Goal: Task Accomplishment & Management: Complete application form

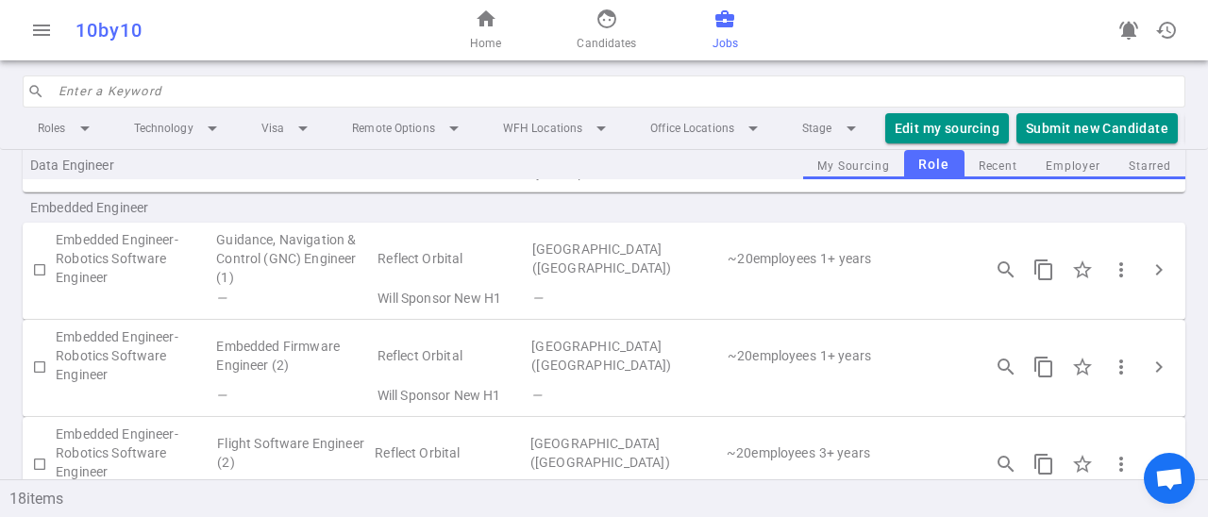
scroll to position [578, 0]
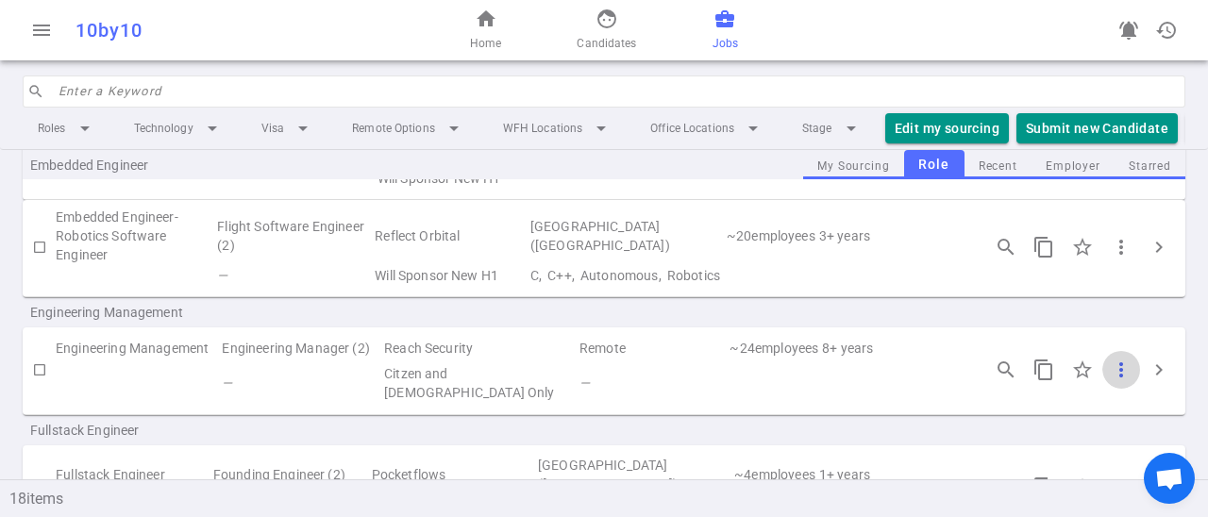
click at [1124, 367] on span "more_vert" at bounding box center [1121, 370] width 23 height 23
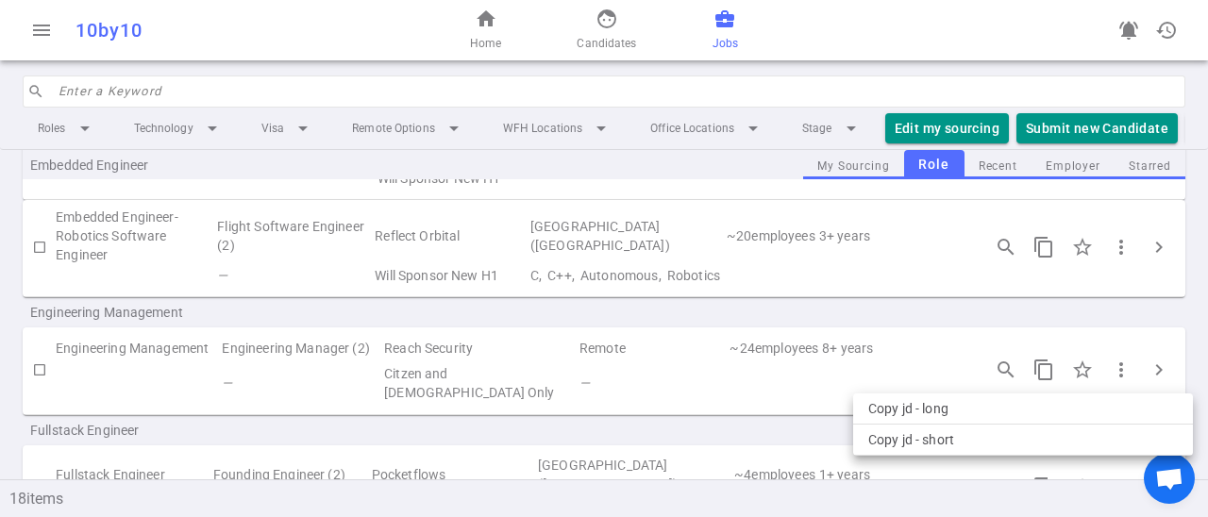
drag, startPoint x: 1167, startPoint y: 366, endPoint x: 1152, endPoint y: 370, distance: 15.6
click at [1159, 368] on div at bounding box center [604, 258] width 1208 height 517
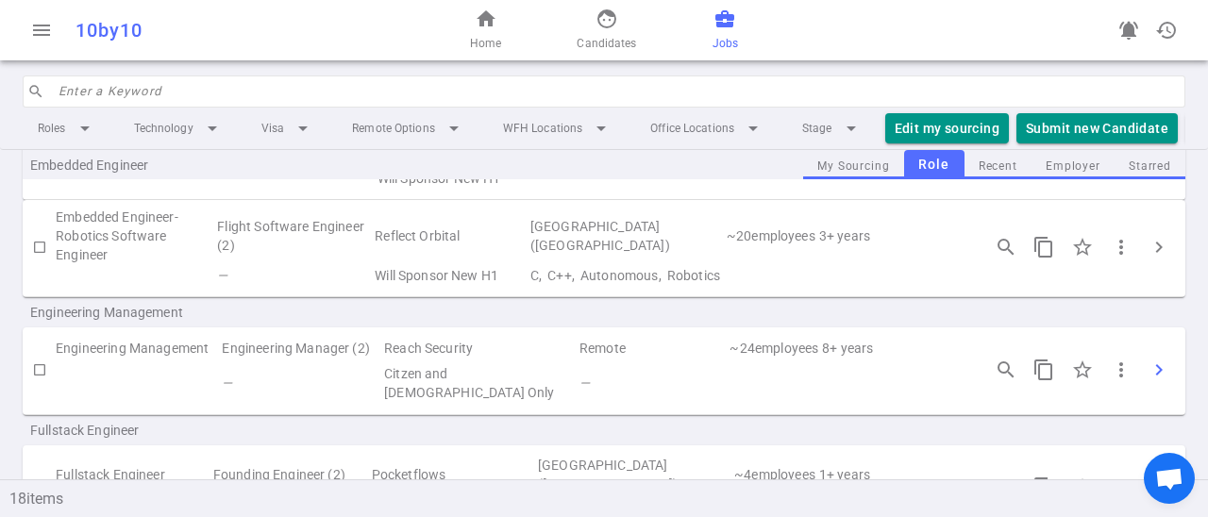
click at [1154, 369] on span "chevron_right" at bounding box center [1158, 370] width 23 height 23
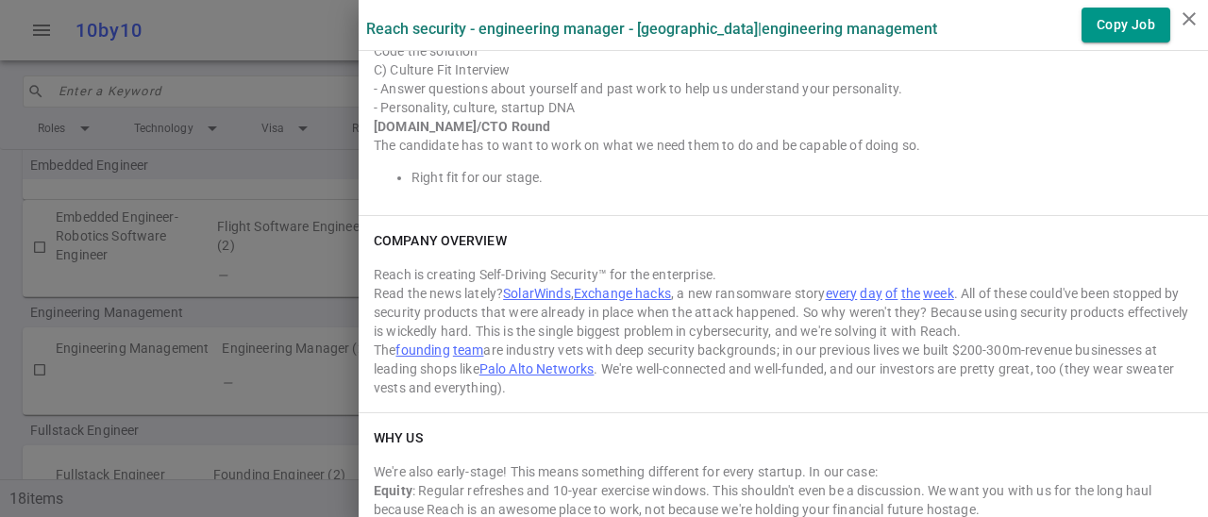
scroll to position [2477, 0]
click at [1051, 132] on div "[DOMAIN_NAME]/CTO Round" at bounding box center [783, 128] width 819 height 19
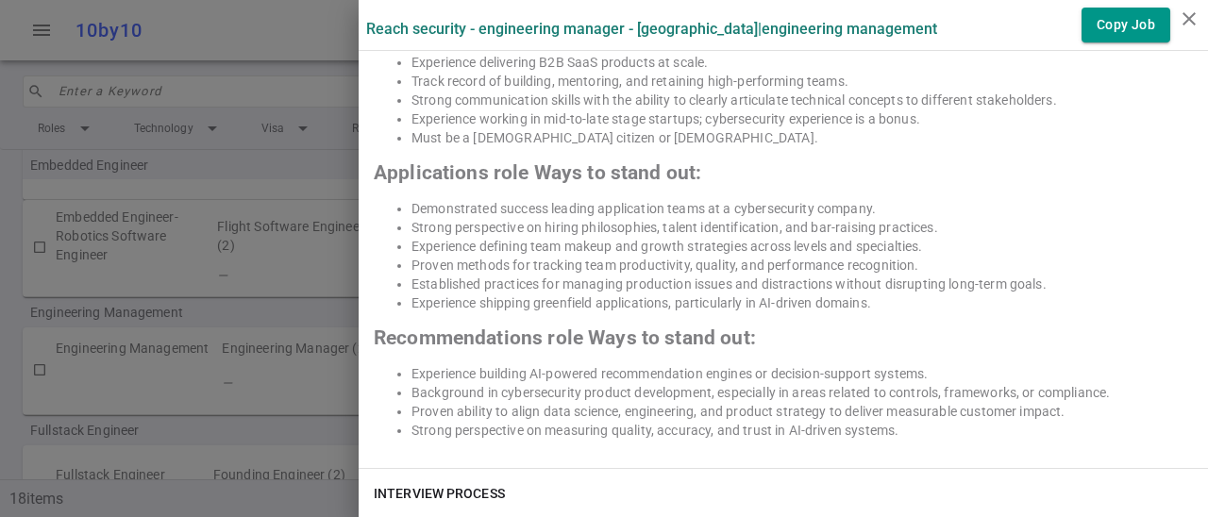
scroll to position [1501, 0]
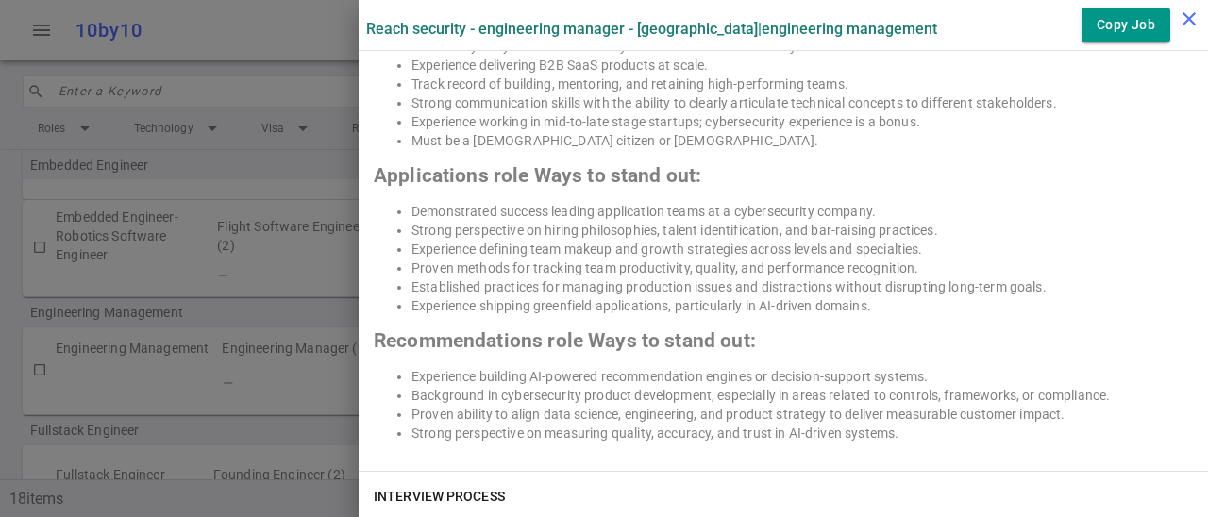
click at [1190, 13] on icon "close" at bounding box center [1189, 19] width 23 height 23
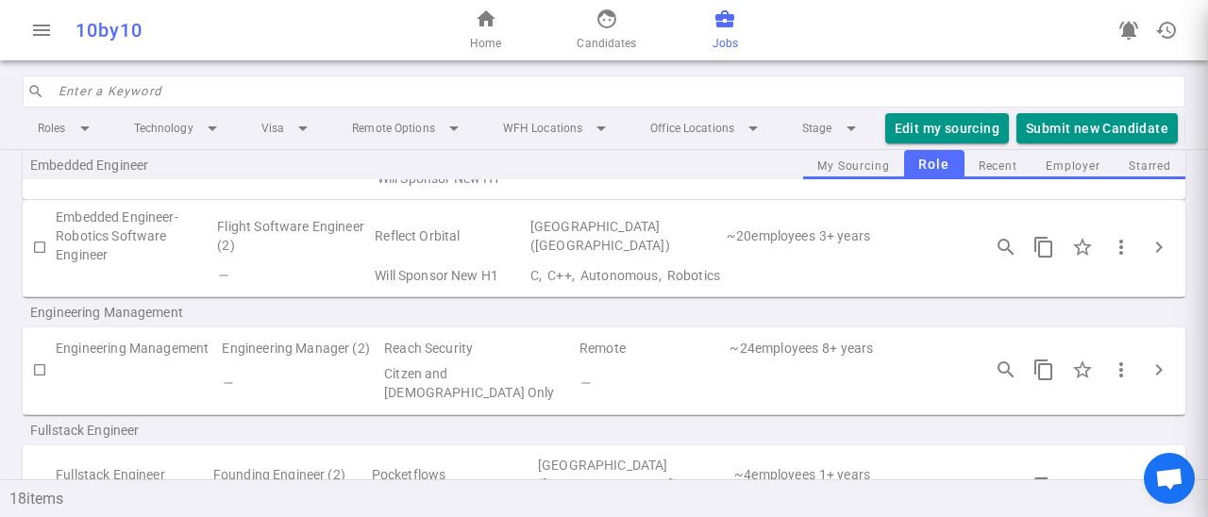
scroll to position [0, 0]
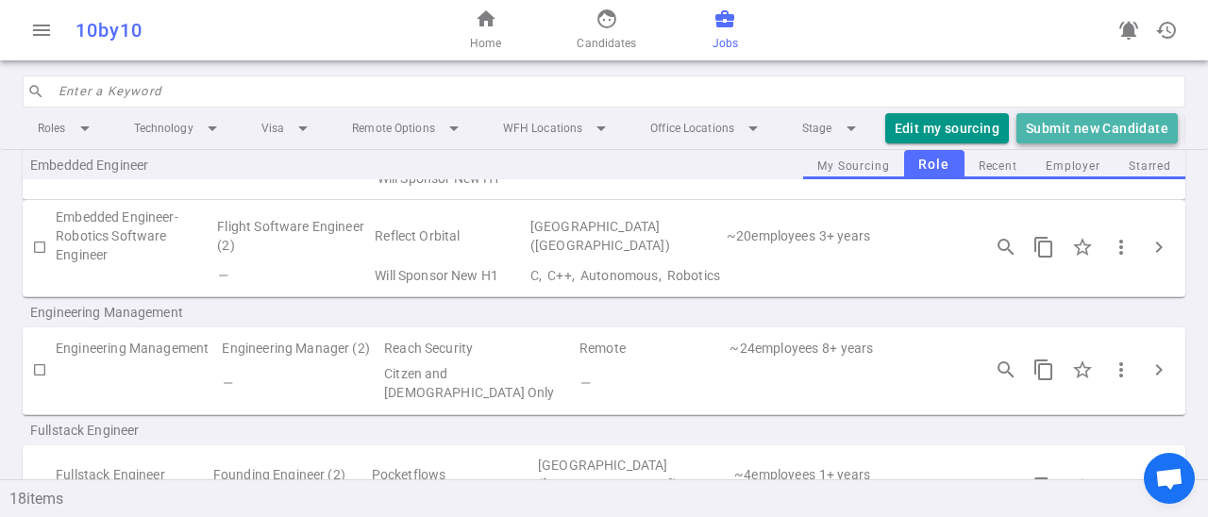
click at [1120, 132] on button "Submit new Candidate" at bounding box center [1096, 128] width 161 height 31
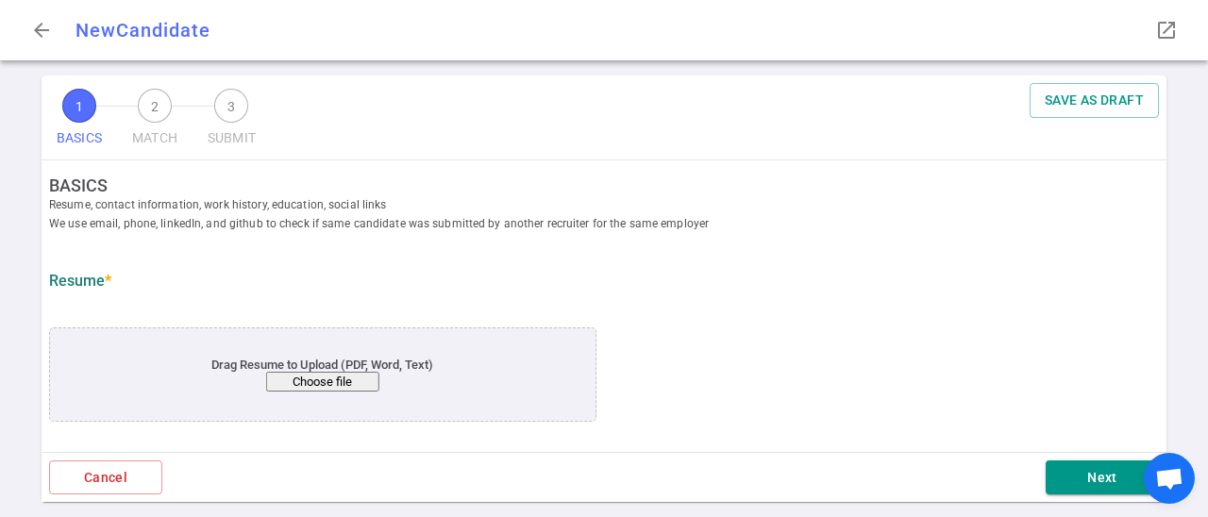
click at [341, 380] on button "Choose file" at bounding box center [322, 382] width 113 height 20
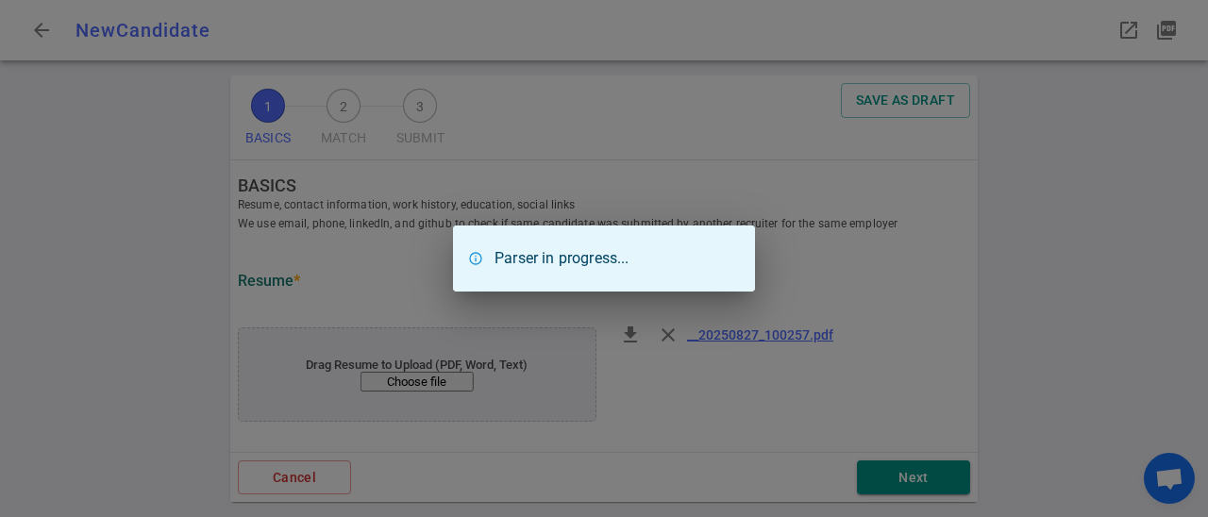
type input "[PERSON_NAME]"
type input "[EMAIL_ADDRESS][DOMAIN_NAME]"
type input "[URL][DOMAIN_NAME][PERSON_NAME]"
type textarea "[DOMAIN_NAME]"
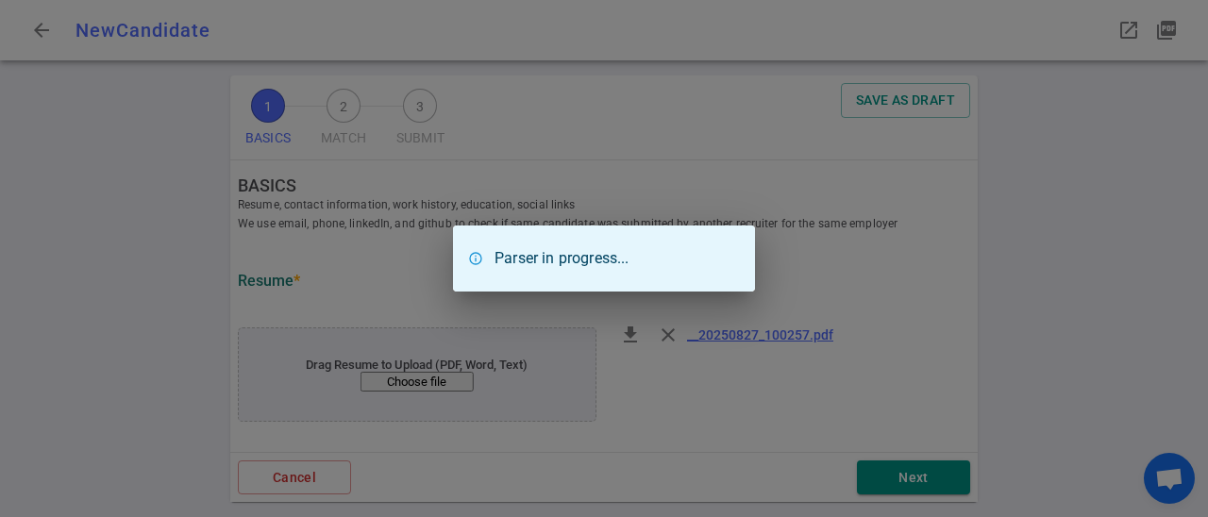
type input "Vizit"
type textarea "Director of Engineering"
type input "15"
type input "[GEOGRAPHIC_DATA][US_STATE]"
type input "Computer Science"
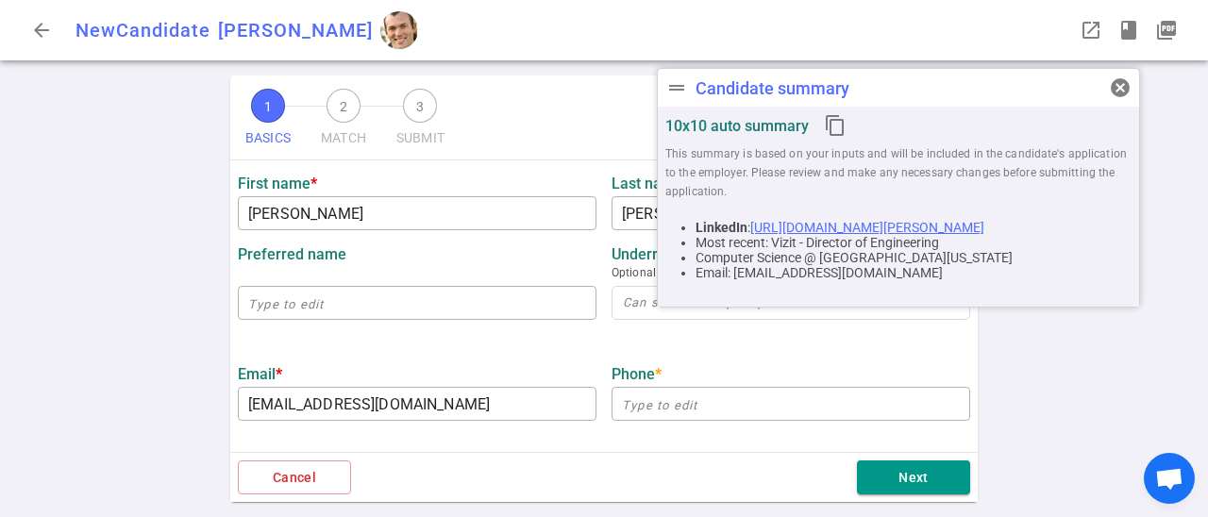
scroll to position [294, 0]
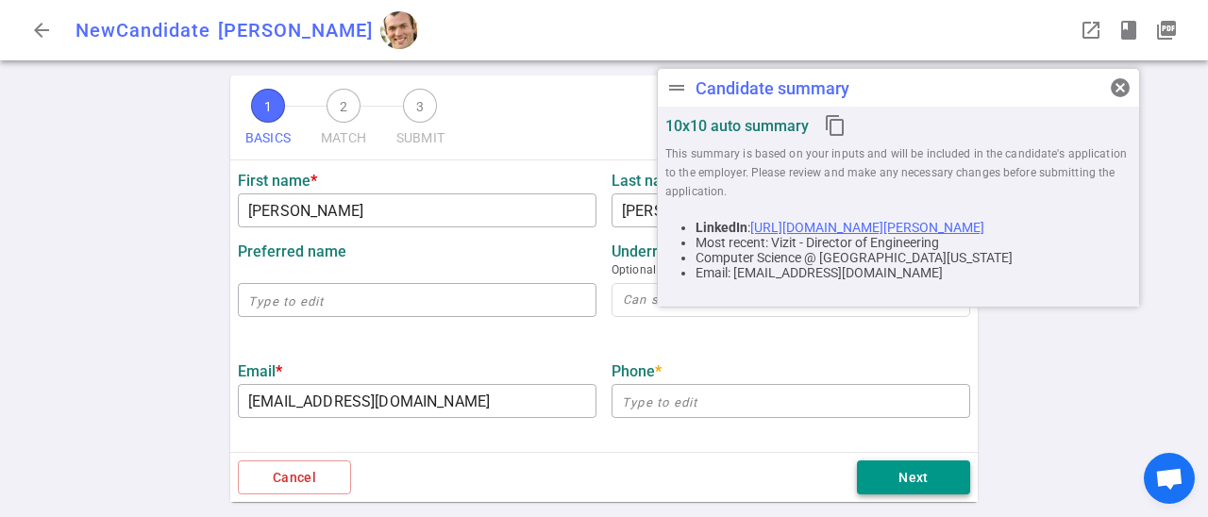
click at [905, 477] on button "Next" at bounding box center [913, 477] width 113 height 35
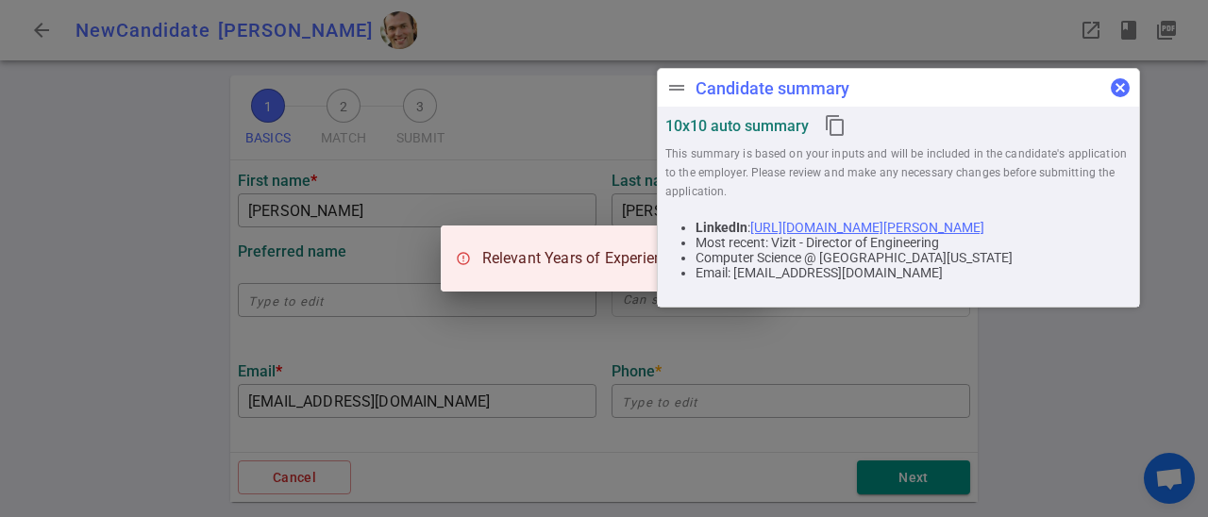
click at [1123, 80] on span "cancel" at bounding box center [1120, 87] width 23 height 23
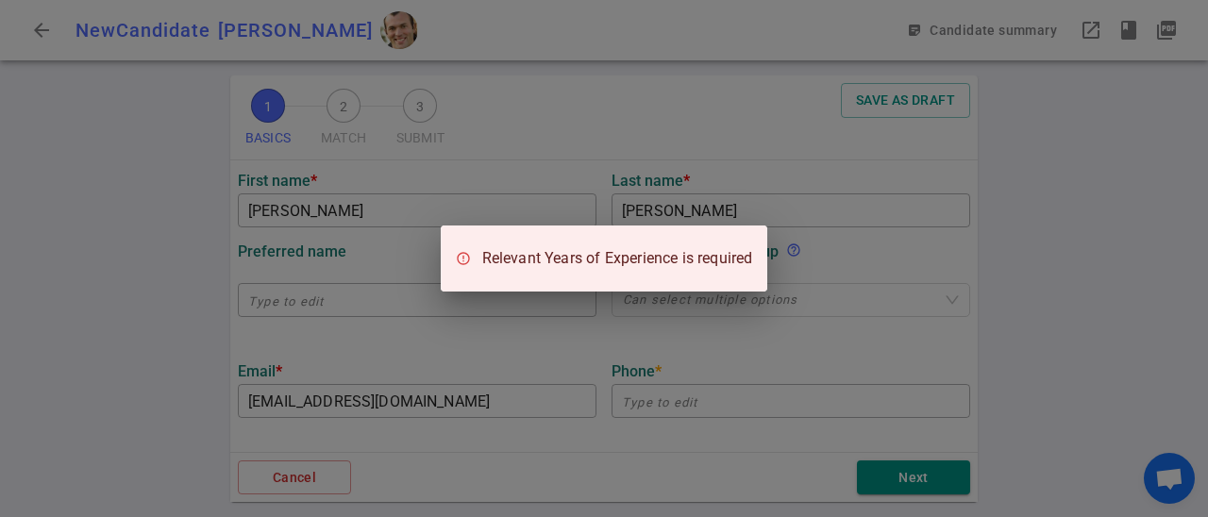
click at [890, 280] on div "Relevant Years of Experience is required" at bounding box center [604, 258] width 1208 height 517
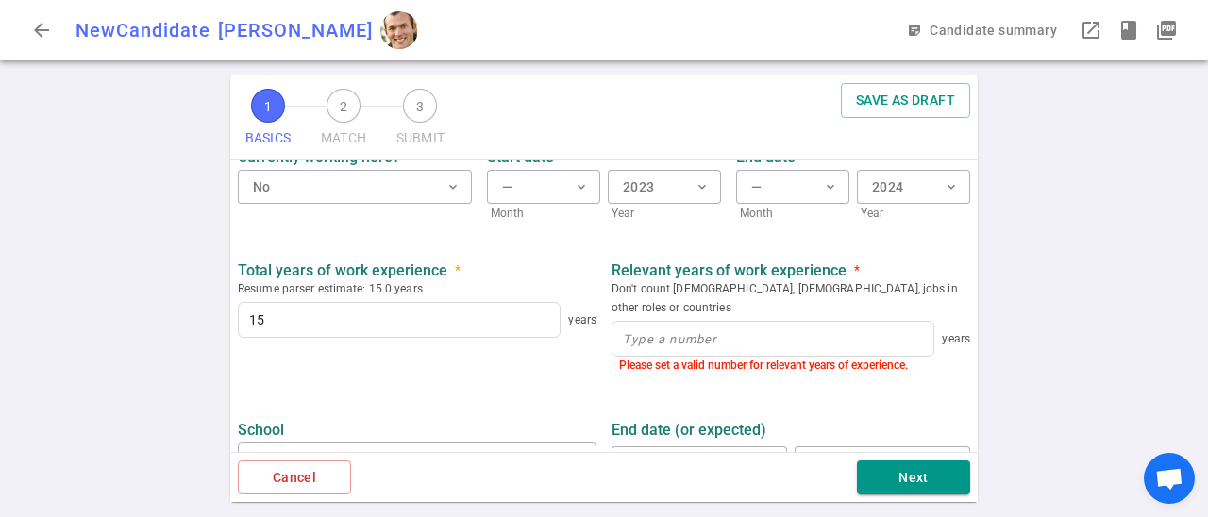
scroll to position [913, 0]
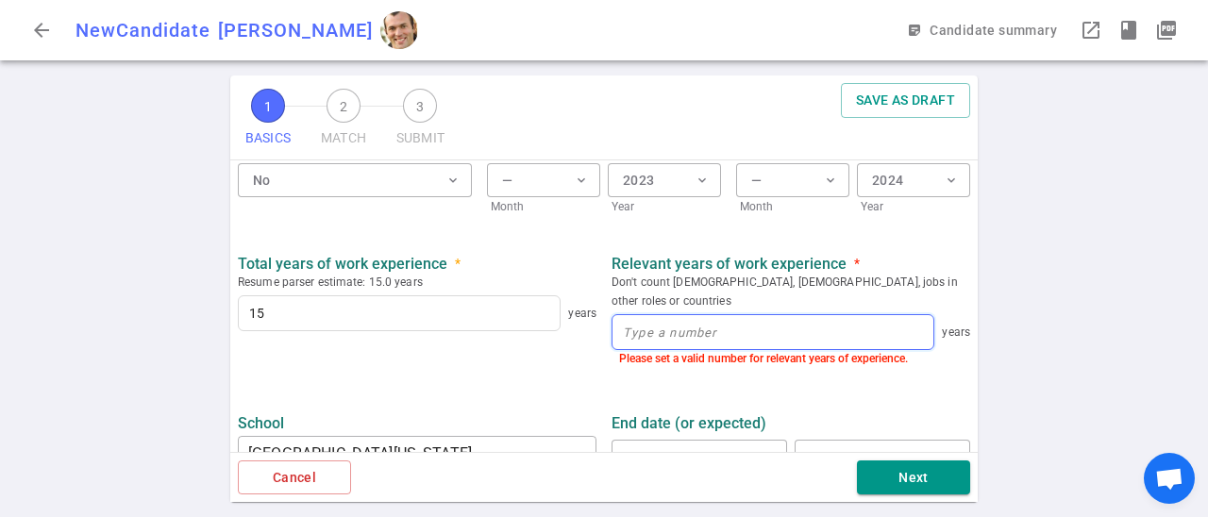
click at [690, 316] on input at bounding box center [772, 332] width 321 height 34
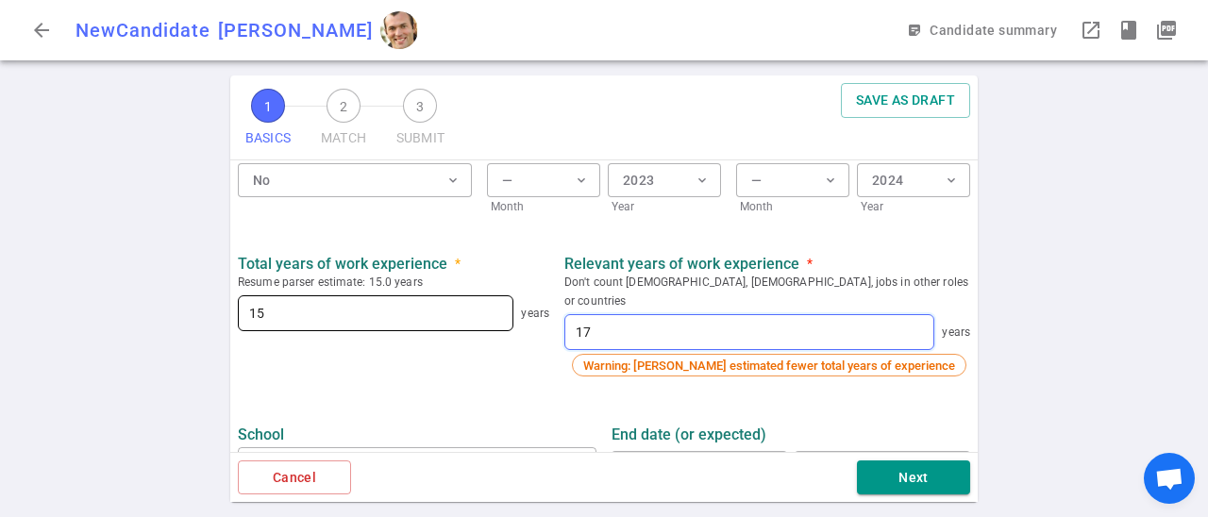
type input "17"
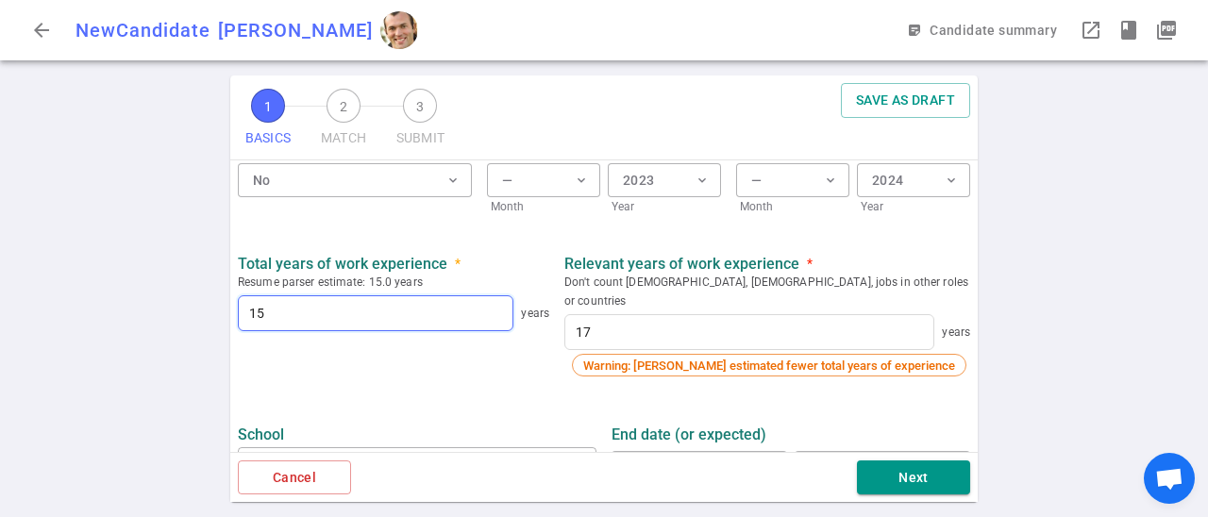
click at [411, 315] on input "15" at bounding box center [376, 313] width 274 height 34
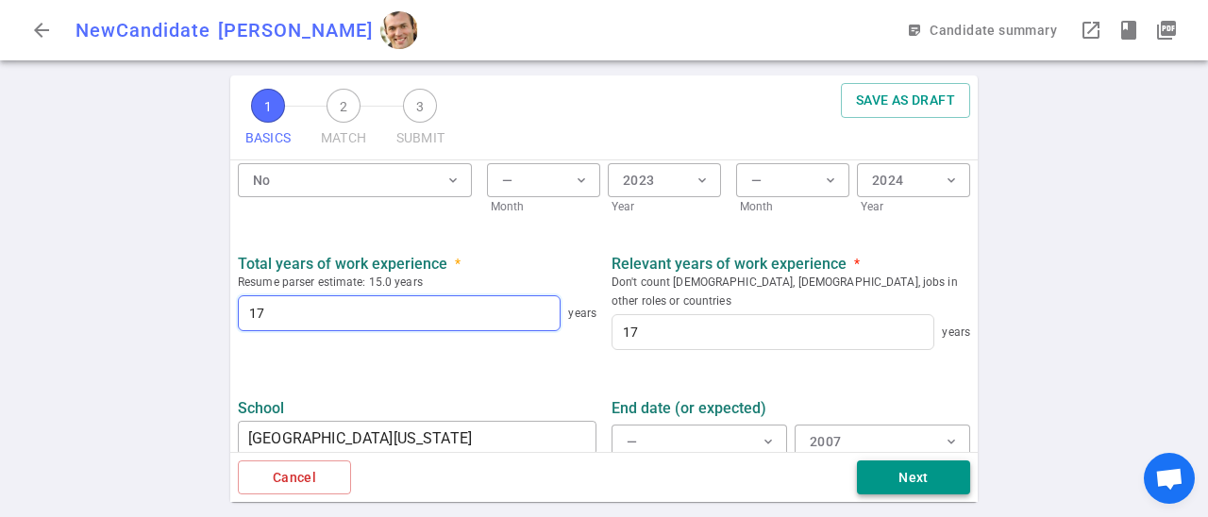
type input "17"
click at [928, 463] on button "Next" at bounding box center [913, 477] width 113 height 35
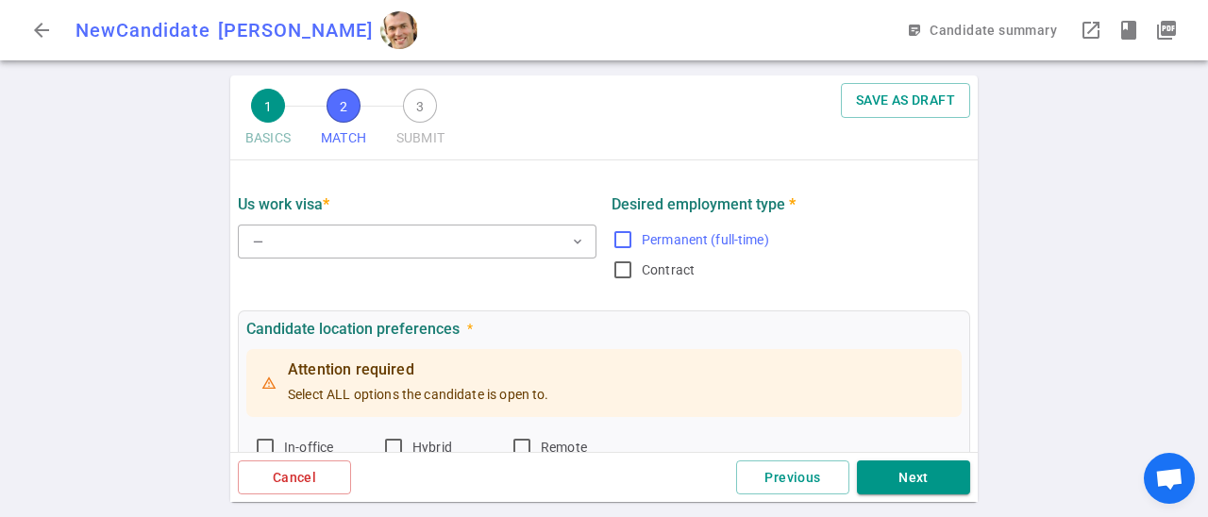
scroll to position [0, 0]
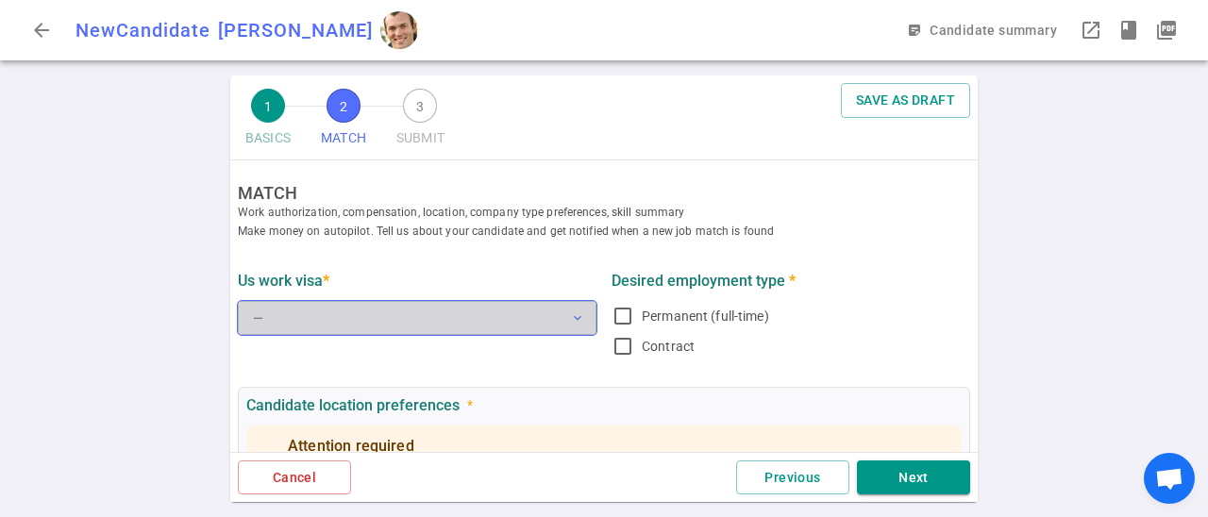
click at [499, 325] on button "— expand_more" at bounding box center [417, 318] width 359 height 34
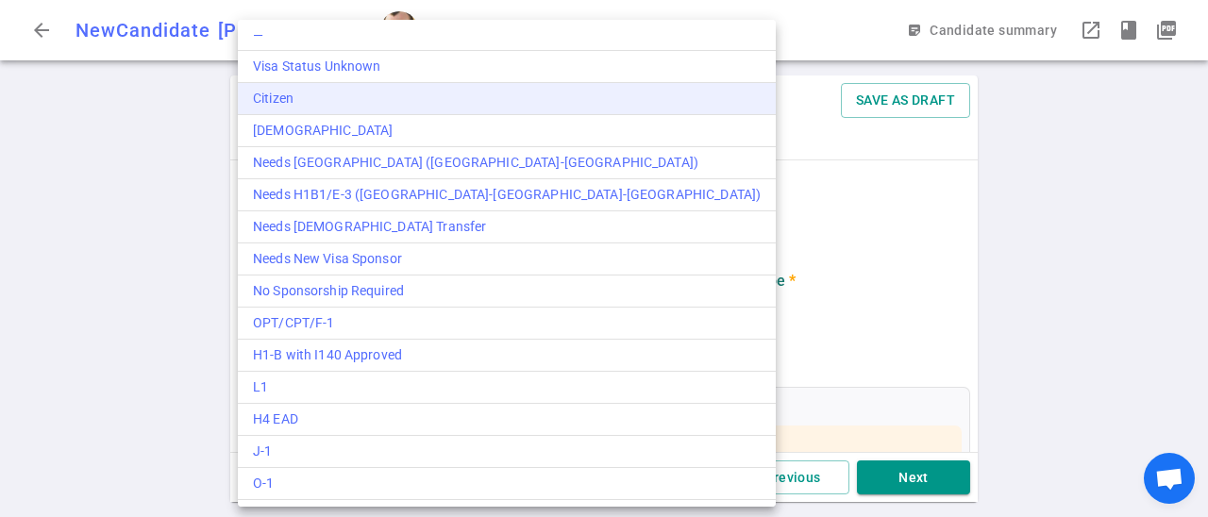
click at [343, 97] on div "Citizen" at bounding box center [507, 99] width 508 height 20
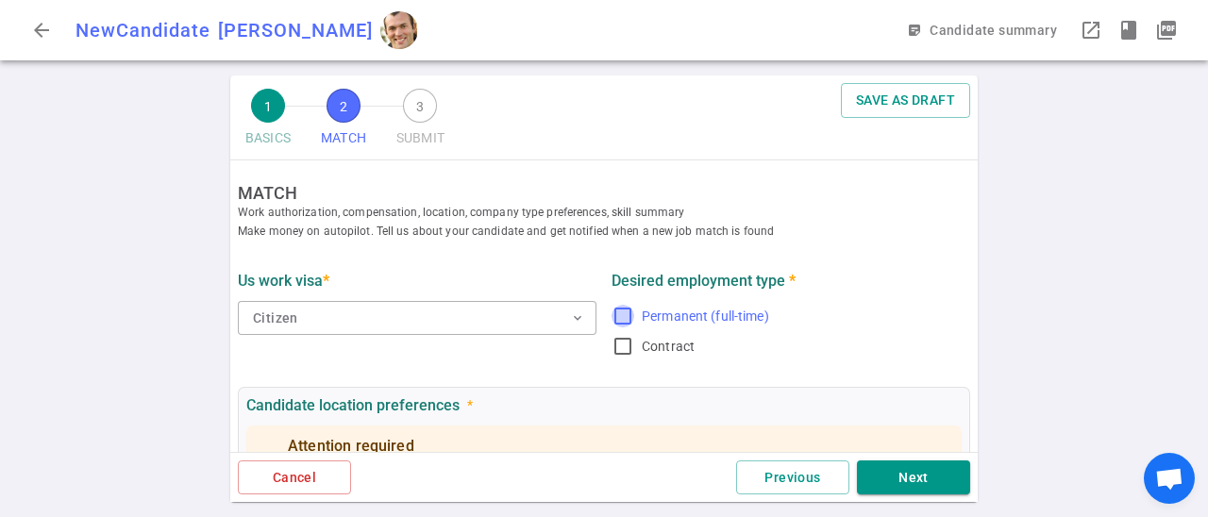
click at [624, 316] on input "Permanent (full-time)" at bounding box center [622, 316] width 23 height 23
checkbox input "true"
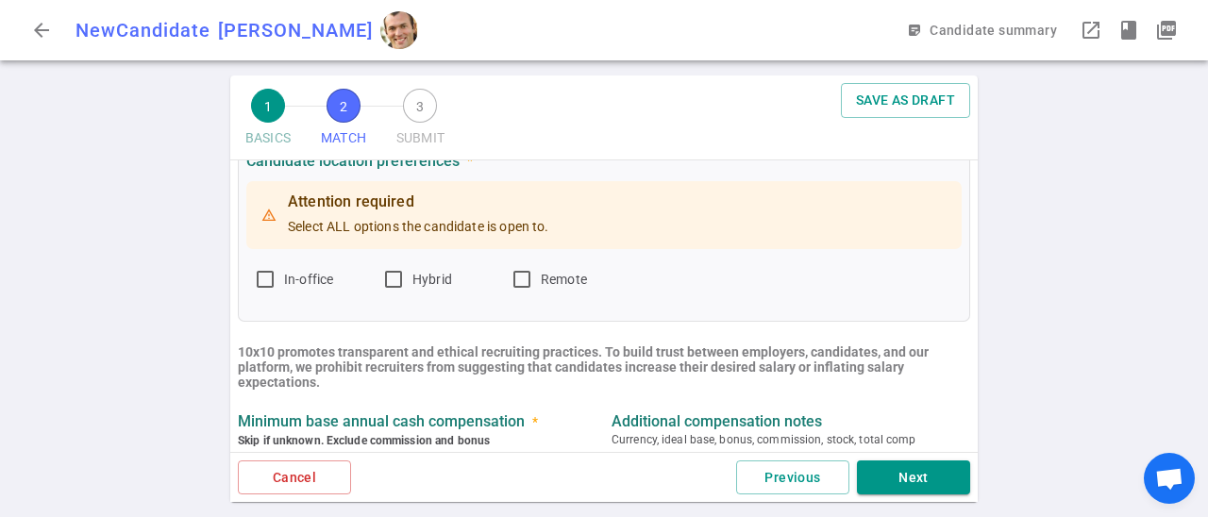
scroll to position [273, 0]
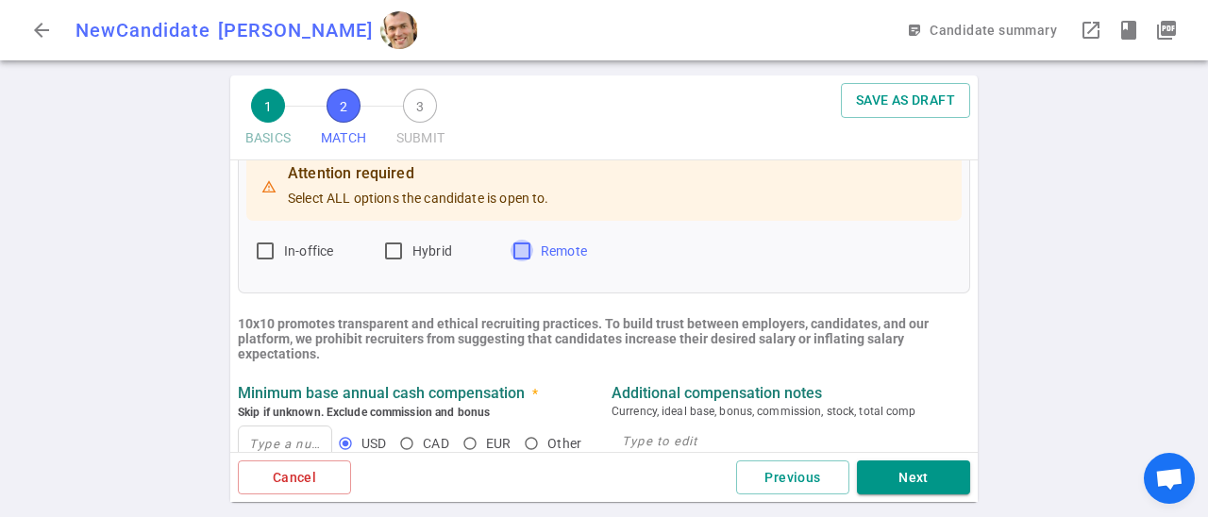
click at [523, 249] on input "Remote" at bounding box center [521, 251] width 23 height 23
checkbox input "true"
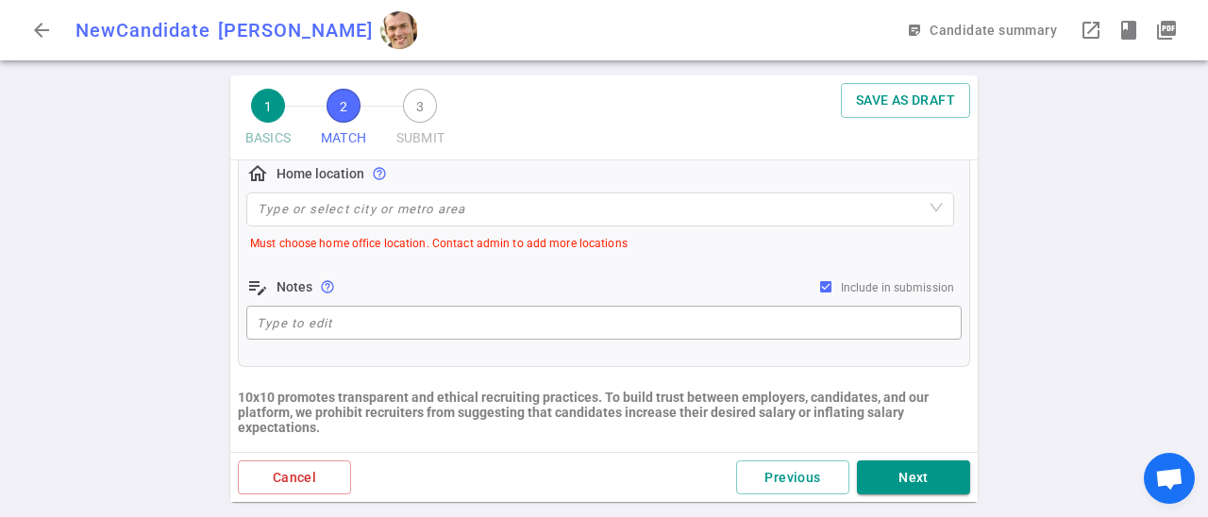
scroll to position [409, 0]
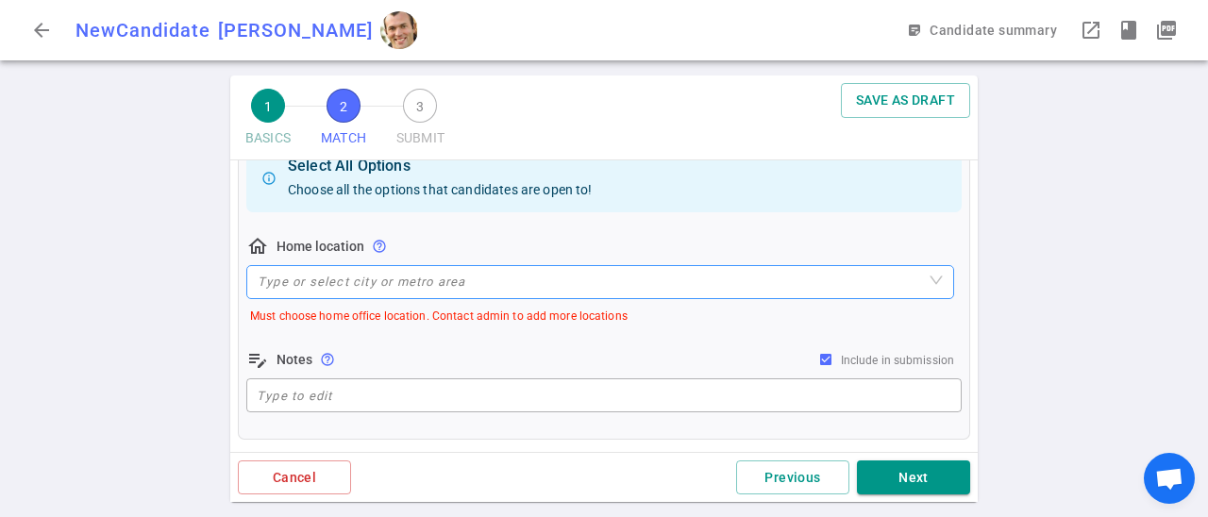
click at [581, 287] on input "search" at bounding box center [600, 282] width 685 height 32
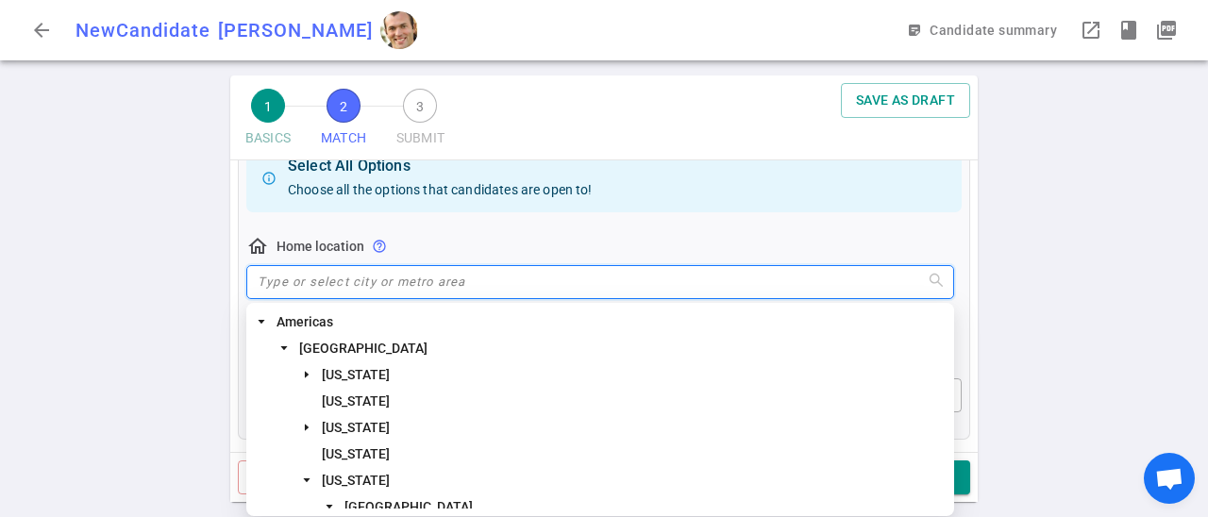
click at [377, 288] on input "search" at bounding box center [600, 282] width 685 height 32
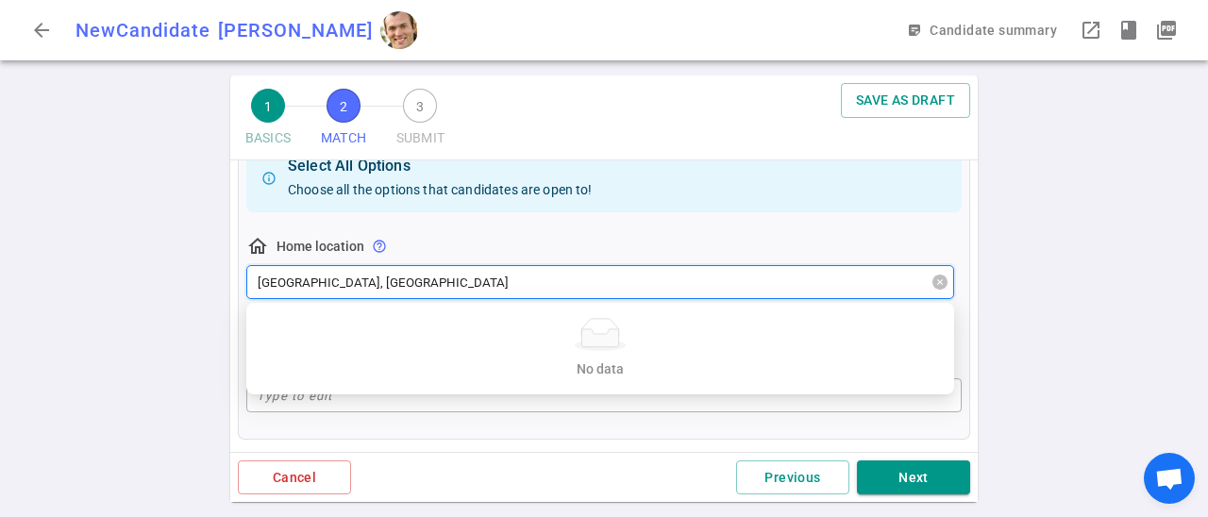
click at [443, 285] on input "[GEOGRAPHIC_DATA], [GEOGRAPHIC_DATA]" at bounding box center [600, 282] width 685 height 32
type input "[GEOGRAPHIC_DATA], [GEOGRAPHIC_DATA]"
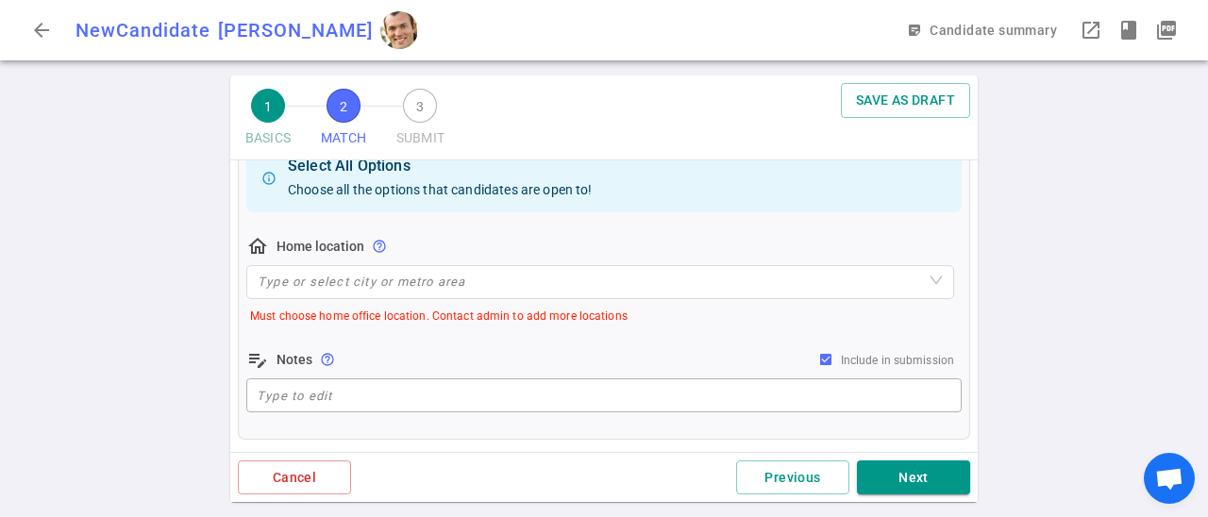
click at [1045, 273] on div "1 BASICS 2 MATCH 3 SUBMIT SAVE AS DRAFT MATCH Work authorization, compensation,…" at bounding box center [604, 296] width 1208 height 442
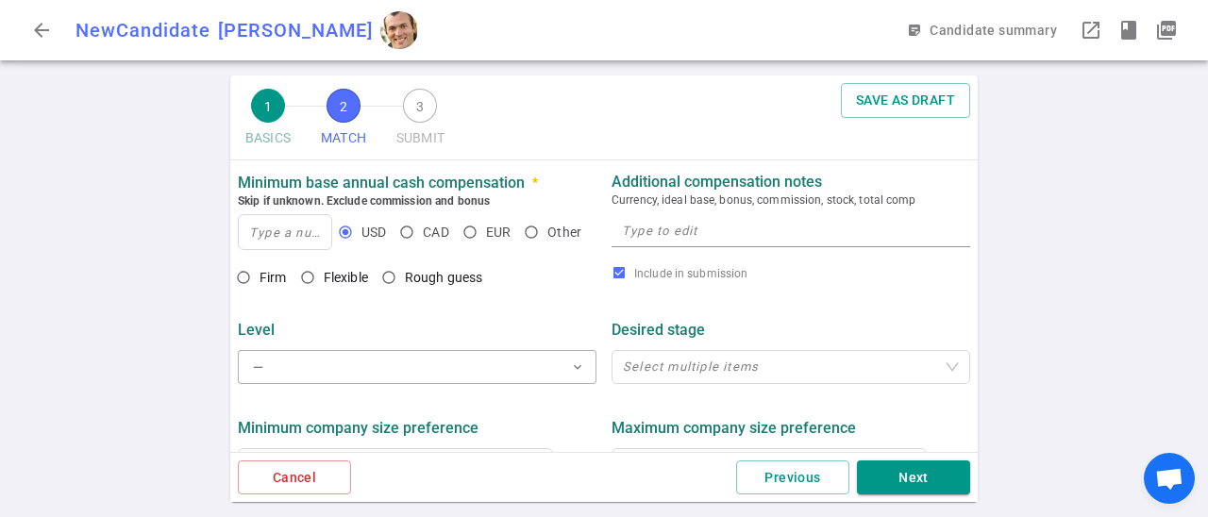
scroll to position [769, 0]
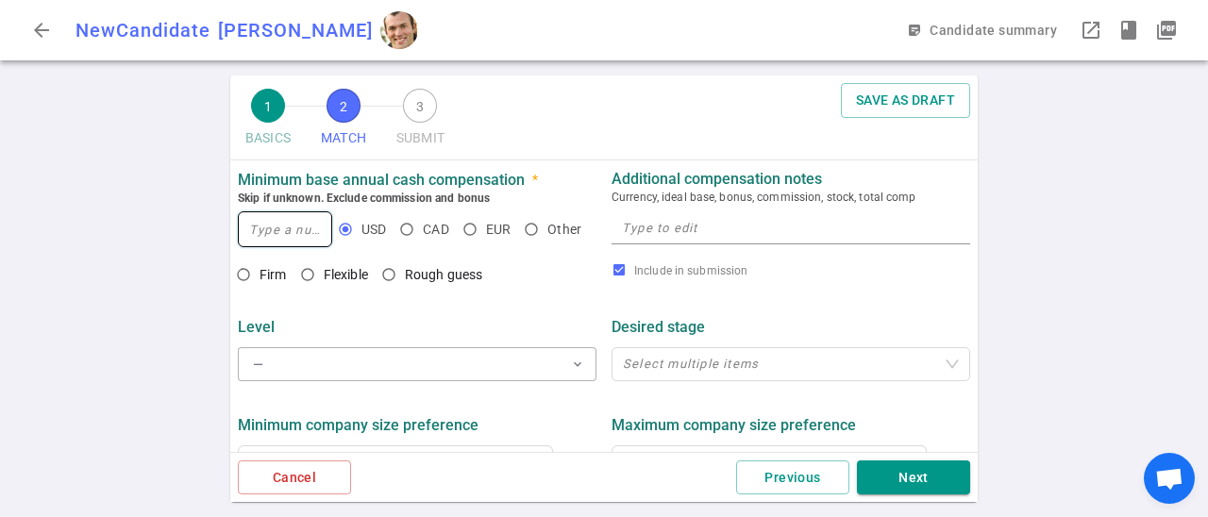
click at [304, 229] on input at bounding box center [285, 229] width 92 height 34
type input "200,000"
click at [246, 273] on input "Firm" at bounding box center [243, 275] width 32 height 32
radio input "true"
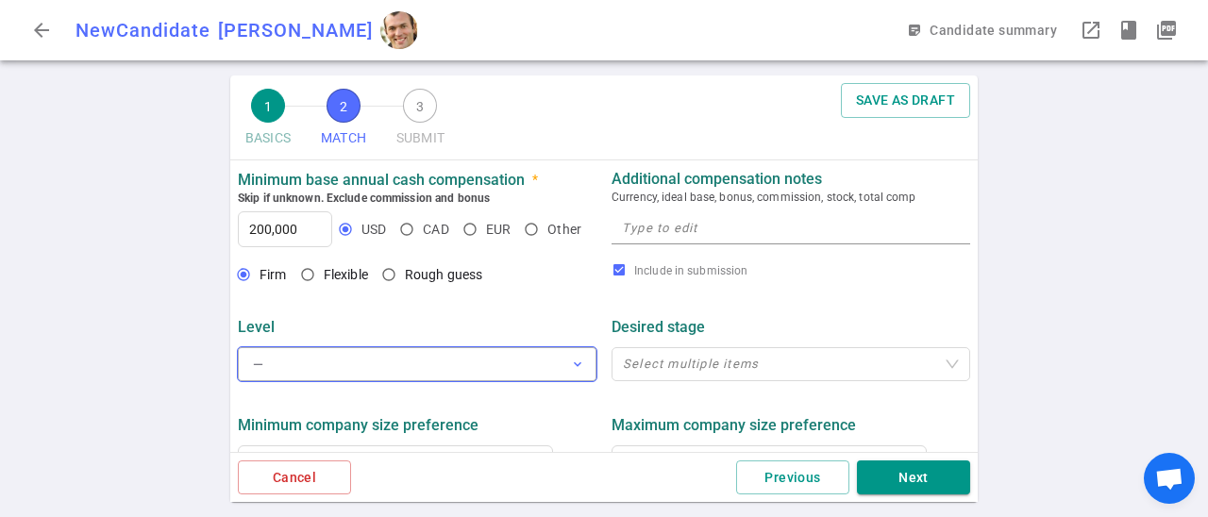
click at [505, 364] on button "— expand_more" at bounding box center [417, 364] width 359 height 34
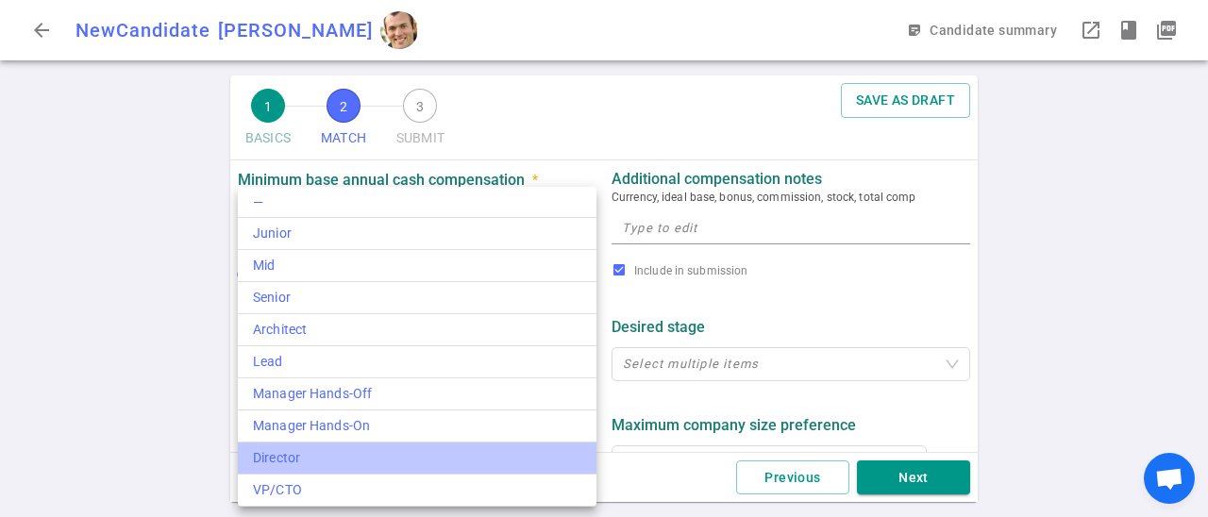
click at [446, 461] on div "Director" at bounding box center [417, 458] width 328 height 20
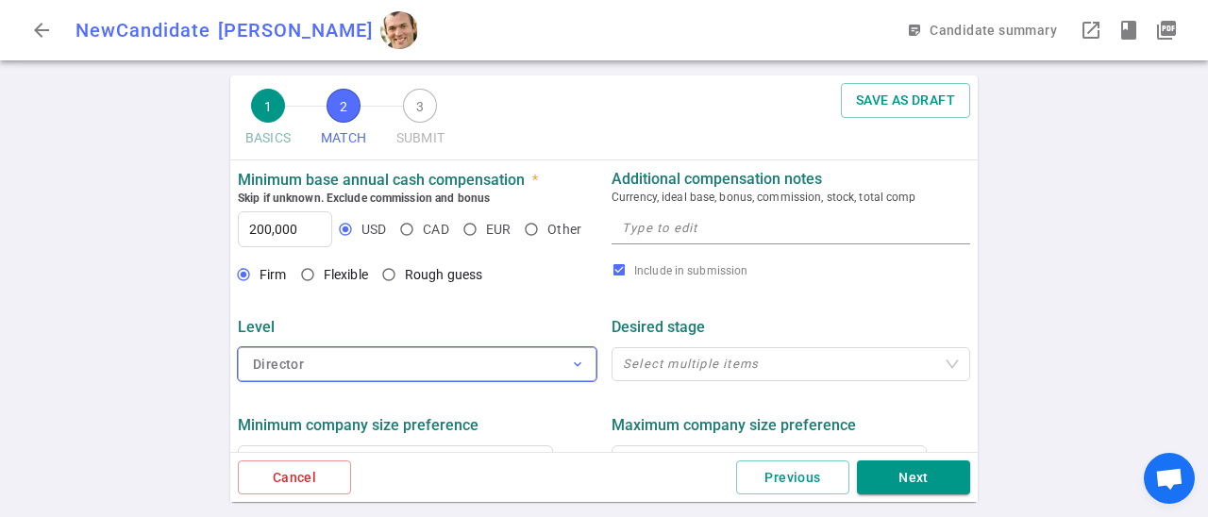
click at [526, 349] on button "Director expand_more" at bounding box center [417, 364] width 359 height 34
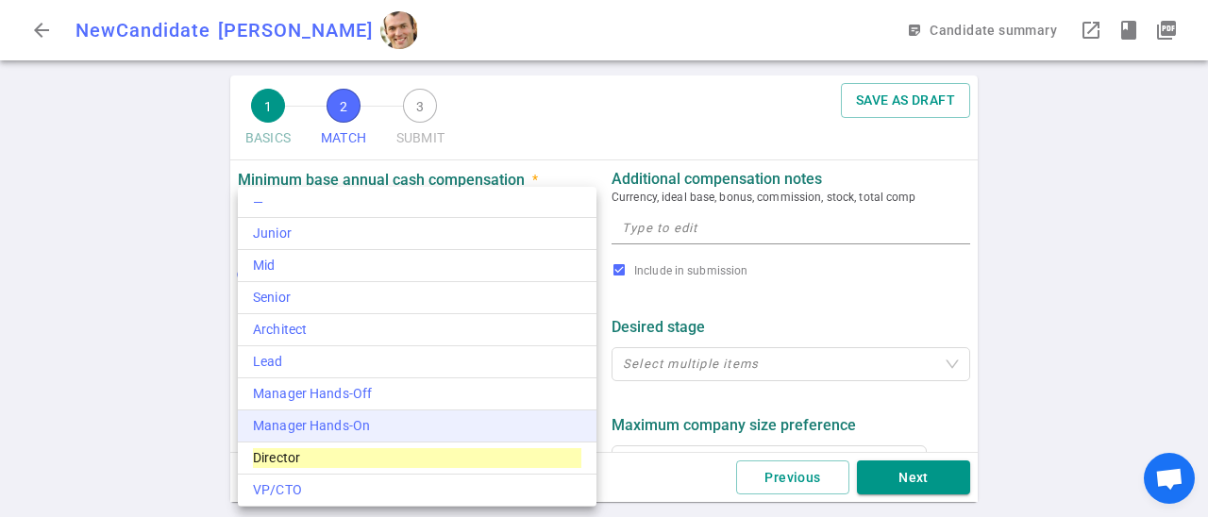
click at [409, 426] on div "Manager Hands-On" at bounding box center [417, 426] width 328 height 20
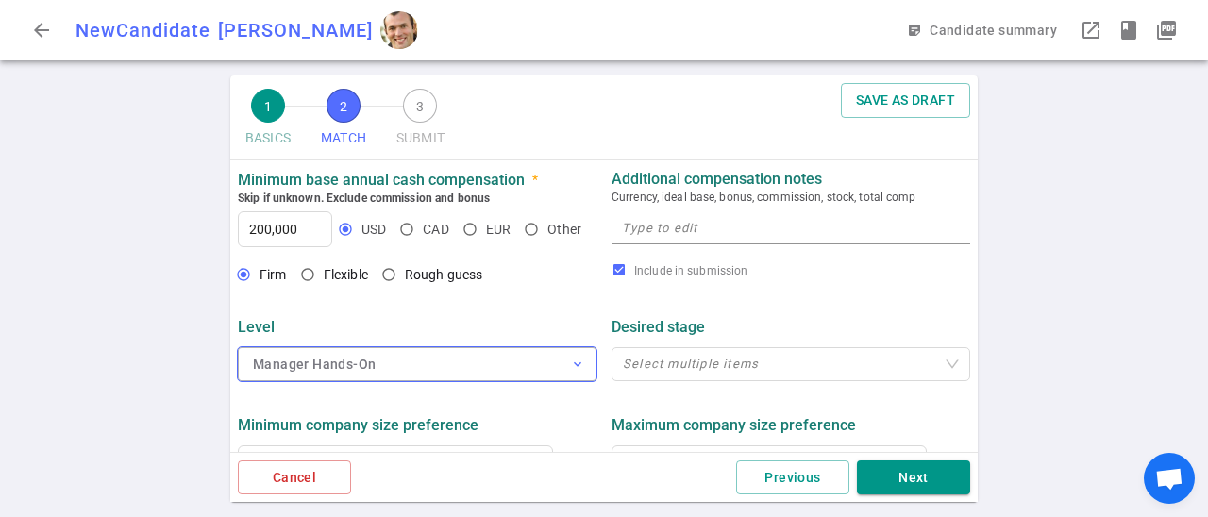
click at [521, 366] on button "Manager Hands-On expand_more" at bounding box center [417, 364] width 359 height 34
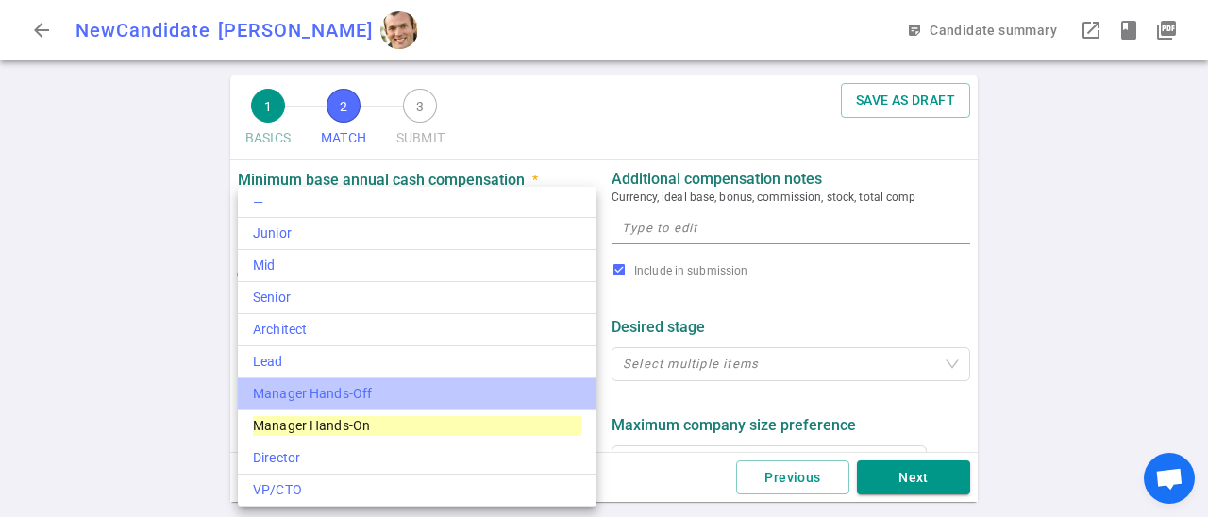
click at [495, 400] on div "Manager Hands-Off" at bounding box center [417, 394] width 328 height 20
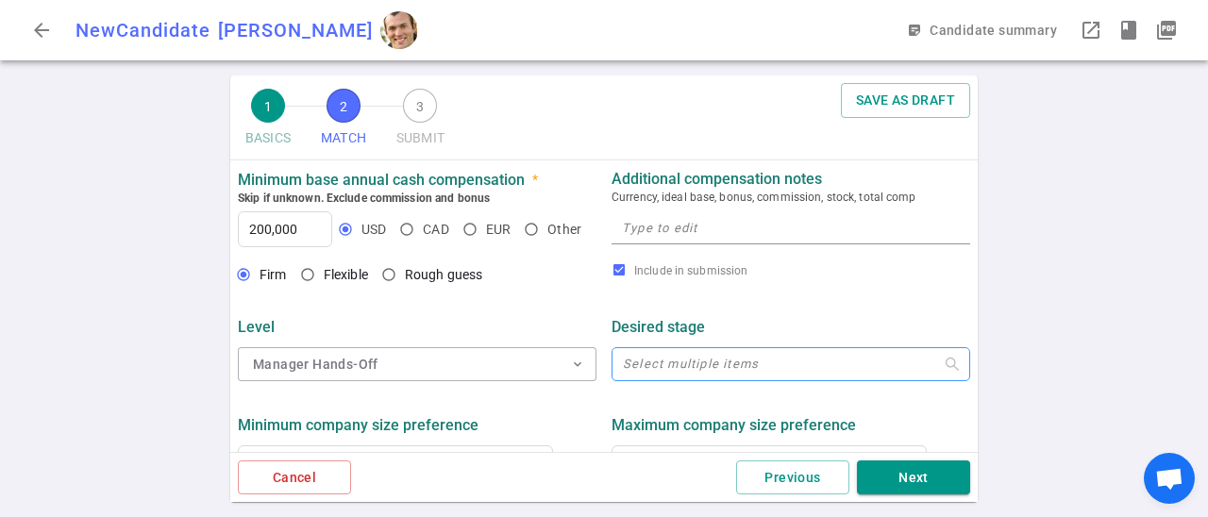
click at [658, 371] on div at bounding box center [780, 365] width 331 height 14
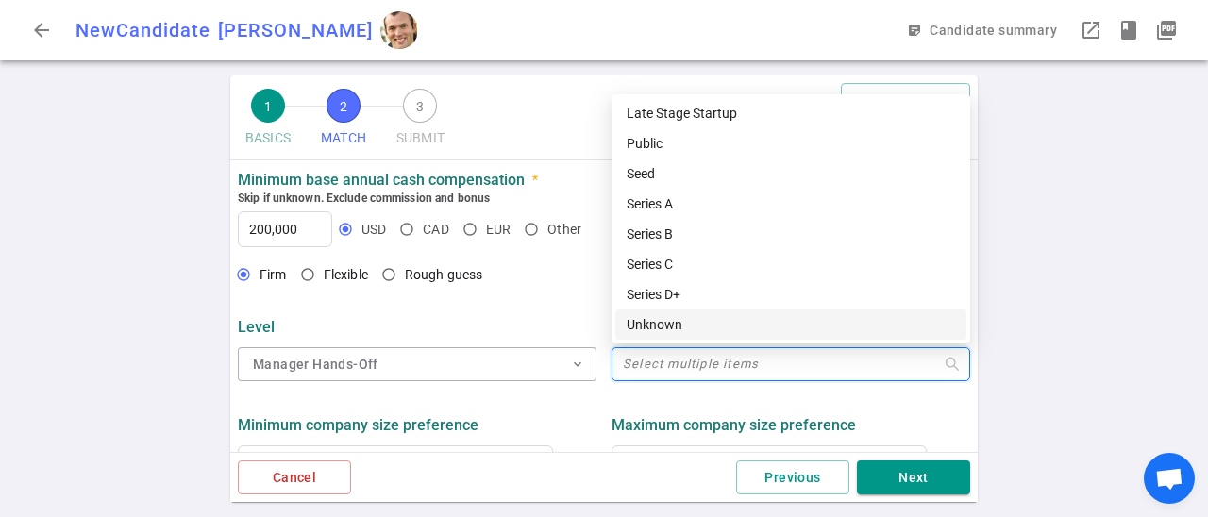
click at [1097, 323] on div "1 BASICS 2 MATCH 3 SUBMIT SAVE AS DRAFT MATCH Work authorization, compensation,…" at bounding box center [604, 296] width 1208 height 442
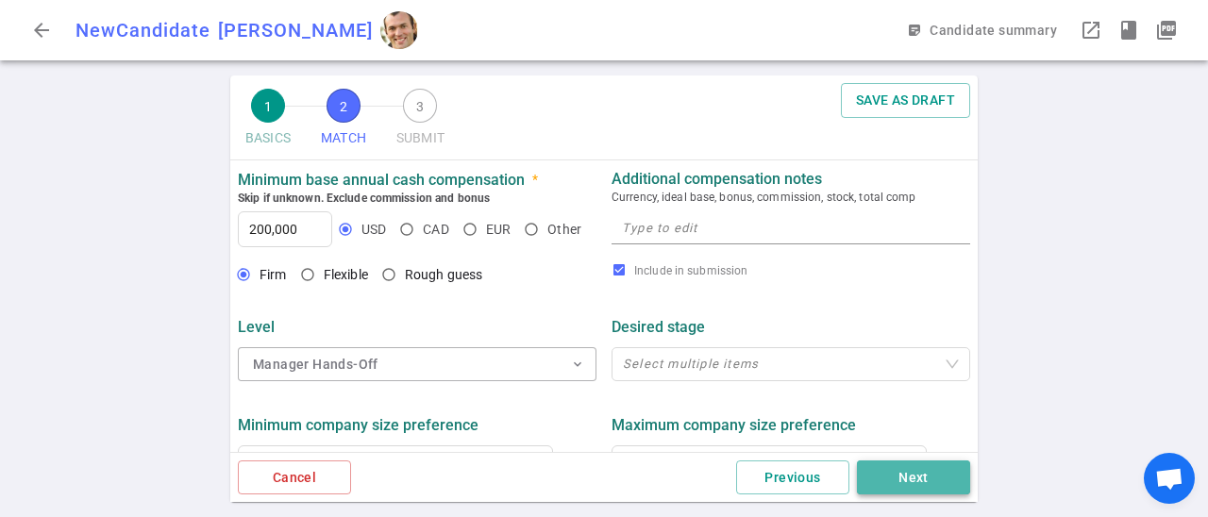
click at [912, 479] on button "Next" at bounding box center [913, 477] width 113 height 35
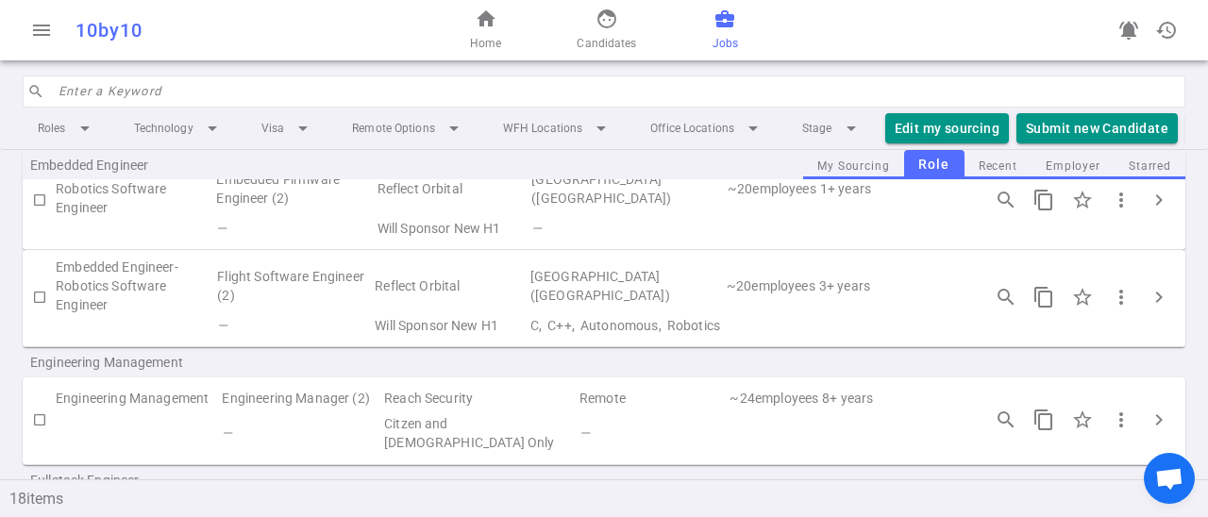
scroll to position [588, 0]
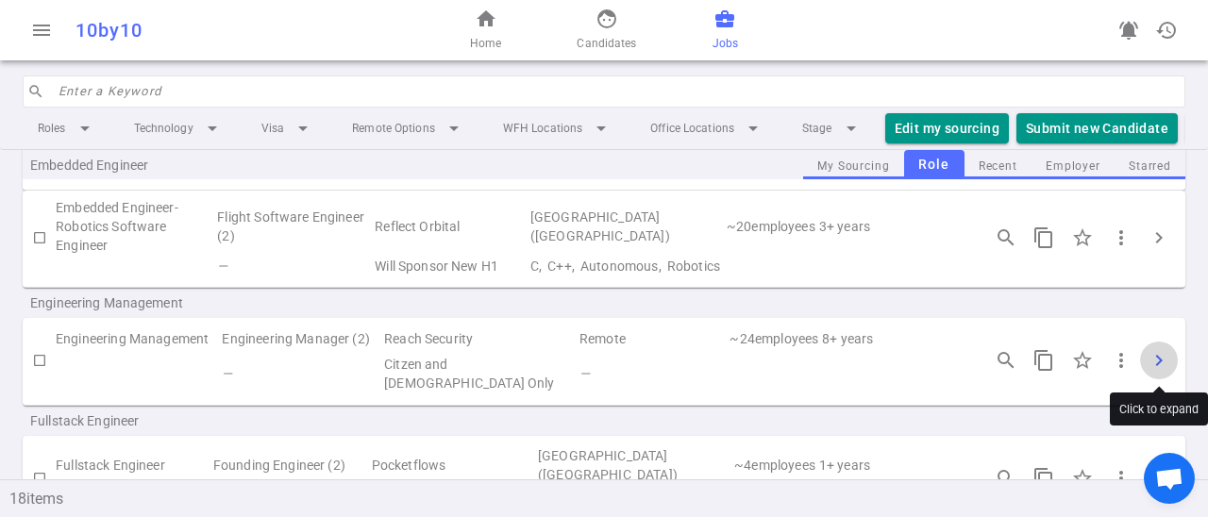
click at [1152, 359] on span "chevron_right" at bounding box center [1158, 360] width 23 height 23
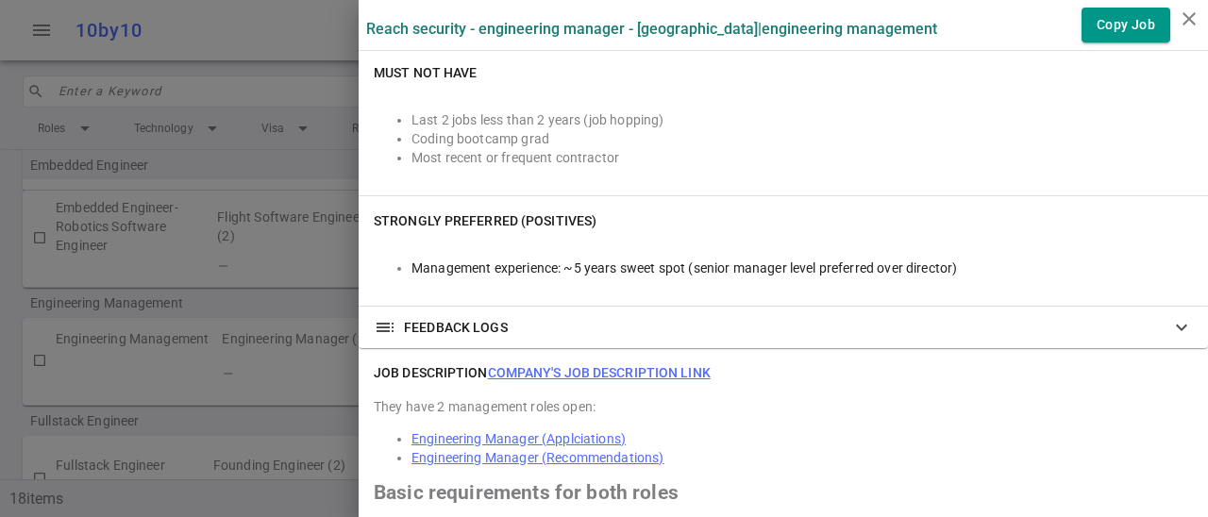
scroll to position [687, 0]
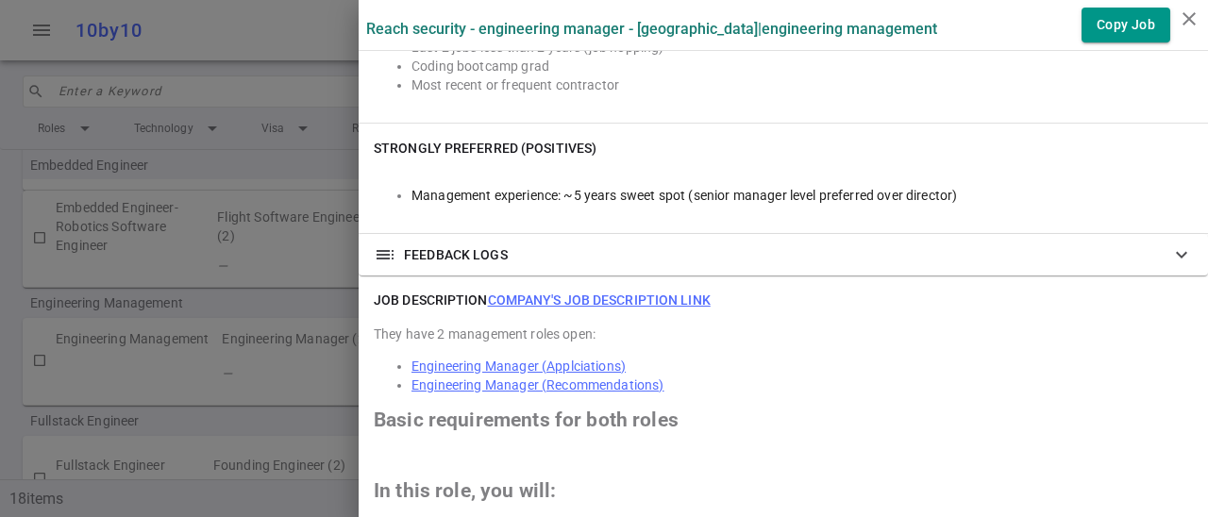
click at [844, 426] on h2 "Basic requirements for both roles" at bounding box center [783, 419] width 819 height 19
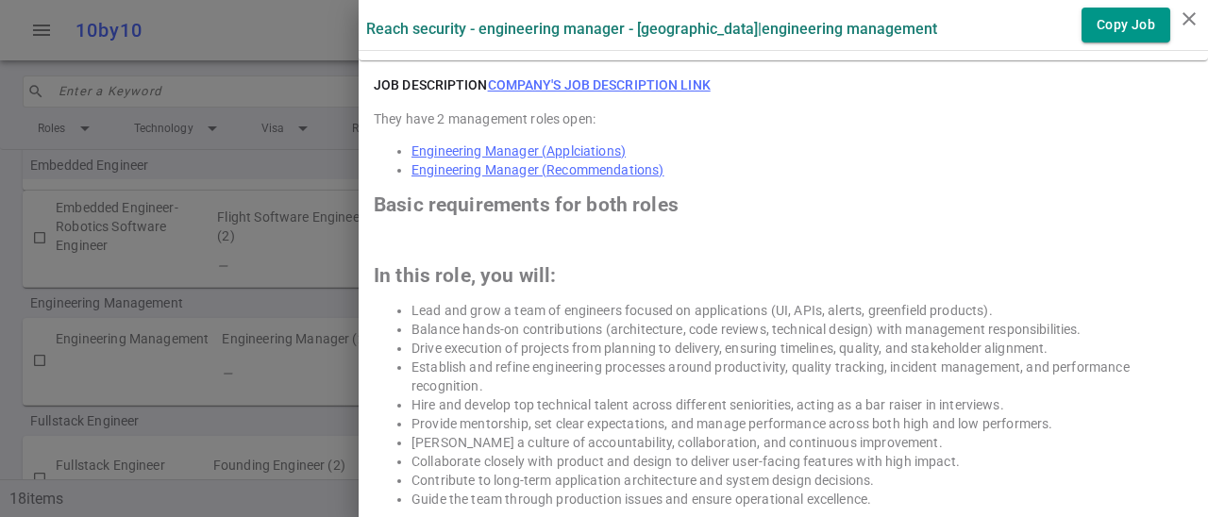
scroll to position [931, 0]
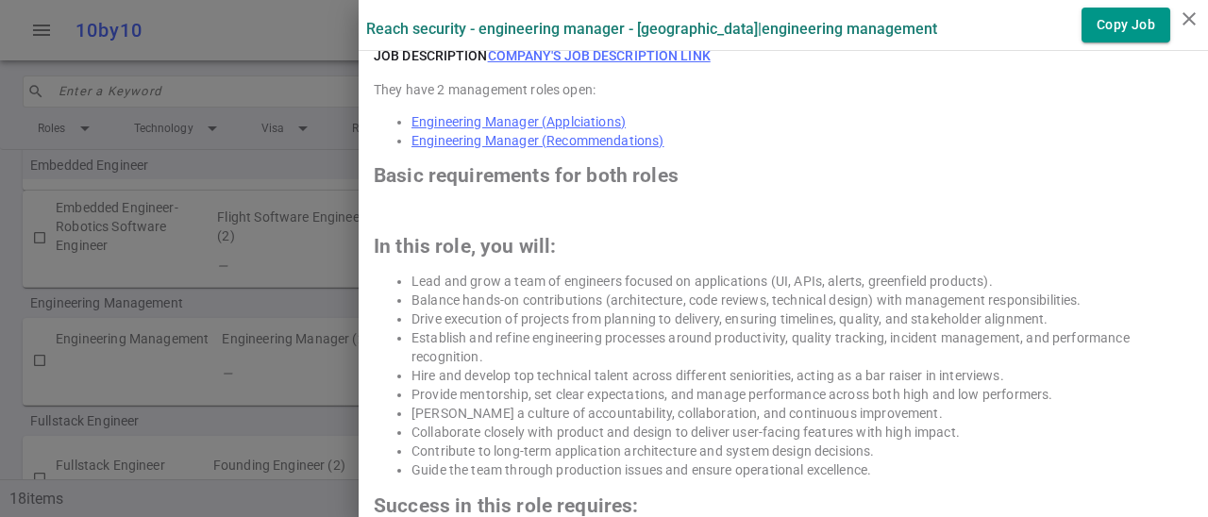
click at [766, 376] on li "Hire and develop top technical talent across different seniorities, acting as a…" at bounding box center [801, 375] width 781 height 19
click at [703, 317] on li "Drive execution of projects from planning to delivery, ensuring timelines, qual…" at bounding box center [801, 318] width 781 height 19
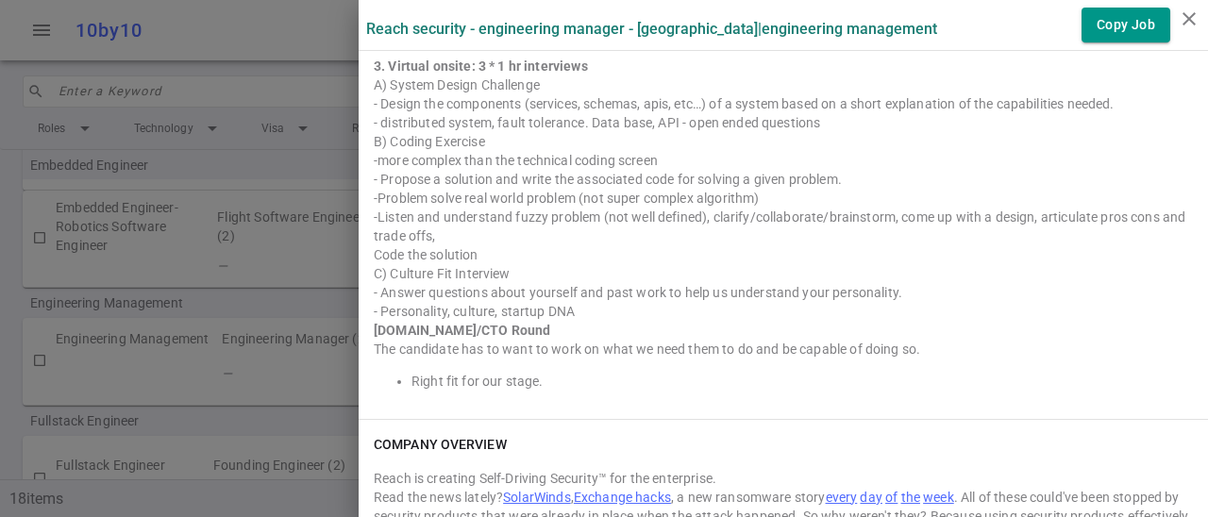
scroll to position [2281, 0]
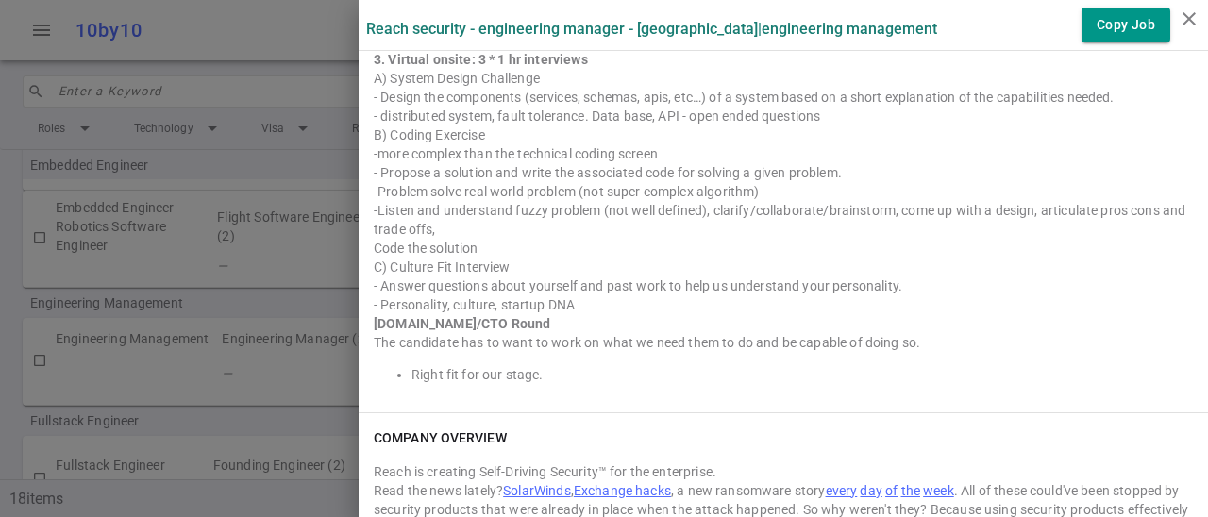
click at [490, 321] on div "[DOMAIN_NAME]/CTO Round" at bounding box center [783, 323] width 819 height 19
click at [590, 341] on div "The candidate has to want to work on what we need them to do and be capable of …" at bounding box center [783, 342] width 819 height 19
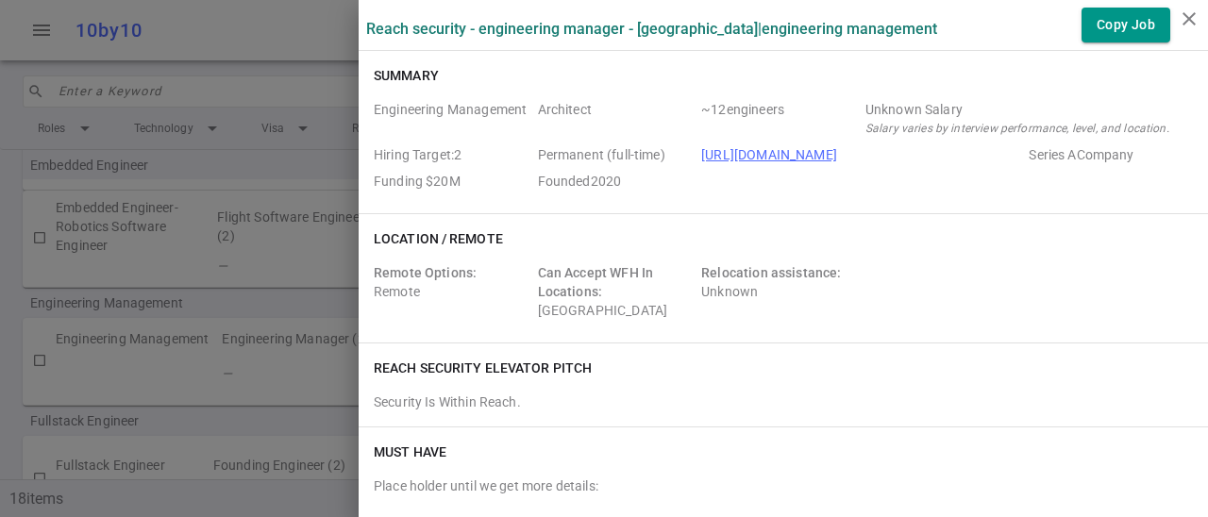
scroll to position [588, 0]
click at [1185, 21] on icon "close" at bounding box center [1189, 19] width 23 height 23
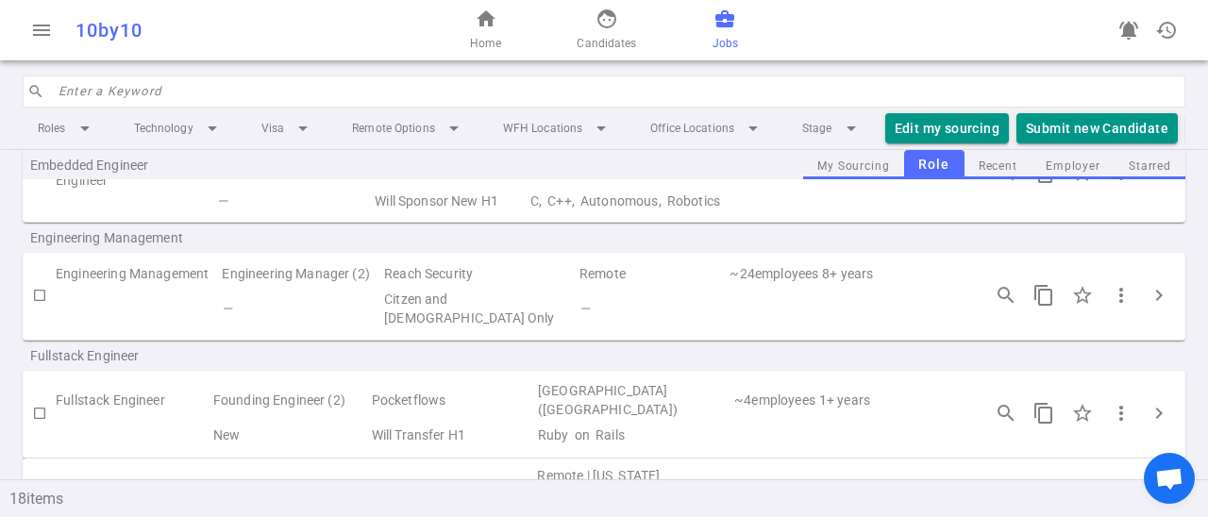
scroll to position [650, 0]
click at [1106, 132] on button "Submit new Candidate" at bounding box center [1096, 128] width 161 height 31
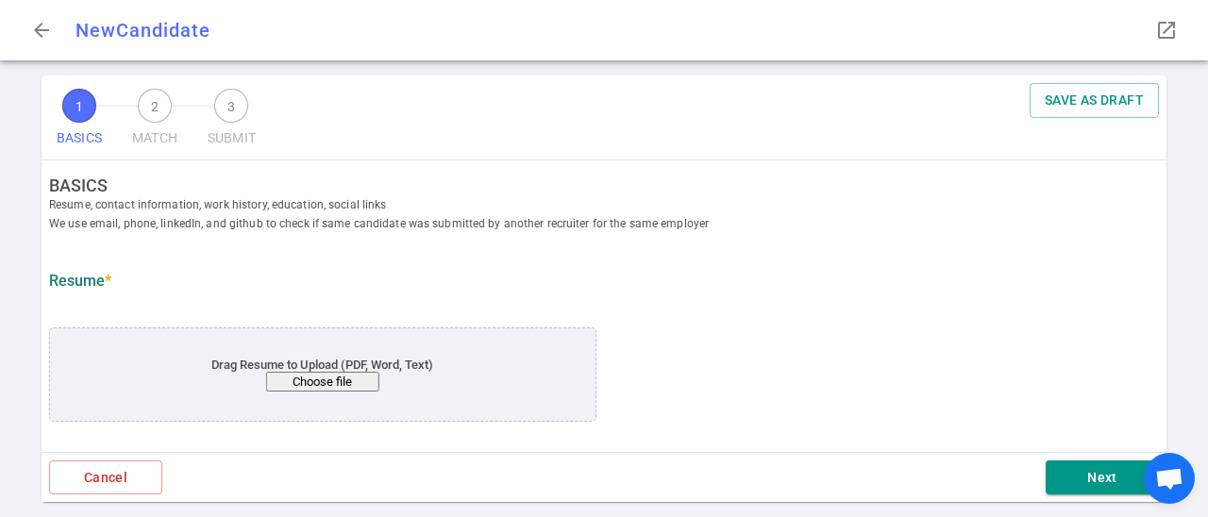
click at [338, 386] on button "Choose file" at bounding box center [322, 382] width 113 height 20
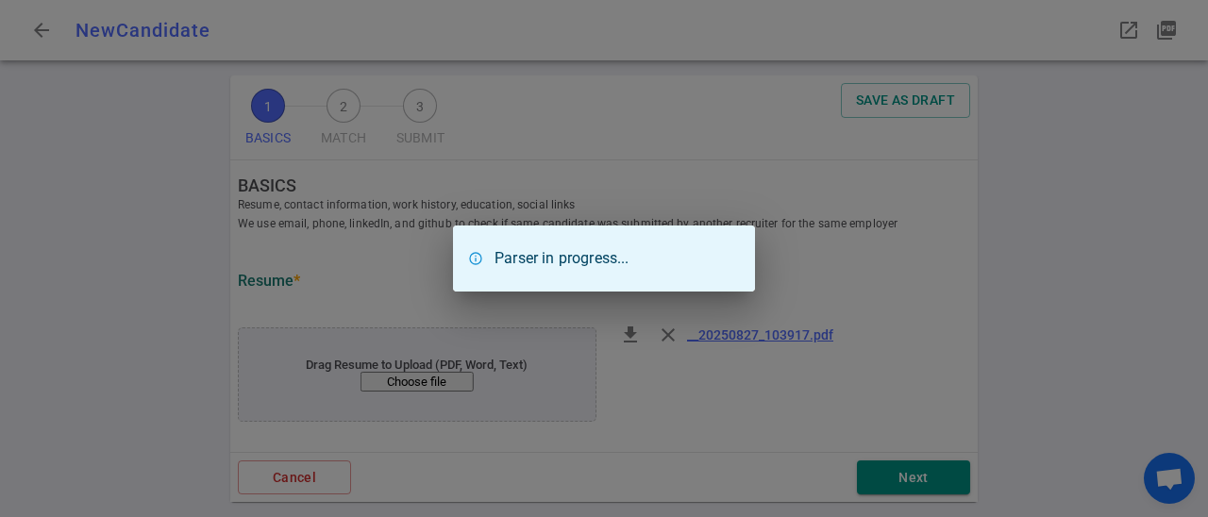
type input "[PERSON_NAME]"
type input "[EMAIL_ADDRESS][DOMAIN_NAME]"
type input "[PHONE_NUMBER]"
type input "[URL][DOMAIN_NAME][PERSON_NAME]"
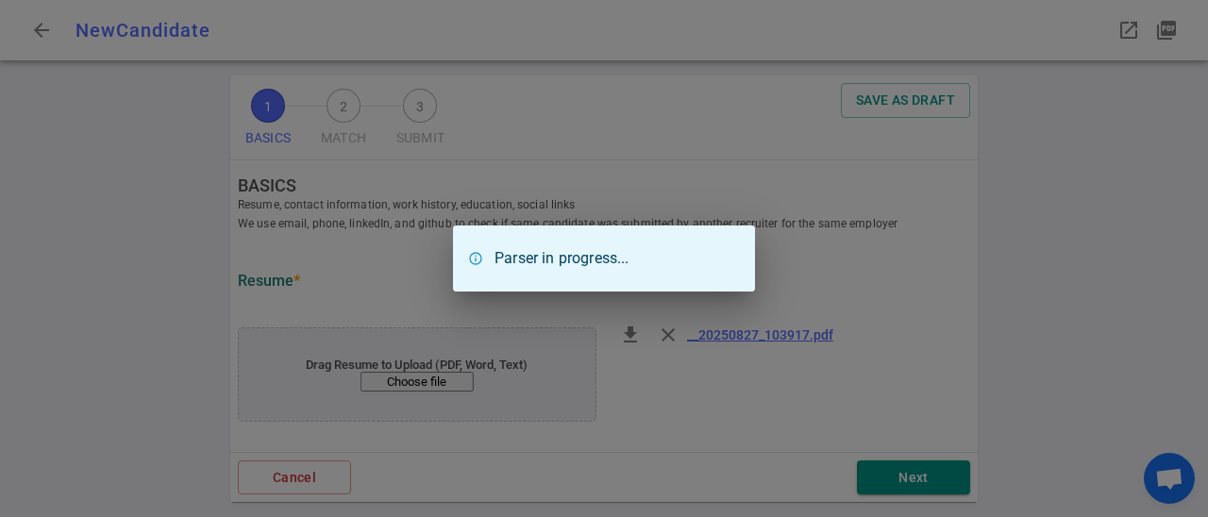
type textarea "[DOMAIN_NAME]"
type input "Vizit Labs"
type textarea "Director of Engineering"
type input "12"
type input "[GEOGRAPHIC_DATA][US_STATE]"
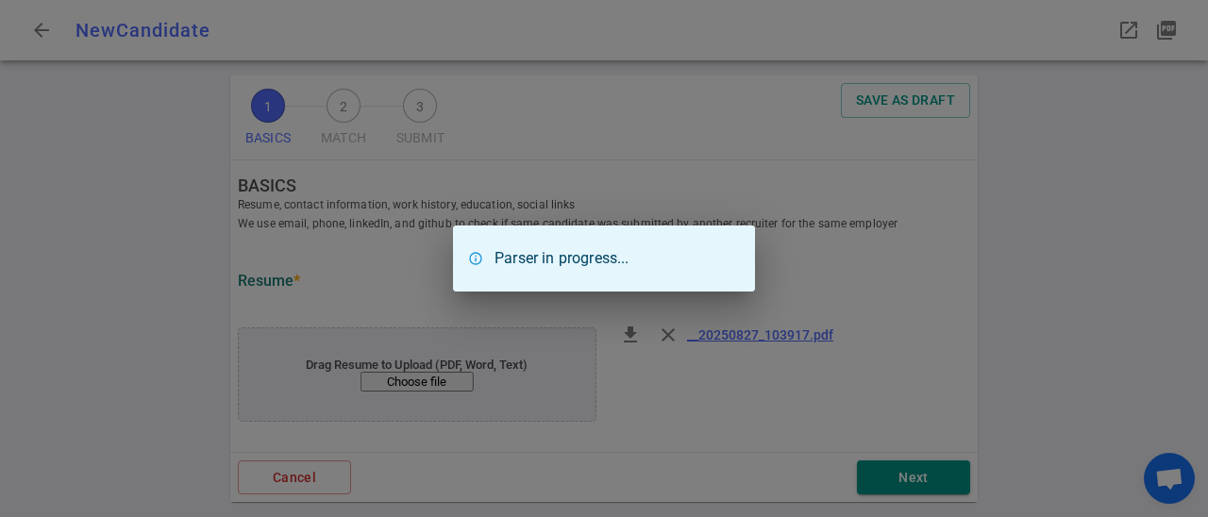
type input "Computer Science"
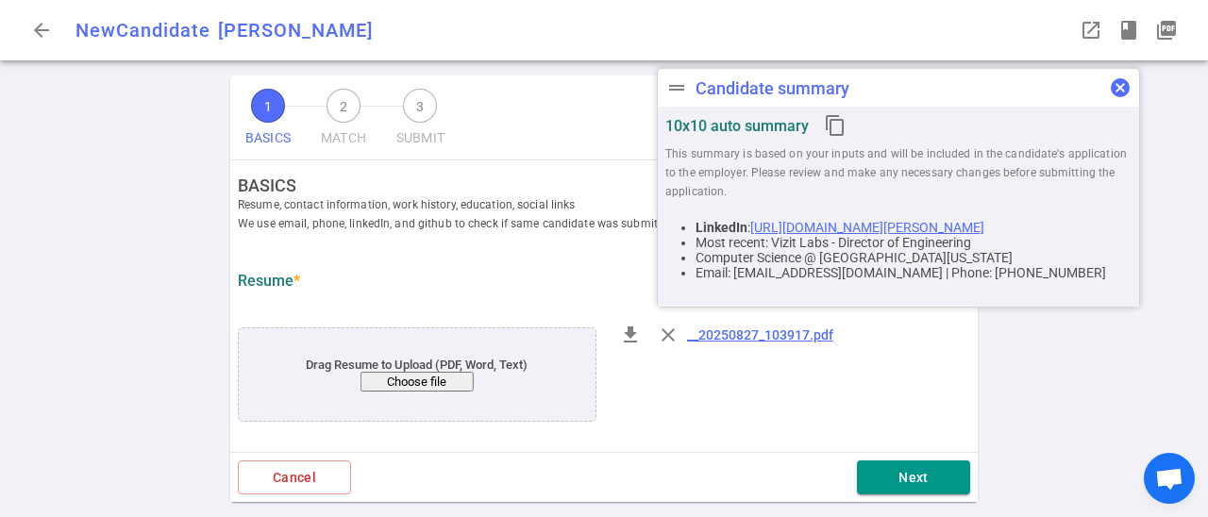
click at [1118, 84] on span "cancel" at bounding box center [1120, 87] width 23 height 23
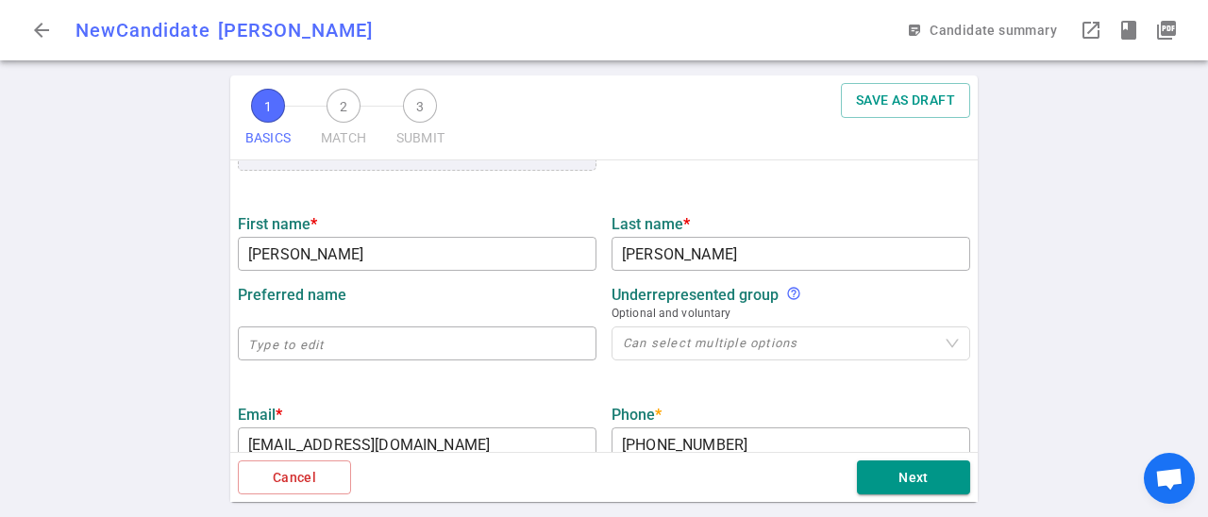
scroll to position [257, 0]
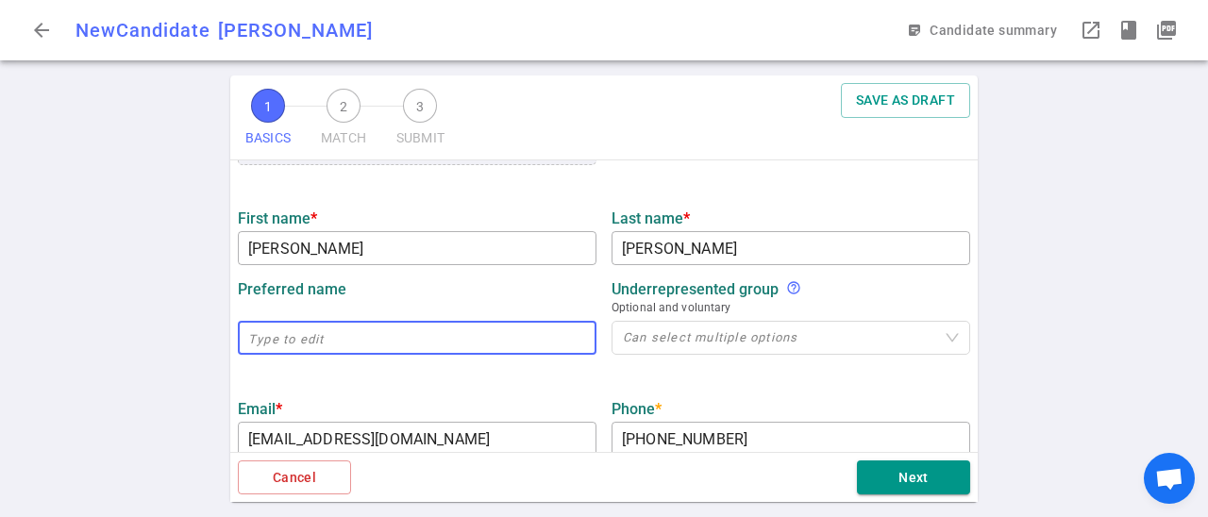
click at [498, 341] on input "text" at bounding box center [417, 338] width 359 height 30
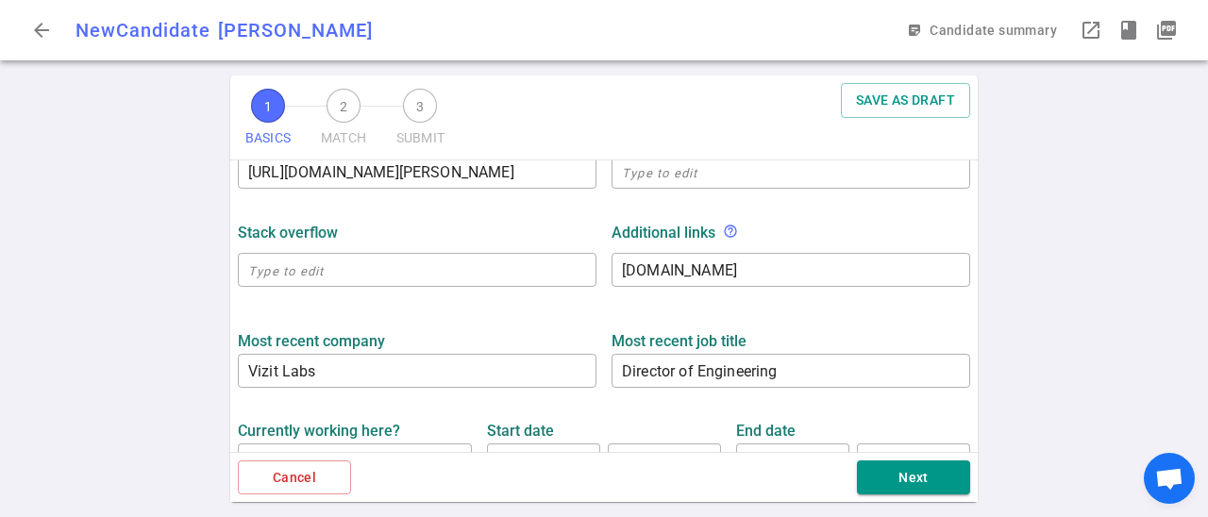
scroll to position [618, 0]
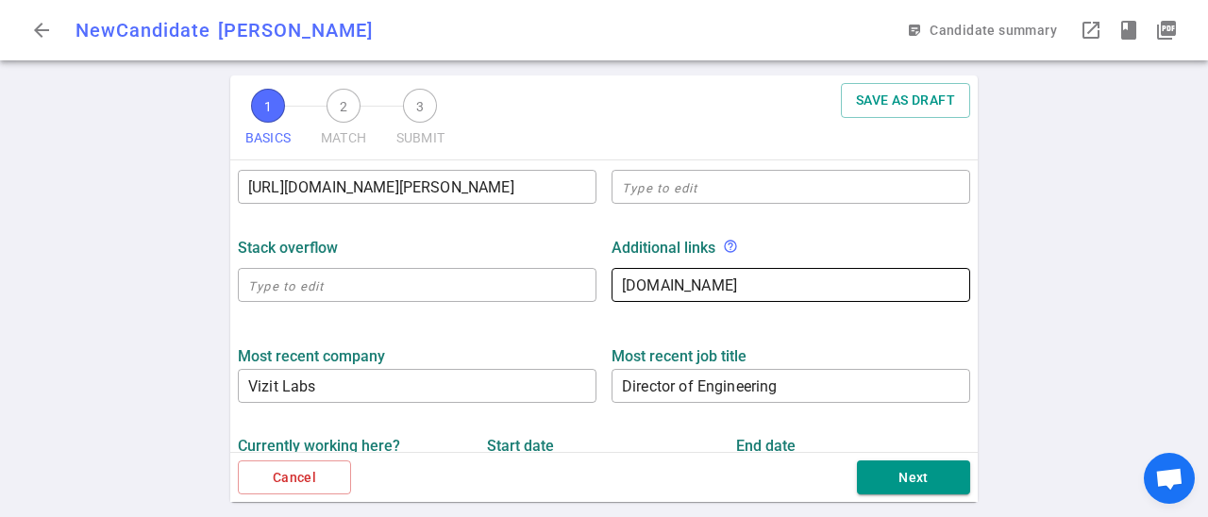
type input "Bill"
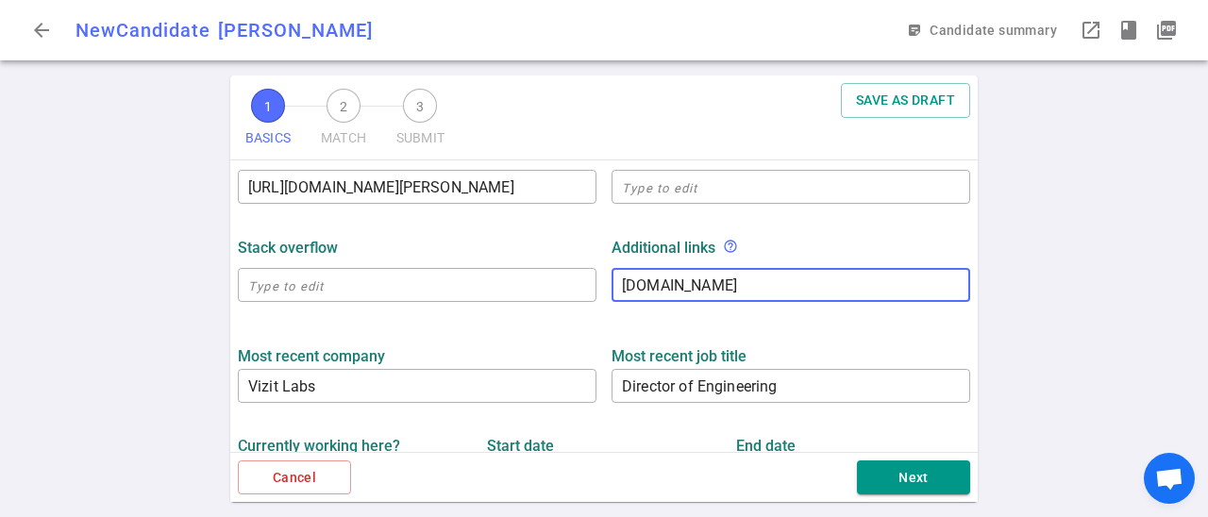
drag, startPoint x: 770, startPoint y: 292, endPoint x: 620, endPoint y: 277, distance: 150.7
click at [620, 277] on div "[DOMAIN_NAME] x ​" at bounding box center [790, 285] width 359 height 34
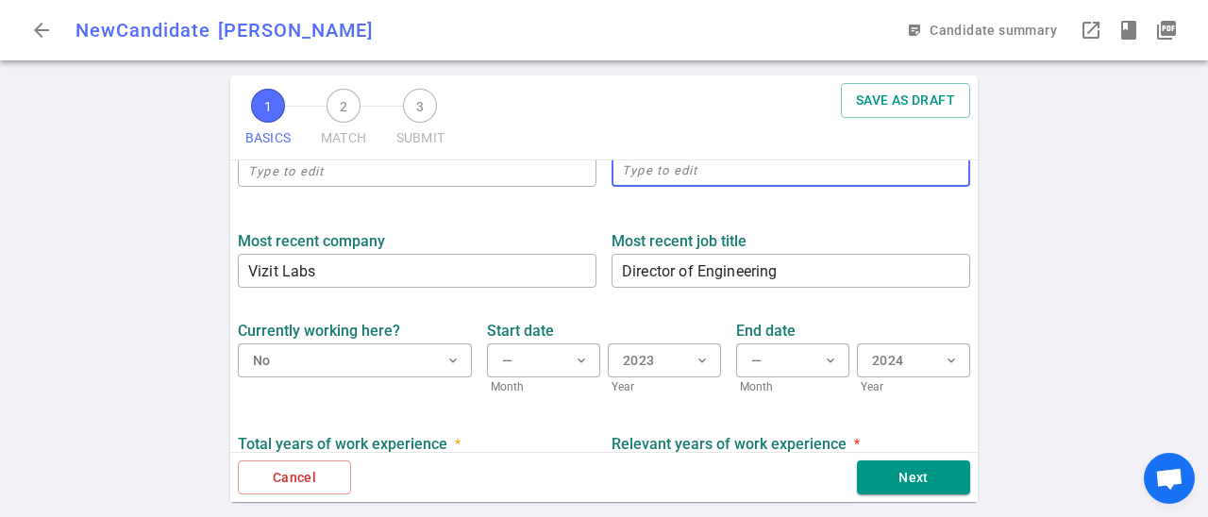
scroll to position [740, 0]
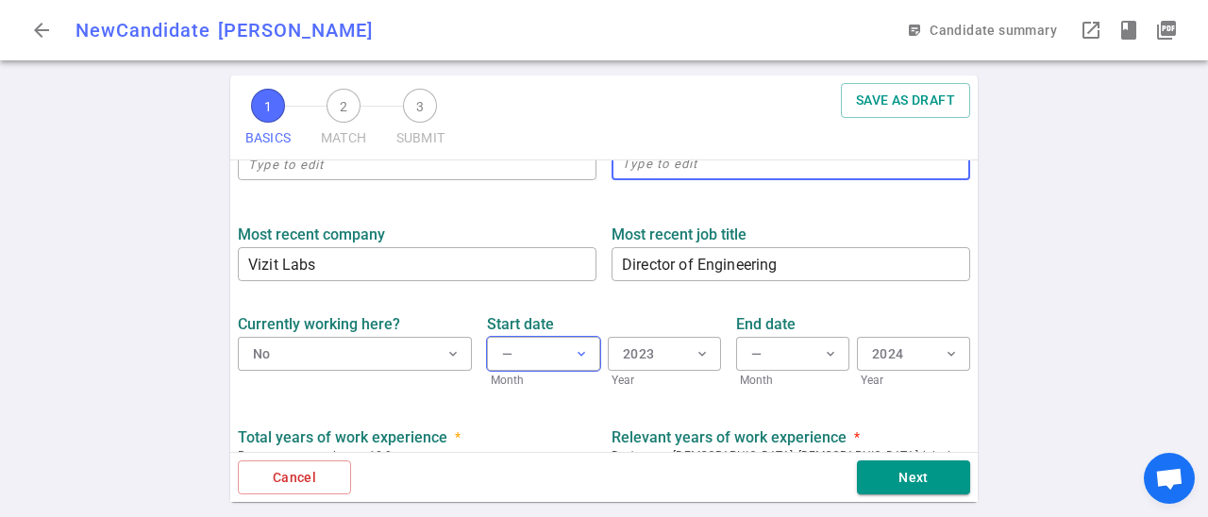
click at [545, 356] on button "— expand_more" at bounding box center [543, 354] width 113 height 34
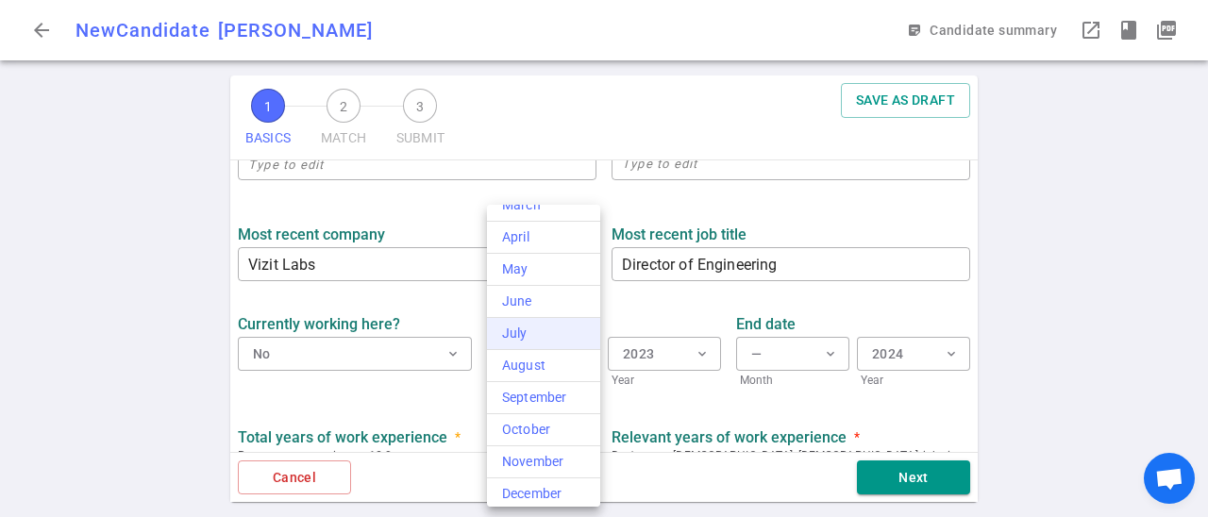
scroll to position [114, 0]
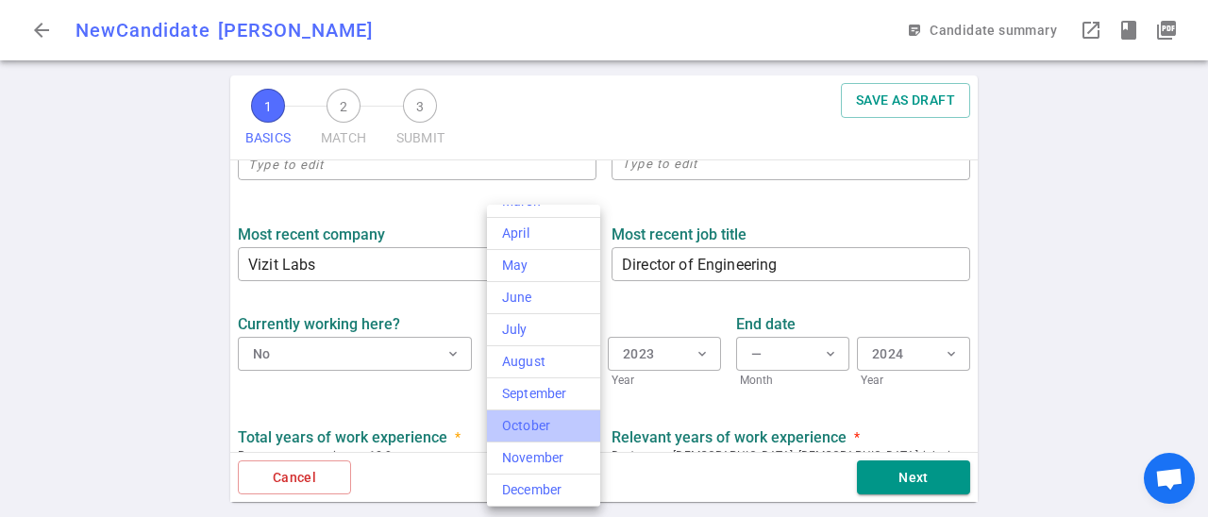
click at [544, 417] on div "October" at bounding box center [543, 426] width 83 height 20
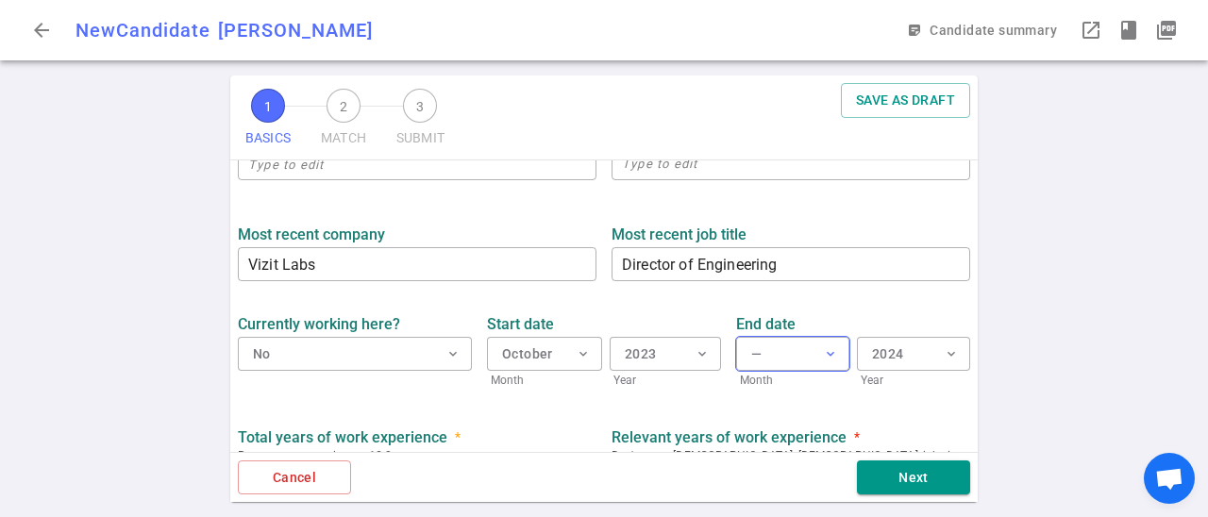
click at [794, 354] on button "— expand_more" at bounding box center [792, 354] width 113 height 34
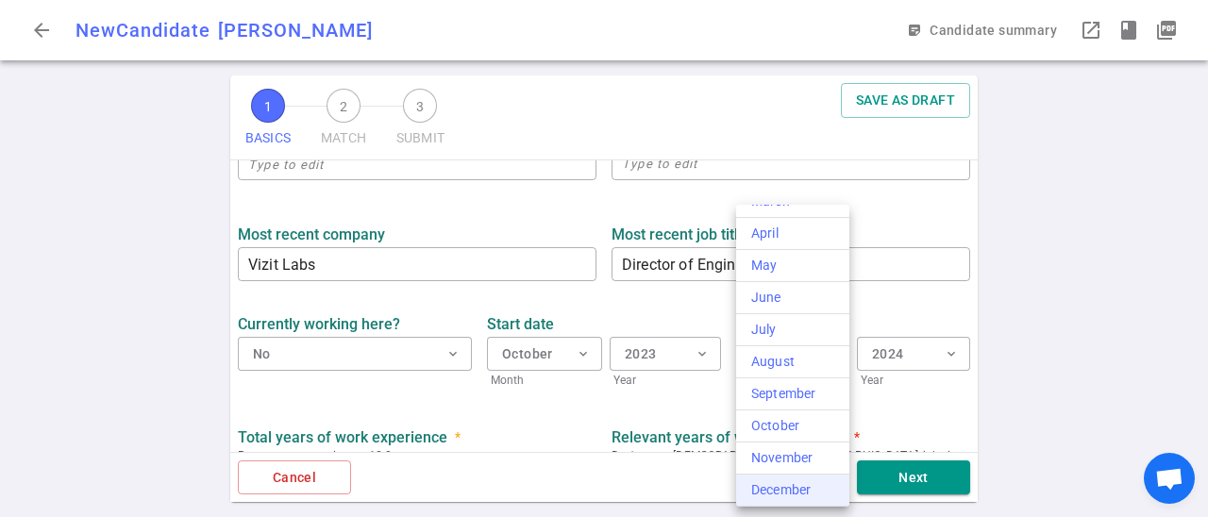
click at [794, 491] on div "December" at bounding box center [792, 490] width 83 height 20
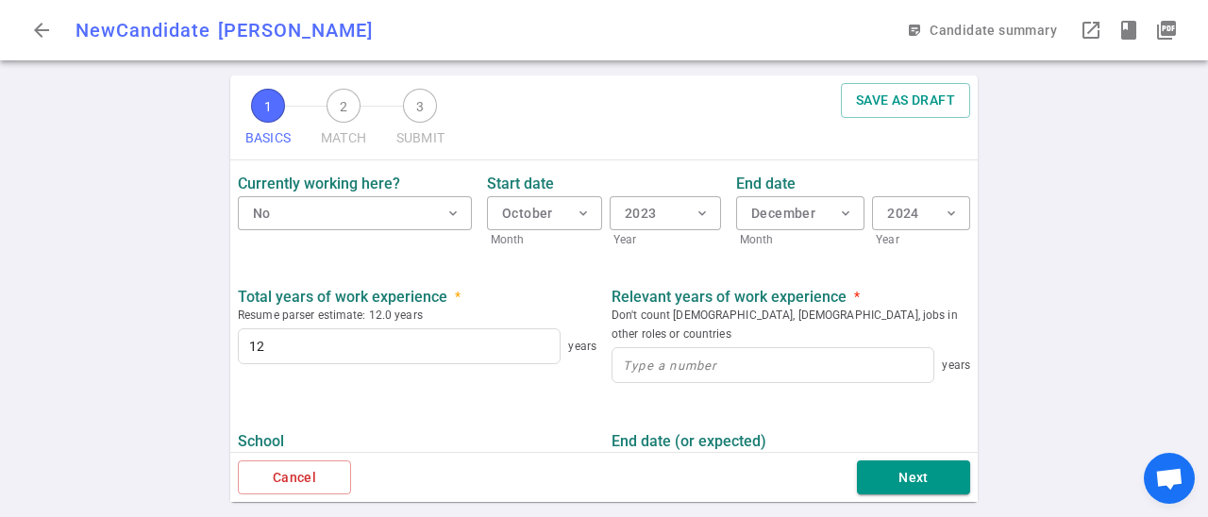
scroll to position [900, 0]
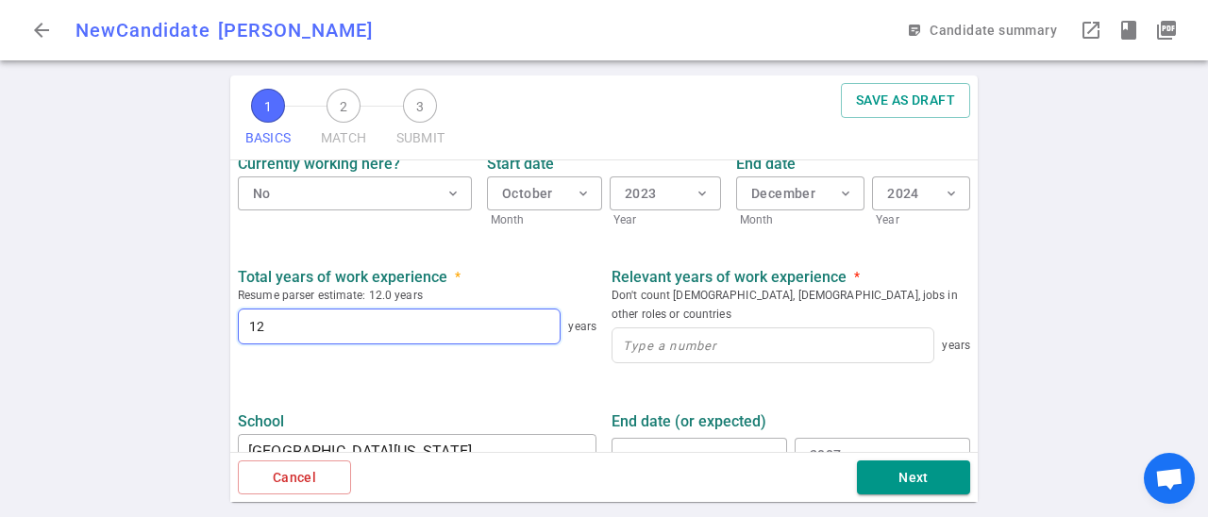
click at [371, 329] on input "12" at bounding box center [399, 326] width 321 height 34
type input "17"
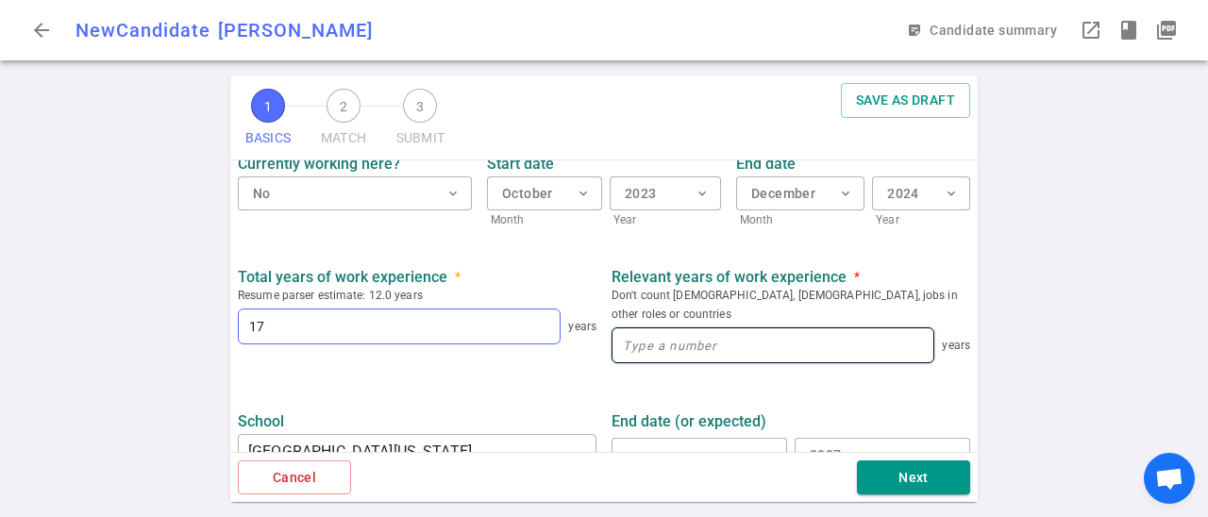
click at [711, 328] on input at bounding box center [772, 345] width 321 height 34
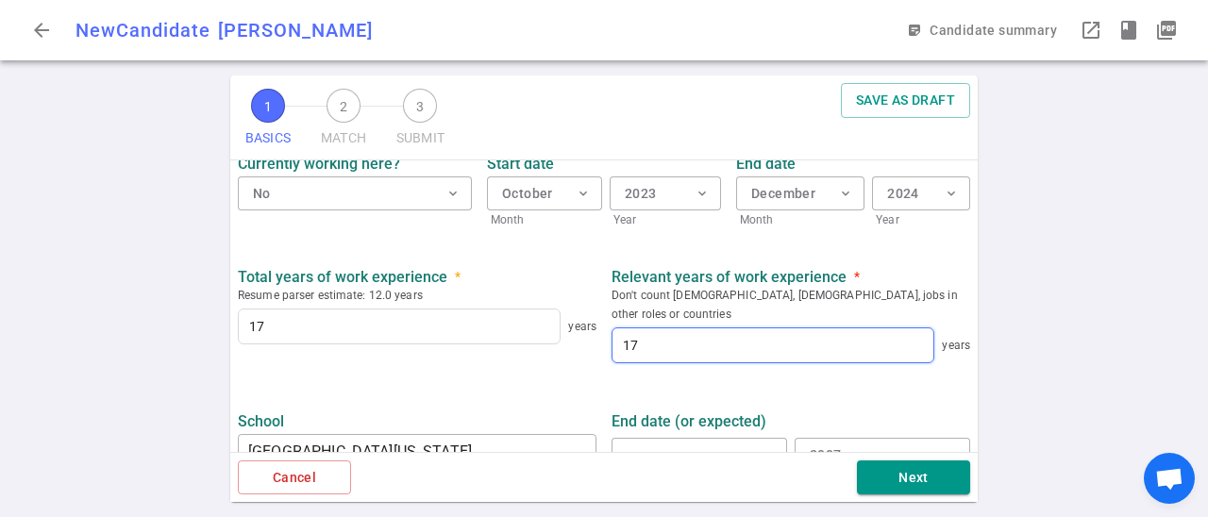
type input "17"
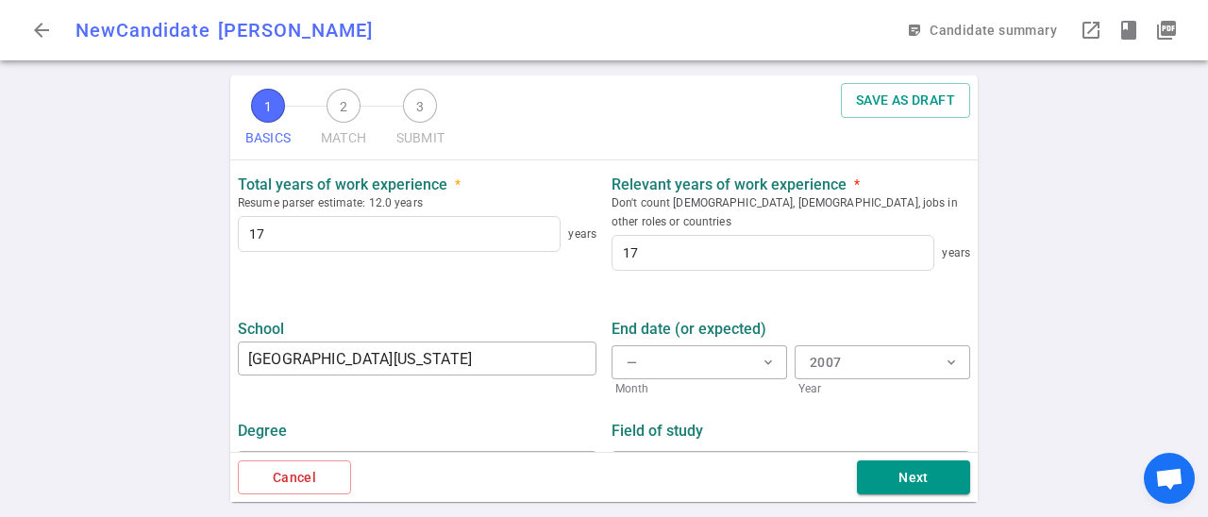
scroll to position [1019, 0]
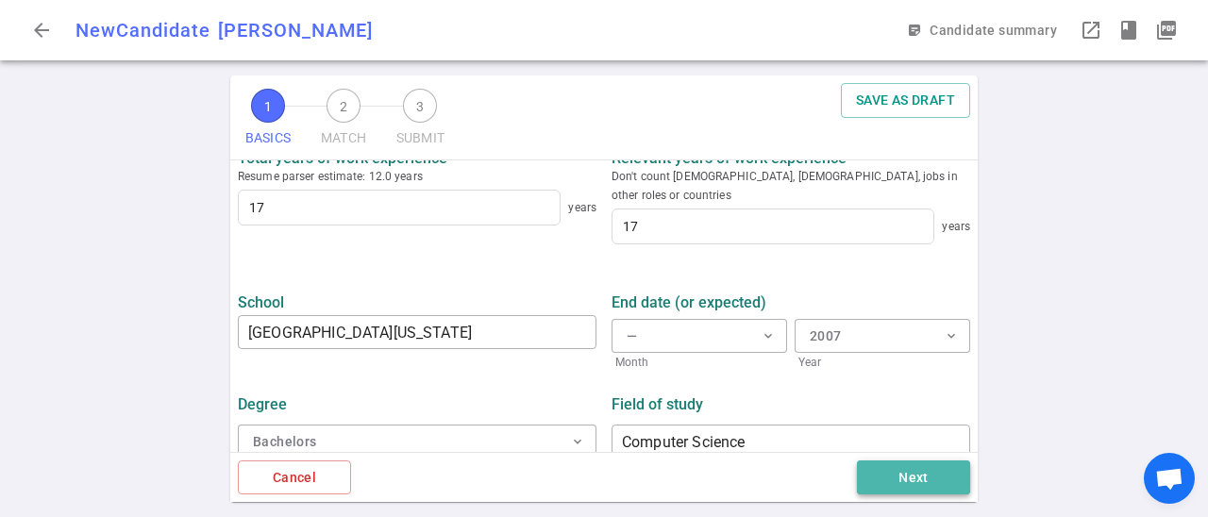
click at [898, 486] on button "Next" at bounding box center [913, 477] width 113 height 35
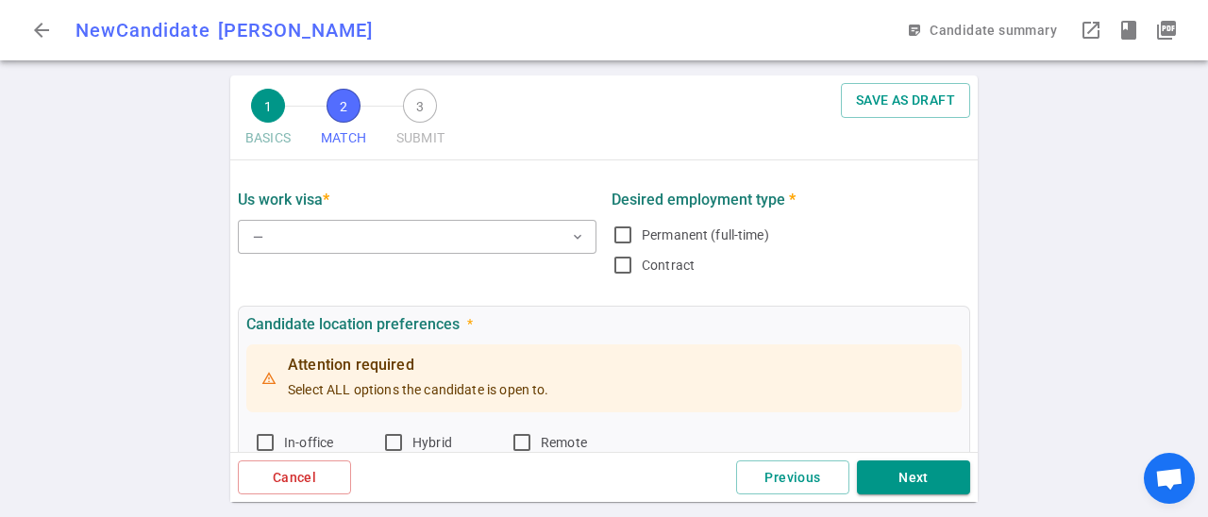
scroll to position [0, 0]
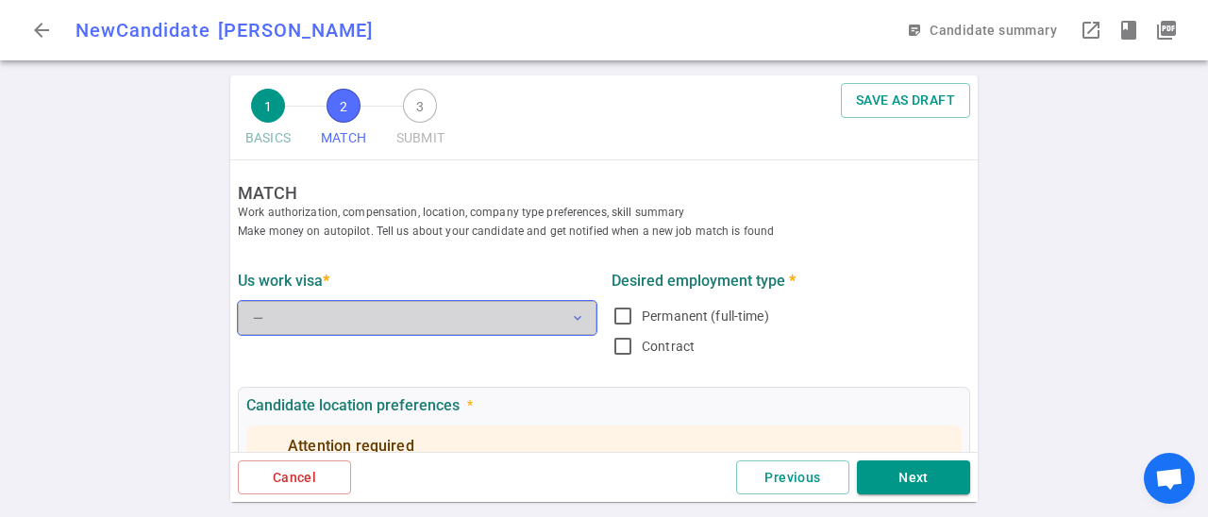
click at [555, 316] on button "— expand_more" at bounding box center [417, 318] width 359 height 34
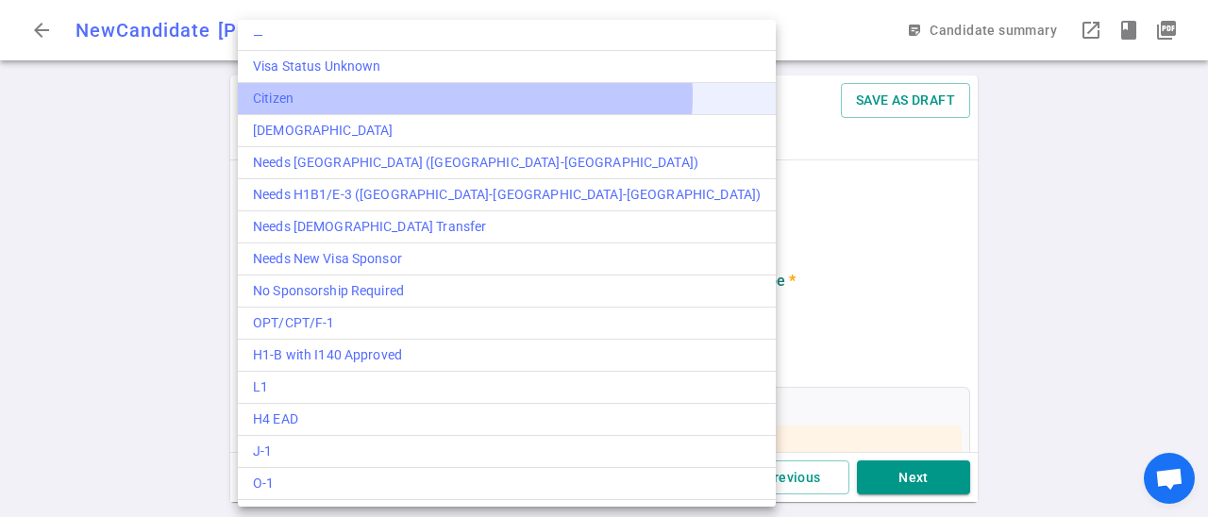
click at [464, 96] on div "Citizen" at bounding box center [507, 99] width 508 height 20
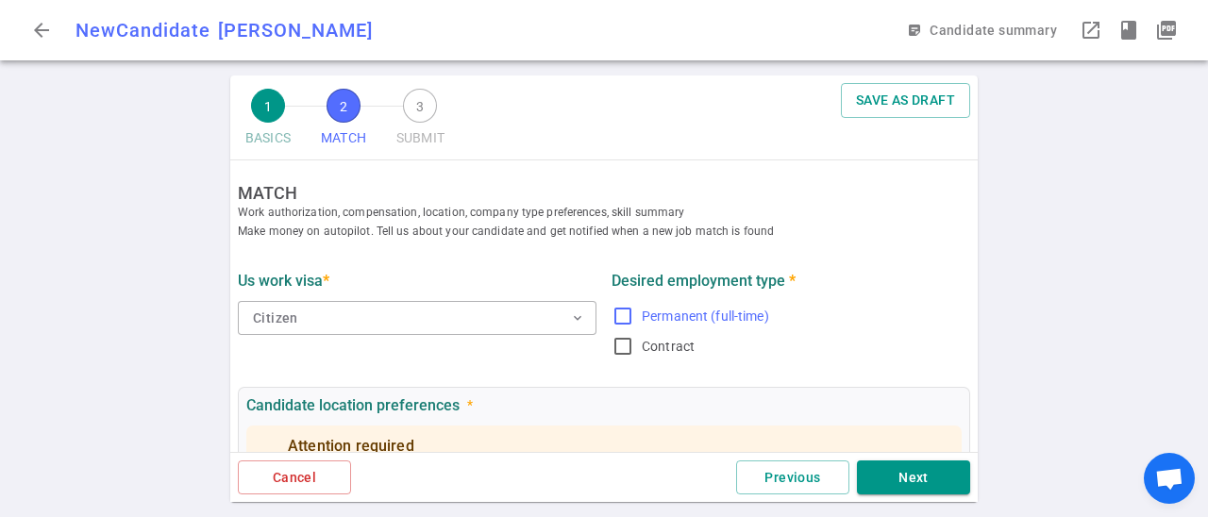
click at [622, 308] on input "Permanent (full-time)" at bounding box center [622, 316] width 23 height 23
checkbox input "true"
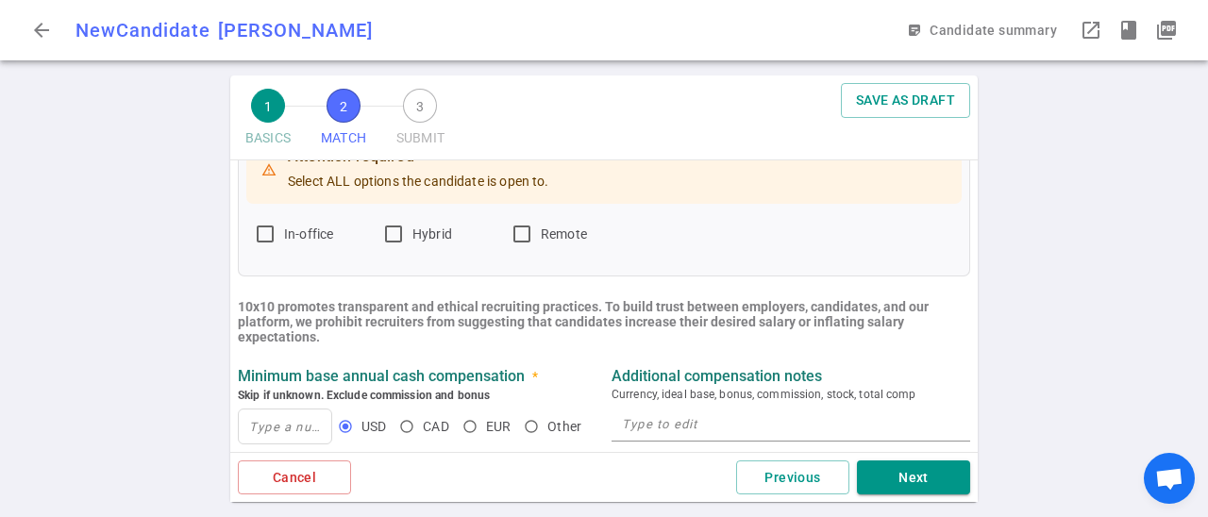
scroll to position [293, 0]
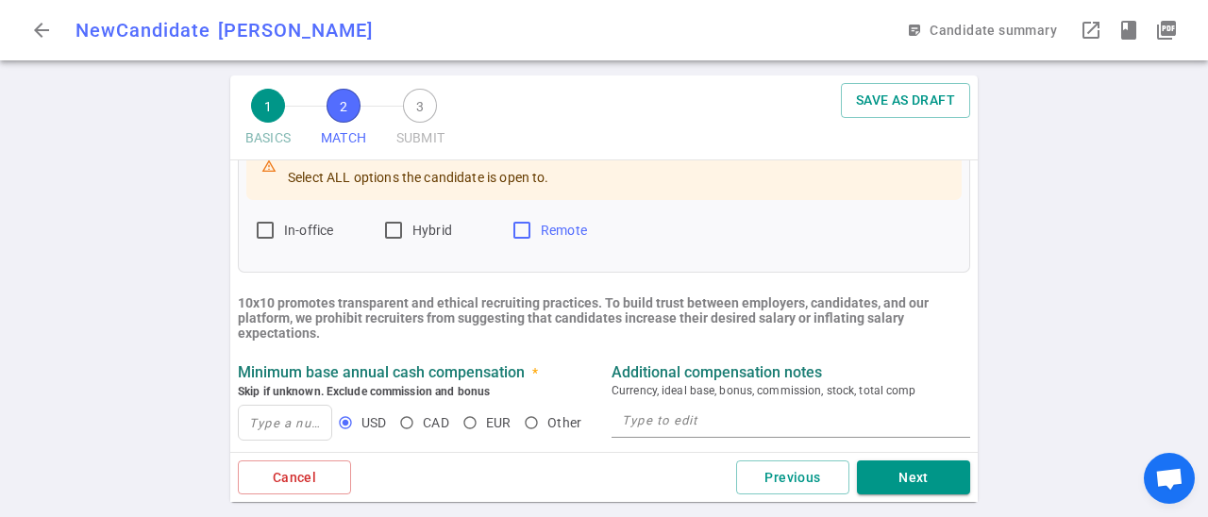
click at [523, 226] on input "Remote" at bounding box center [521, 230] width 23 height 23
checkbox input "true"
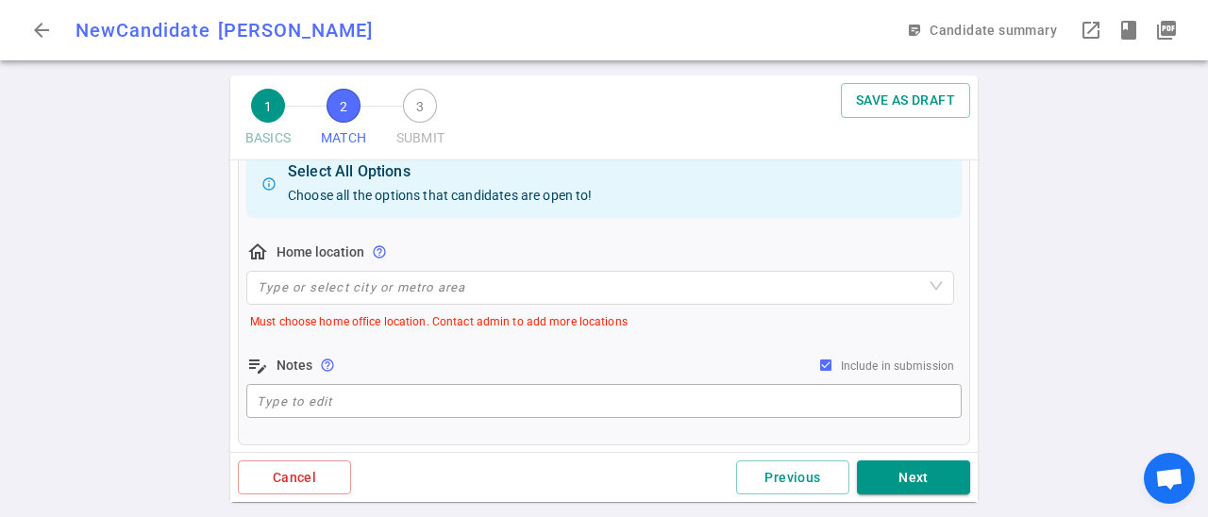
scroll to position [404, 0]
click at [658, 285] on input "search" at bounding box center [600, 287] width 685 height 32
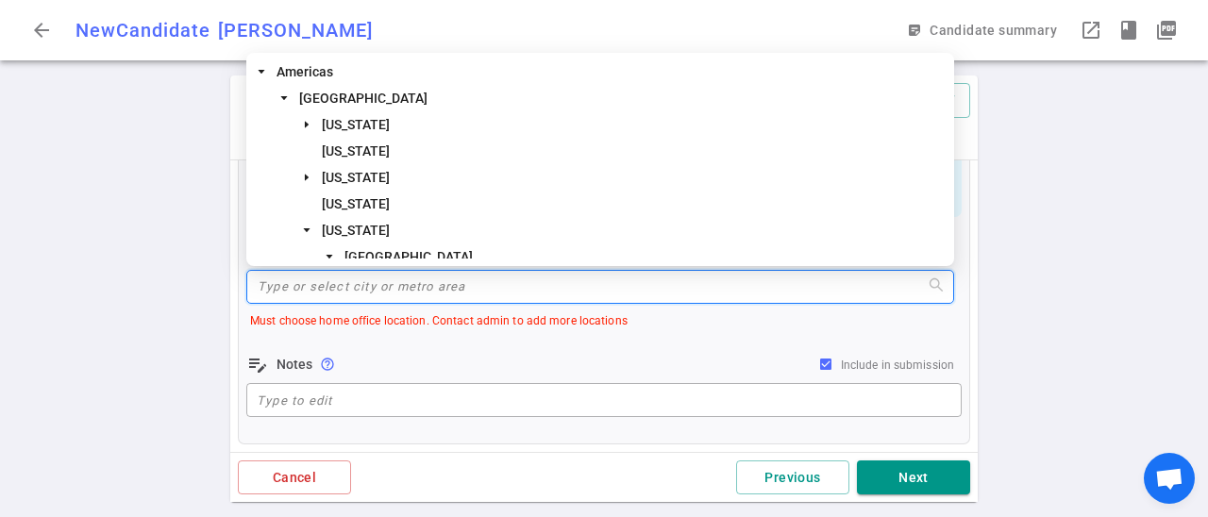
click at [658, 285] on input "search" at bounding box center [600, 287] width 685 height 32
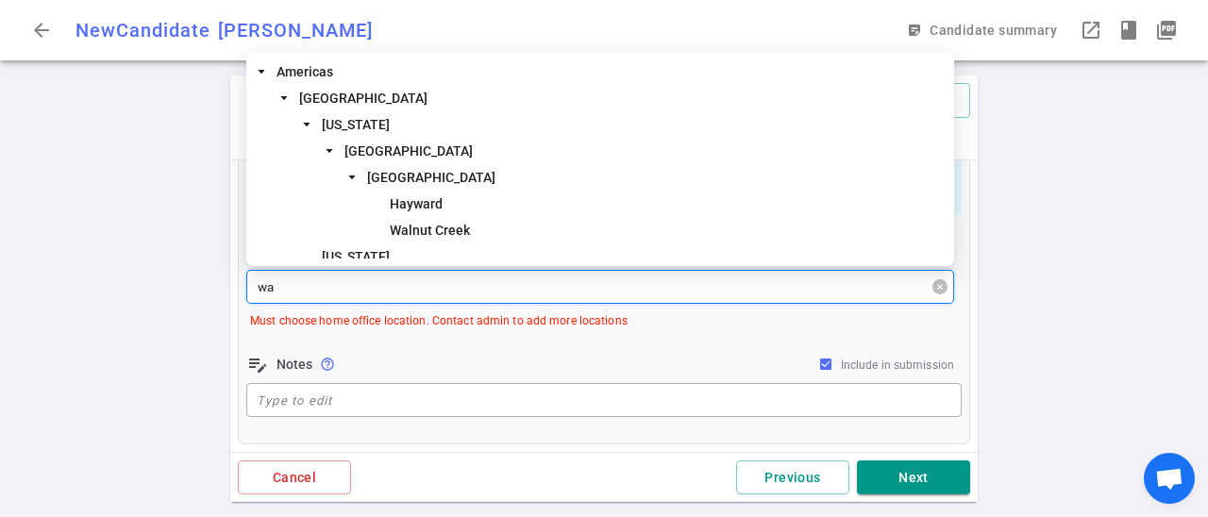
type input "w"
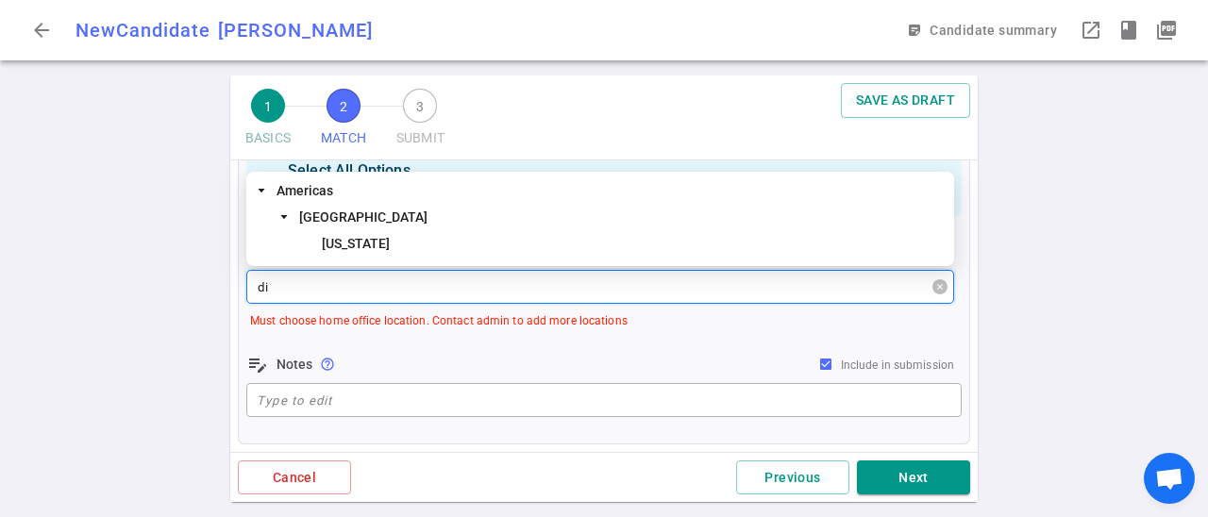
type input "dis"
click at [505, 243] on span "[US_STATE]" at bounding box center [634, 243] width 632 height 23
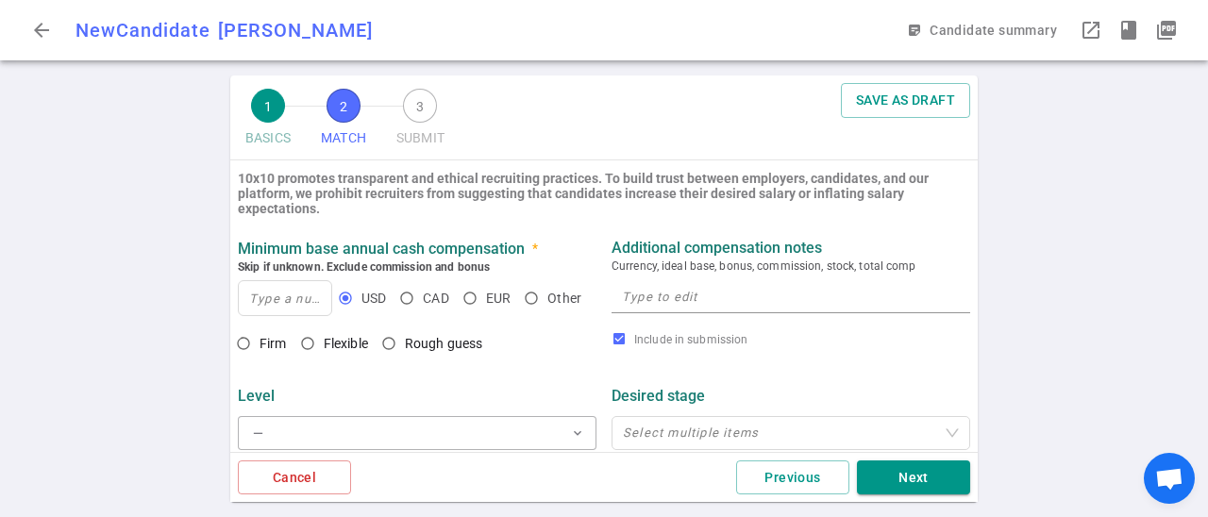
scroll to position [678, 0]
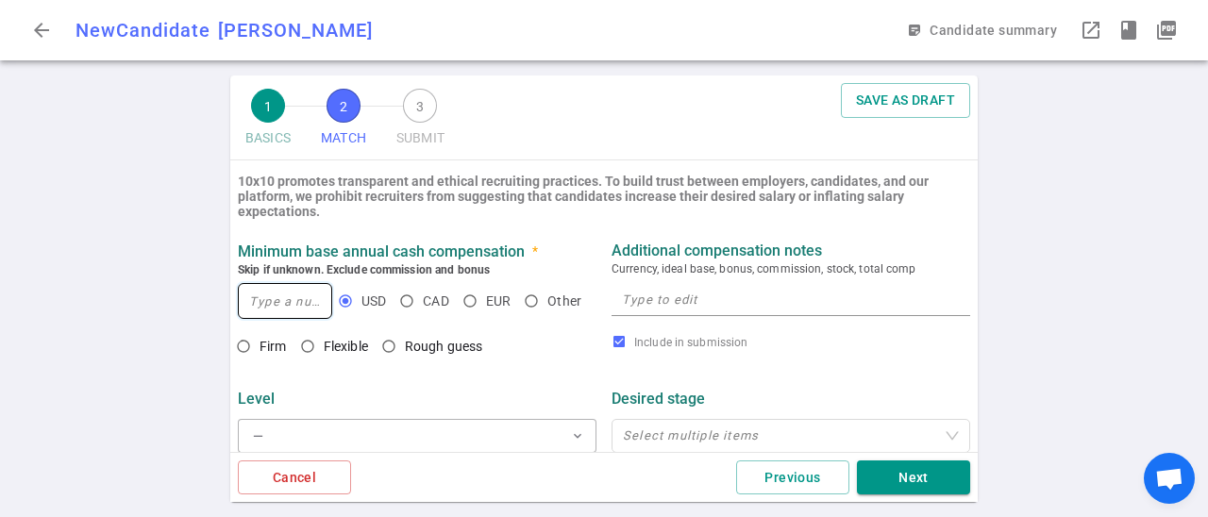
click at [317, 300] on input at bounding box center [285, 301] width 92 height 34
type input "200,000"
click at [244, 347] on input "Firm" at bounding box center [243, 346] width 32 height 32
radio input "true"
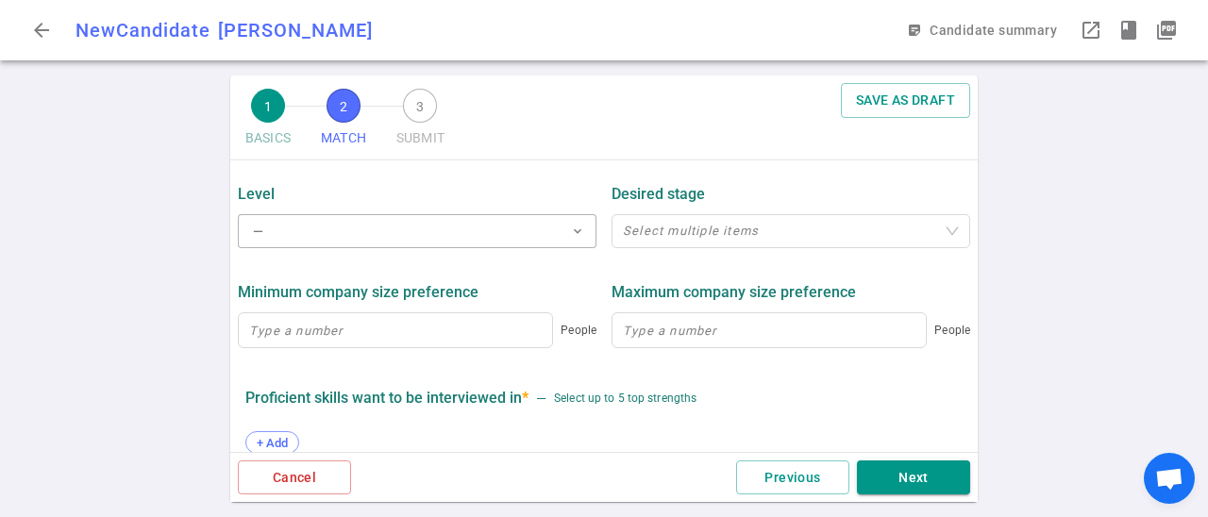
scroll to position [890, 0]
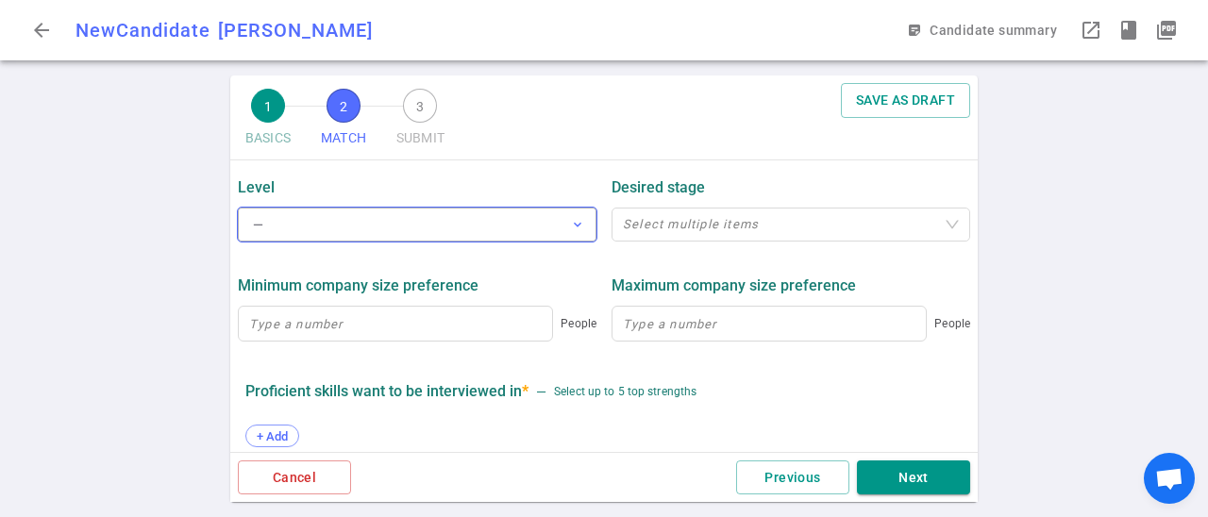
click at [543, 225] on button "— expand_more" at bounding box center [417, 225] width 359 height 34
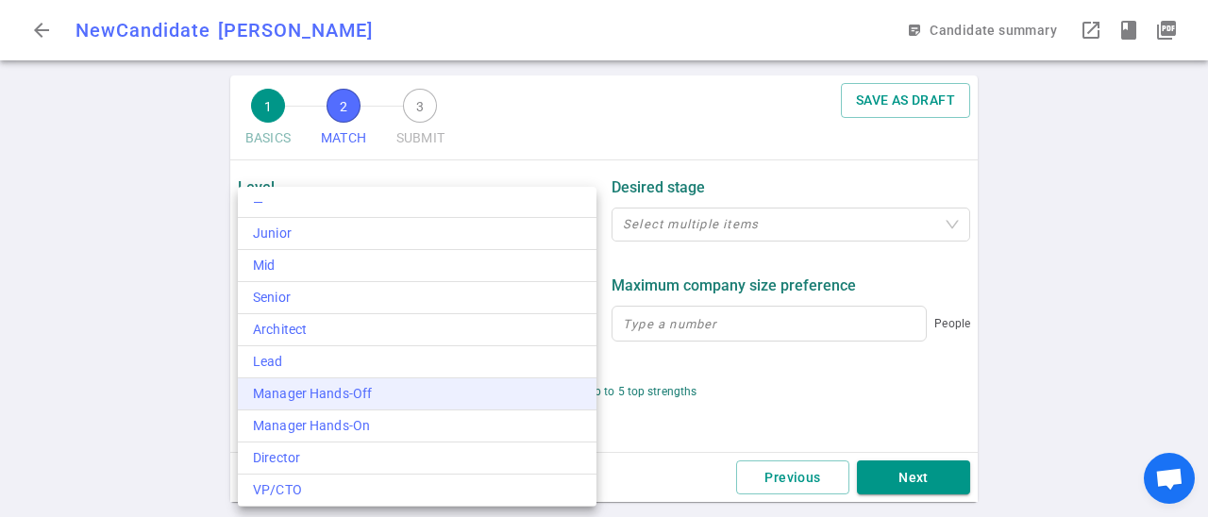
click at [477, 392] on div "Manager Hands-Off" at bounding box center [417, 394] width 328 height 20
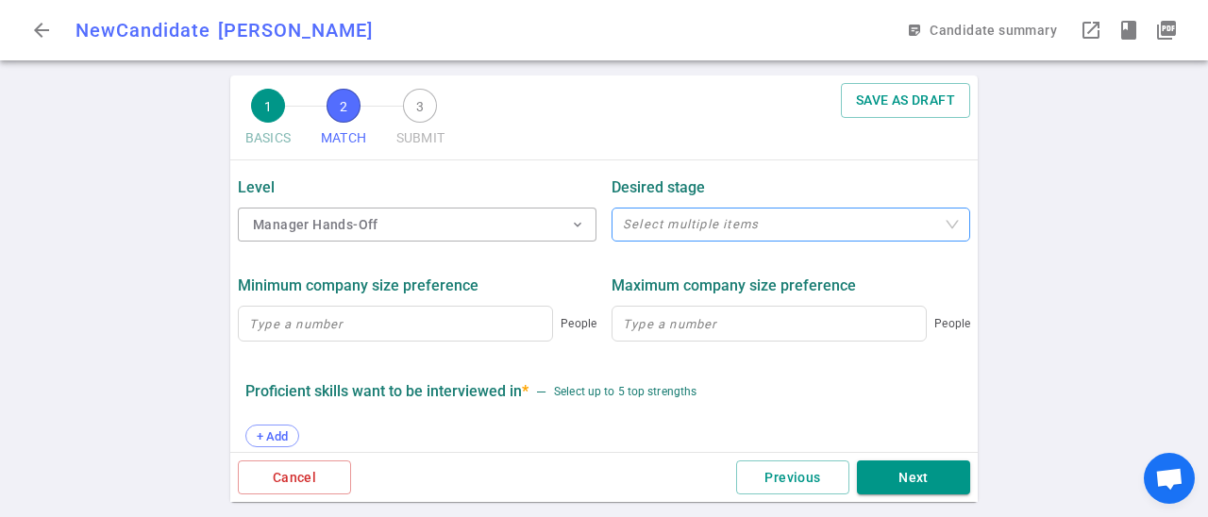
click at [787, 229] on div at bounding box center [780, 225] width 331 height 14
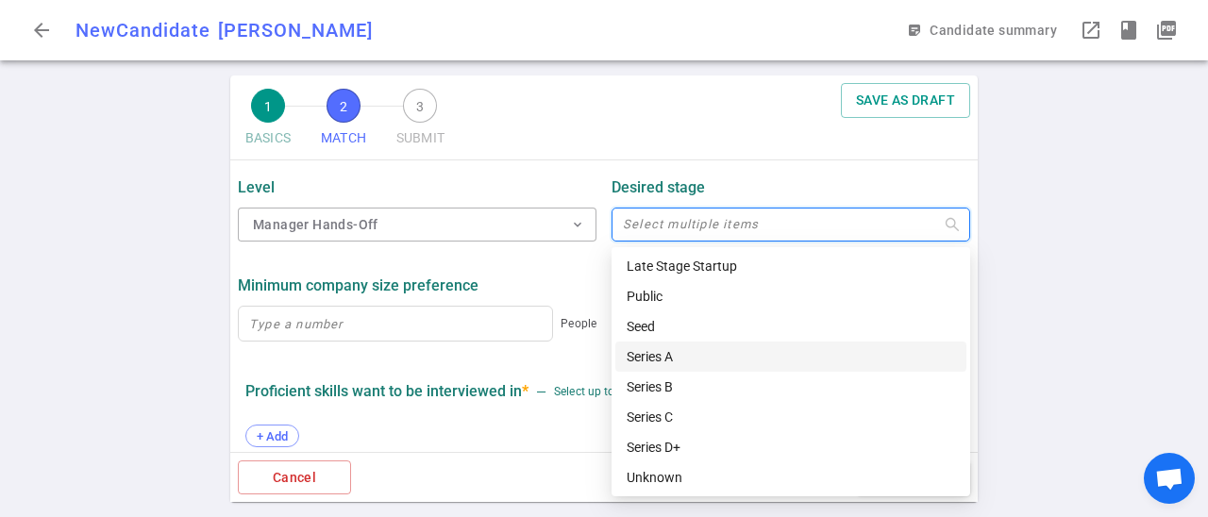
click at [758, 355] on div "Series A" at bounding box center [791, 356] width 328 height 21
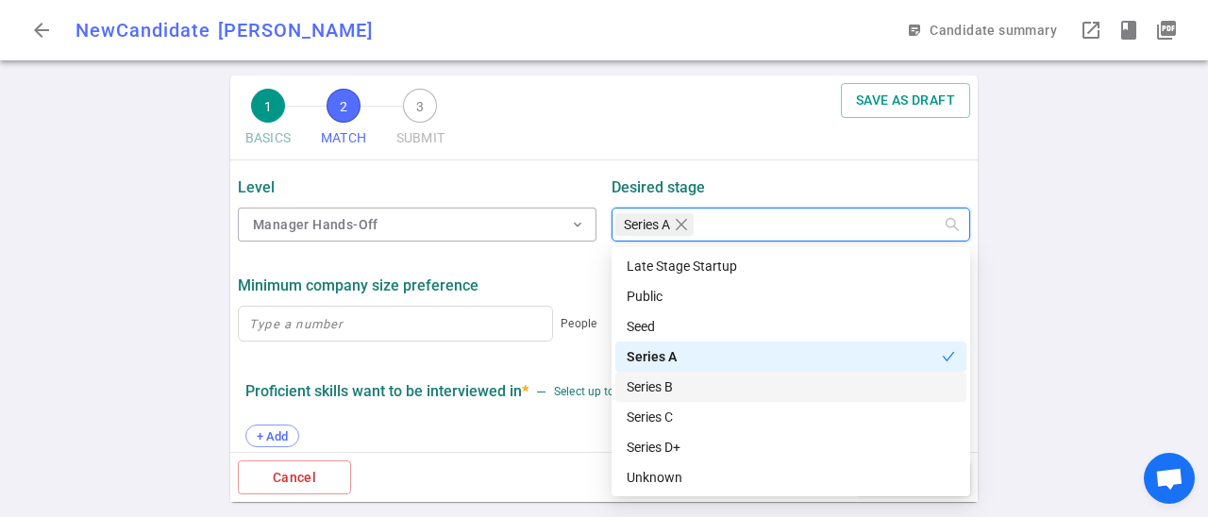
click at [745, 380] on div "Series B" at bounding box center [791, 386] width 328 height 21
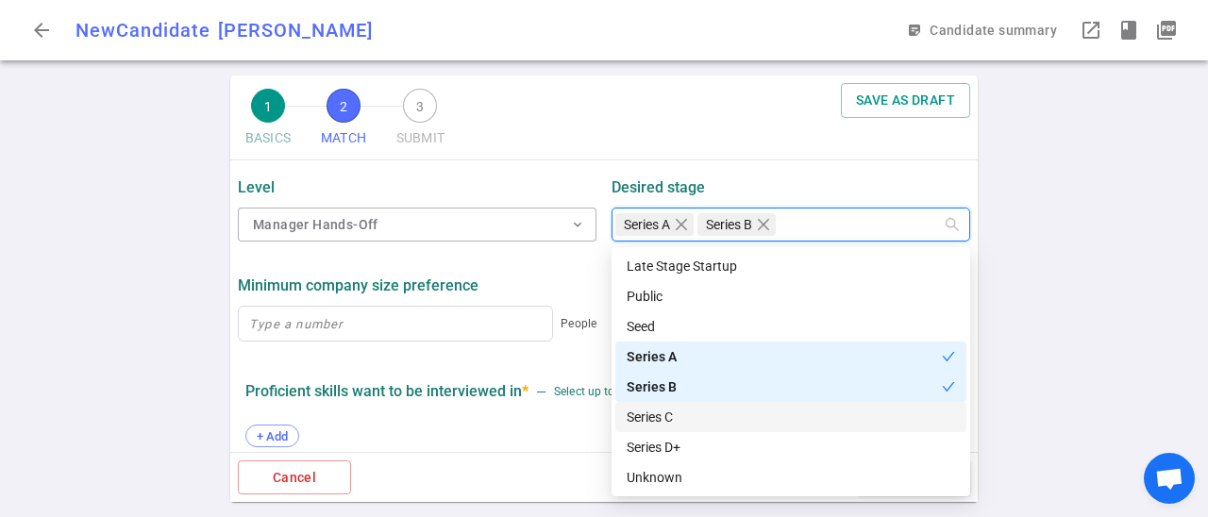
click at [740, 415] on div "Series C" at bounding box center [791, 417] width 328 height 21
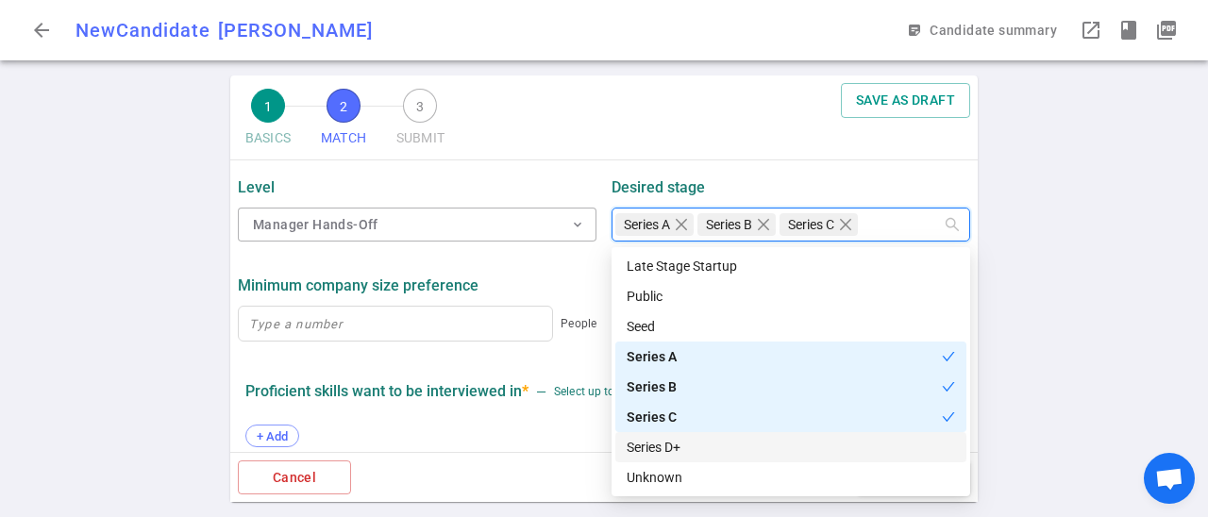
click at [740, 439] on div "Series D+" at bounding box center [791, 447] width 328 height 21
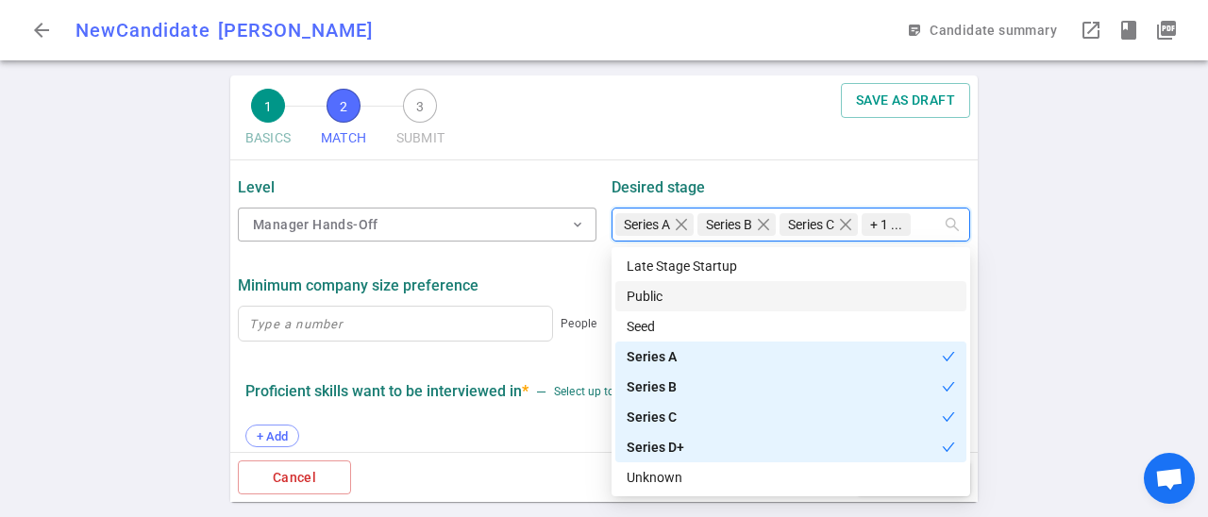
click at [1037, 276] on div "1 BASICS 2 MATCH 3 SUBMIT SAVE AS DRAFT MATCH Work authorization, compensation,…" at bounding box center [604, 296] width 1208 height 442
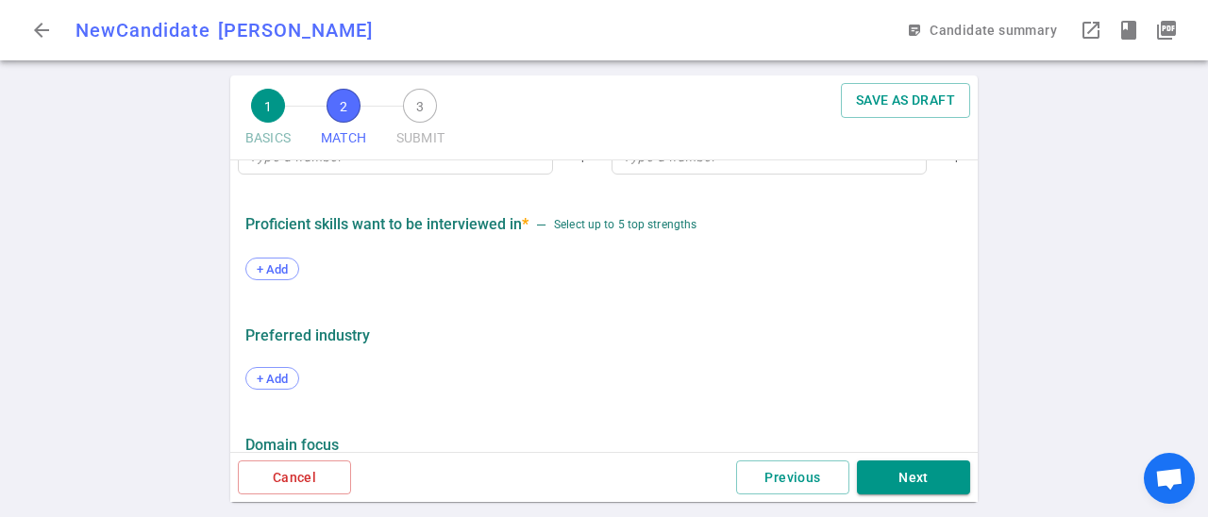
scroll to position [1059, 0]
click at [277, 274] on span "+ Add" at bounding box center [272, 267] width 44 height 14
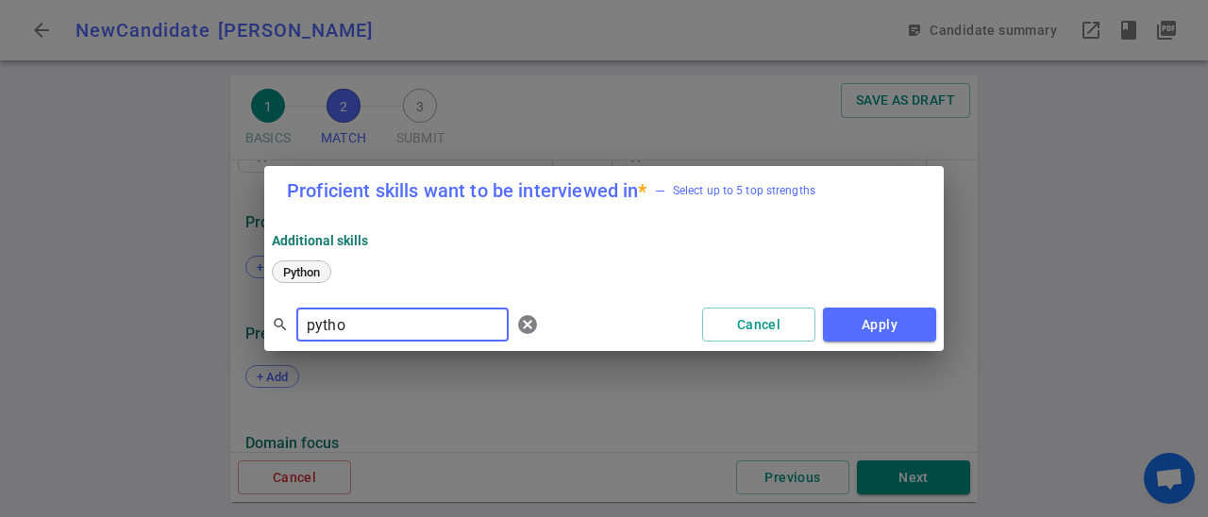
click at [309, 266] on span "Python" at bounding box center [301, 272] width 50 height 14
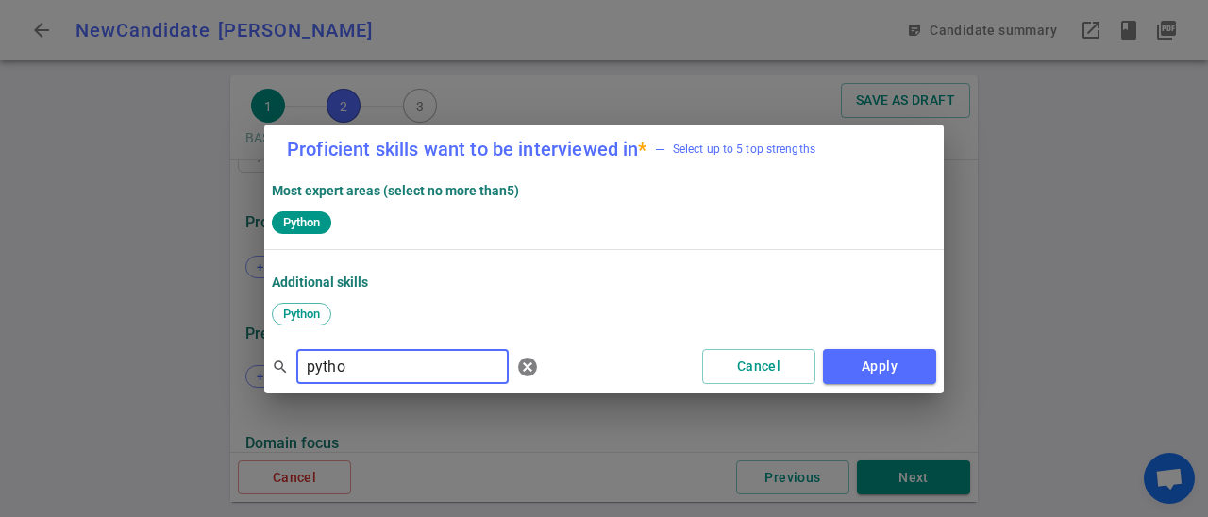
click at [363, 365] on input "pytho" at bounding box center [402, 367] width 212 height 30
type input "p"
click at [363, 316] on span "React" at bounding box center [361, 314] width 44 height 14
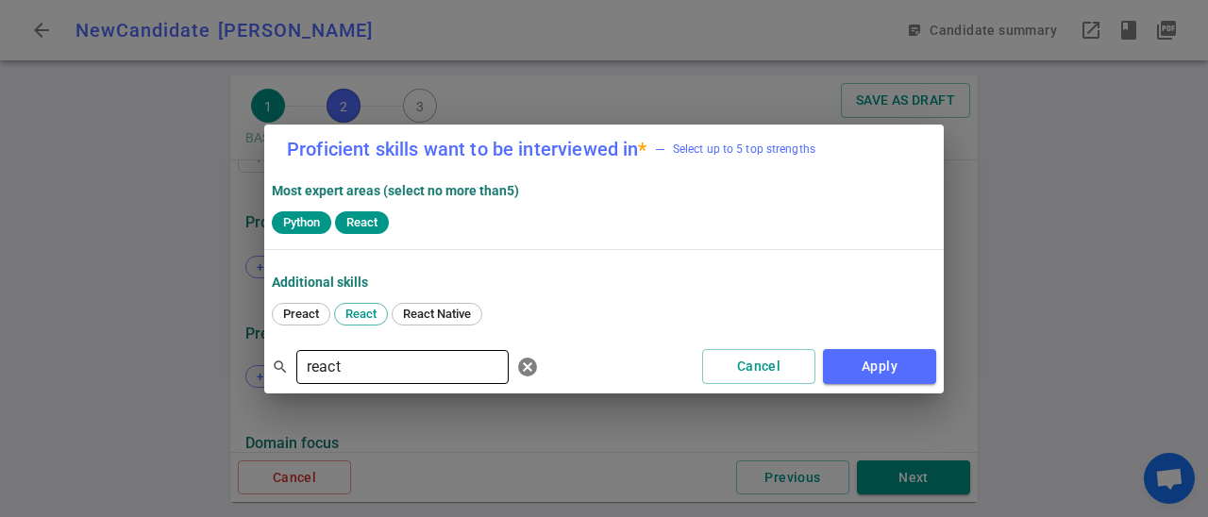
click at [361, 363] on input "react" at bounding box center [402, 367] width 212 height 30
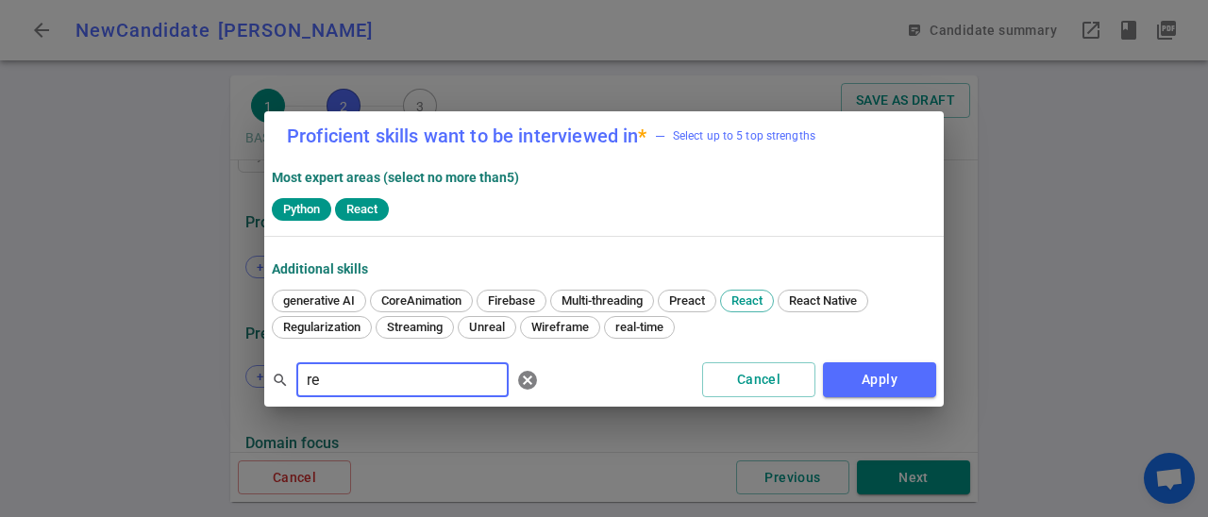
type input "r"
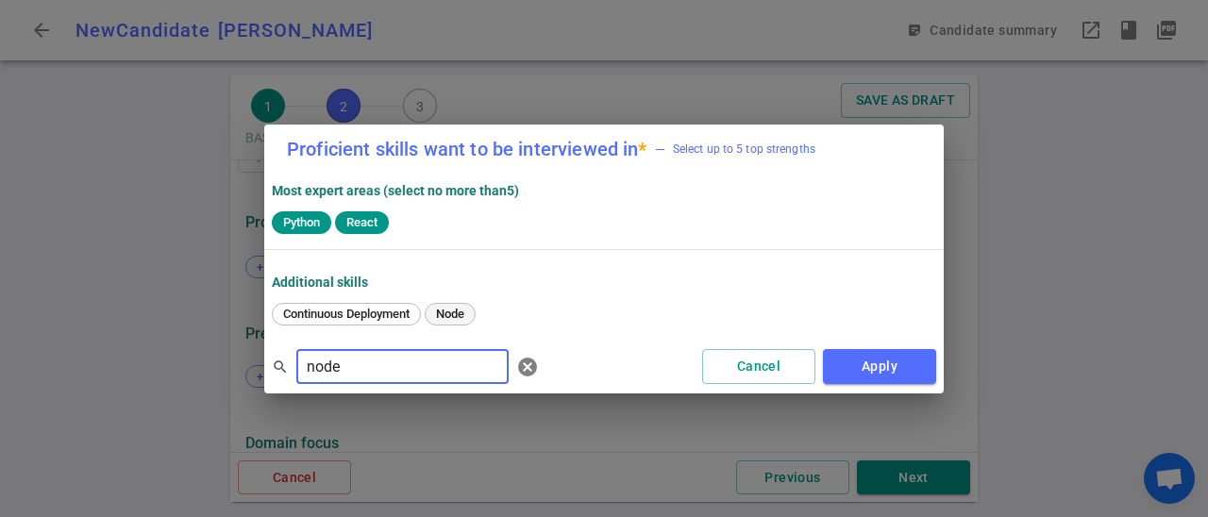
click at [465, 310] on span "Node" at bounding box center [450, 314] width 42 height 14
click at [418, 369] on input "node" at bounding box center [402, 367] width 212 height 30
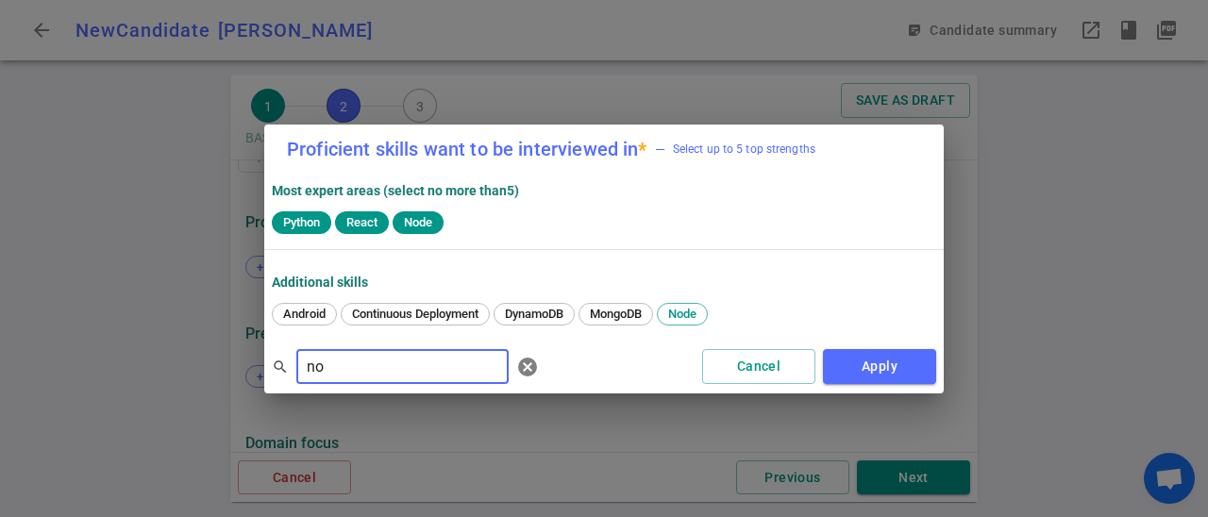
type input "n"
click at [291, 307] on span "C++" at bounding box center [293, 314] width 34 height 14
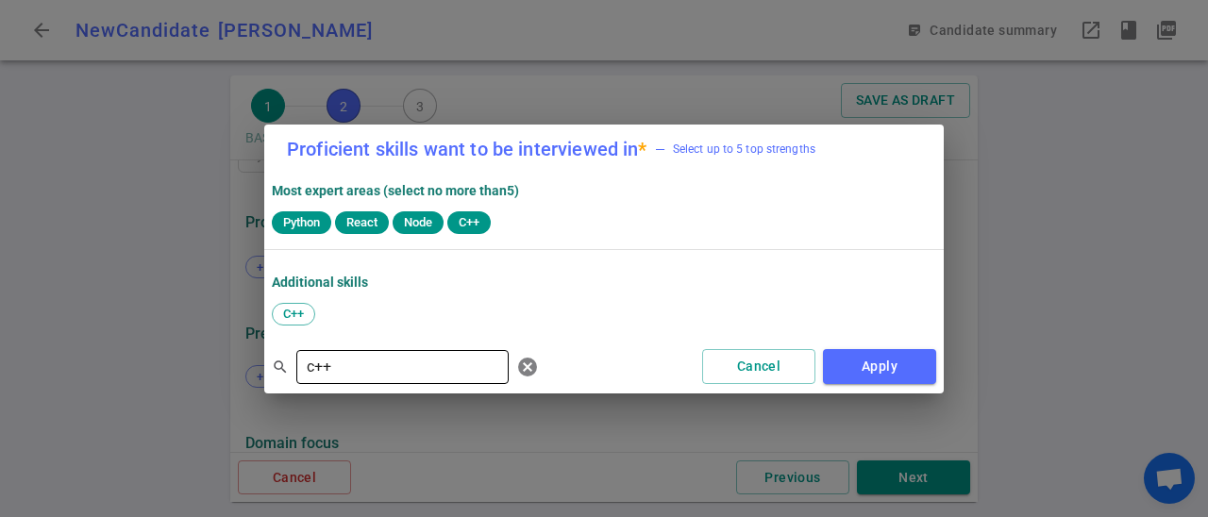
click at [355, 363] on input "c++" at bounding box center [402, 367] width 212 height 30
type input "c"
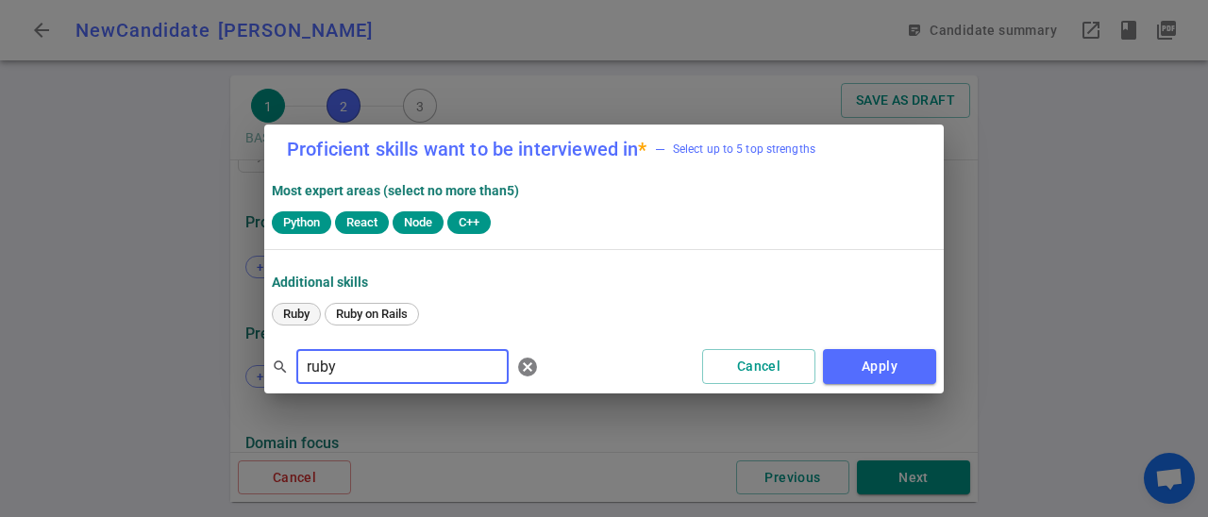
click at [306, 321] on div "Ruby" at bounding box center [296, 314] width 49 height 23
click at [381, 365] on input "ruby" at bounding box center [402, 367] width 212 height 30
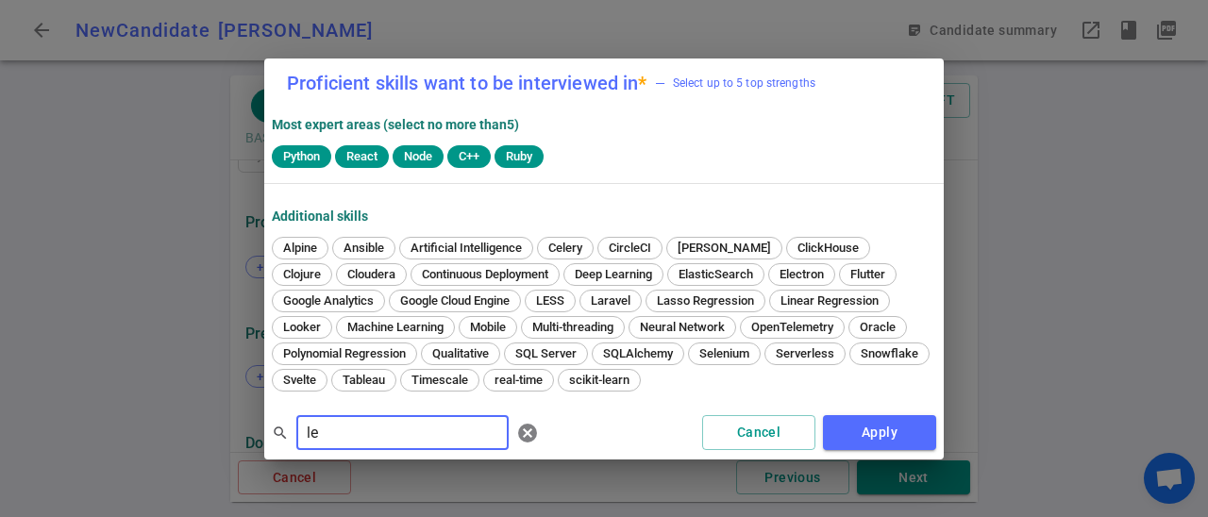
type input "l"
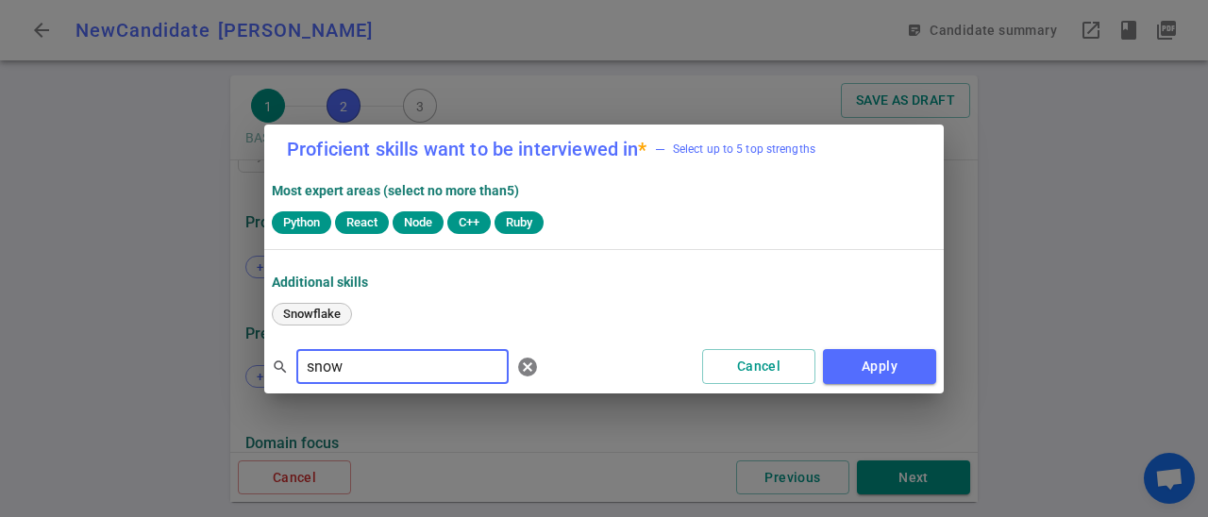
click at [326, 310] on span "Snowflake" at bounding box center [311, 314] width 71 height 14
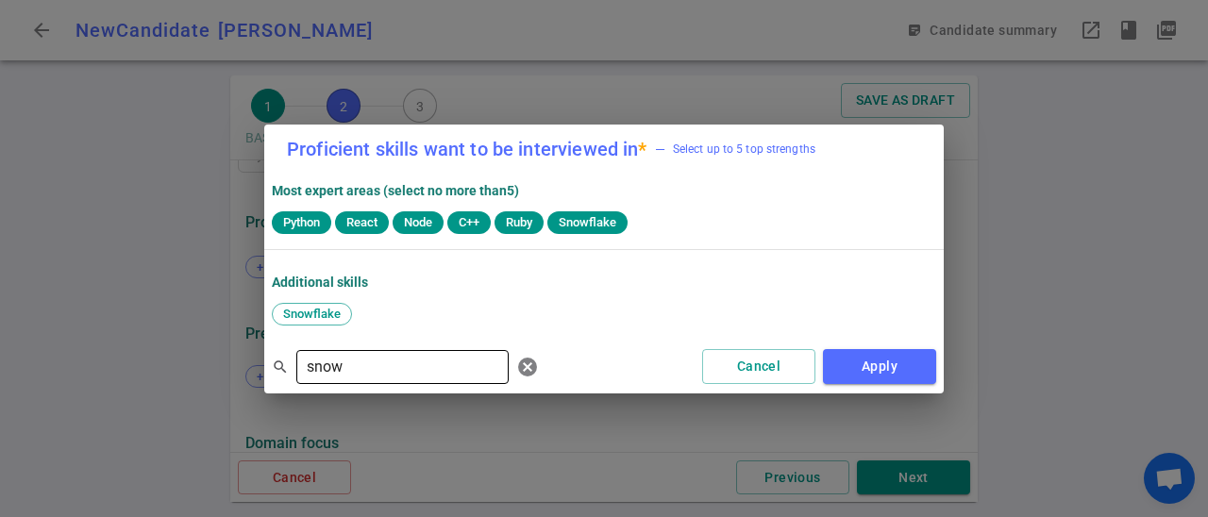
click at [400, 366] on input "snow" at bounding box center [402, 367] width 212 height 30
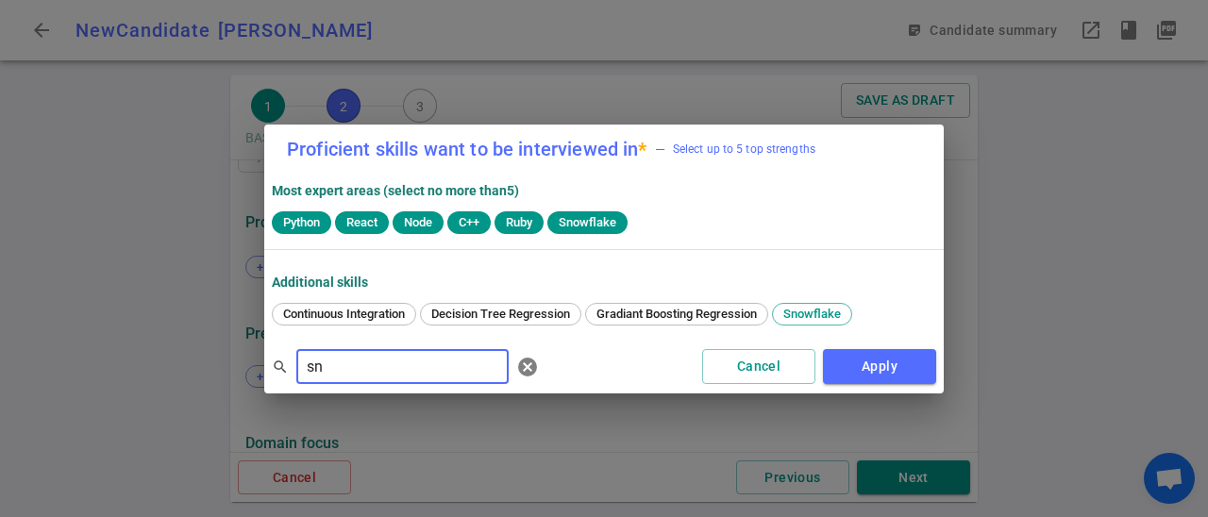
type input "s"
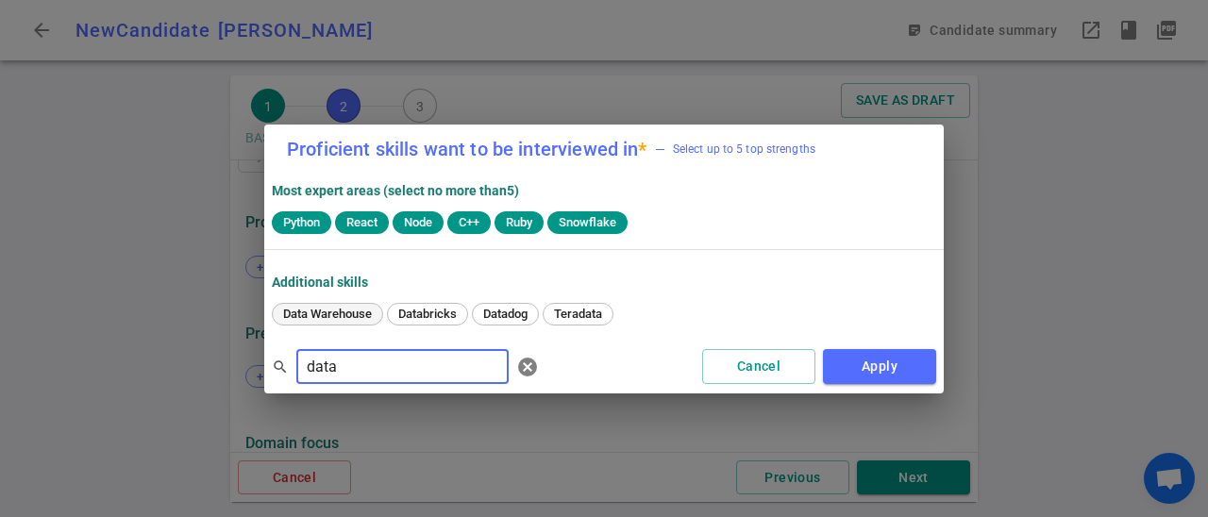
click at [346, 310] on span "Data Warehouse" at bounding box center [327, 314] width 102 height 14
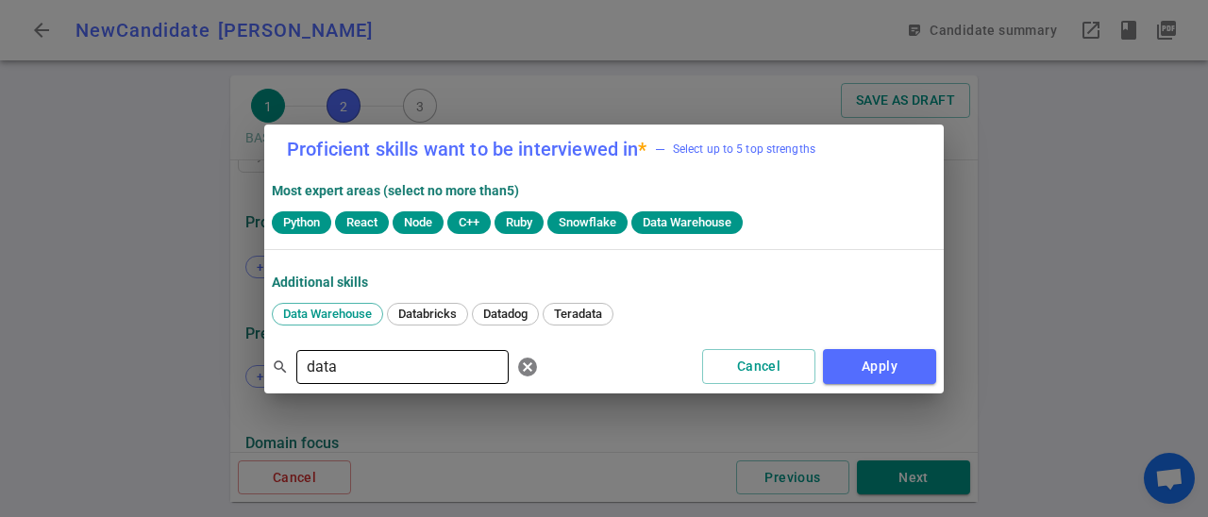
click at [356, 357] on input "data" at bounding box center [402, 367] width 212 height 30
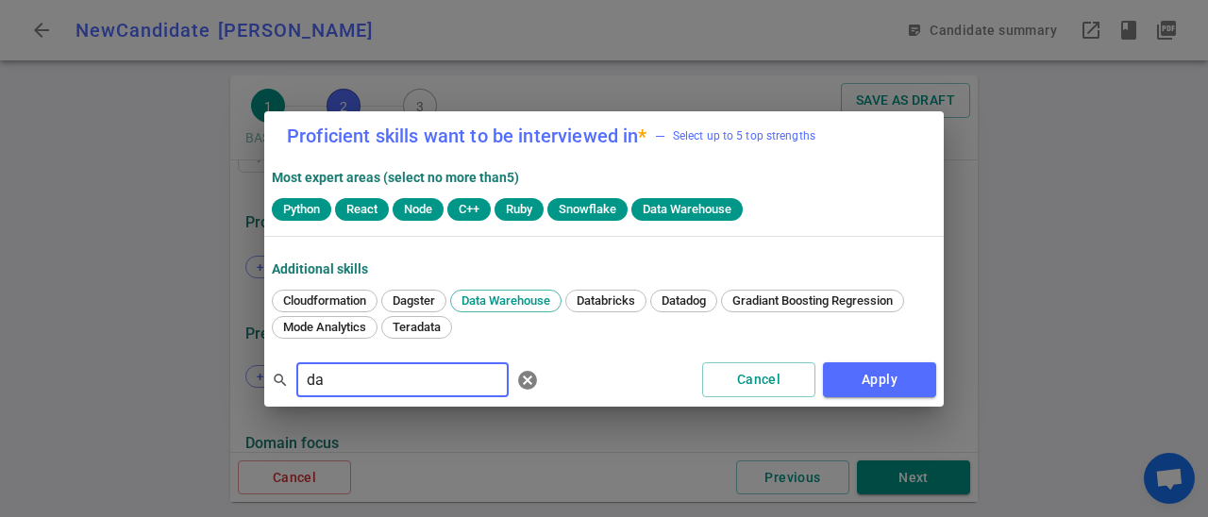
type input "d"
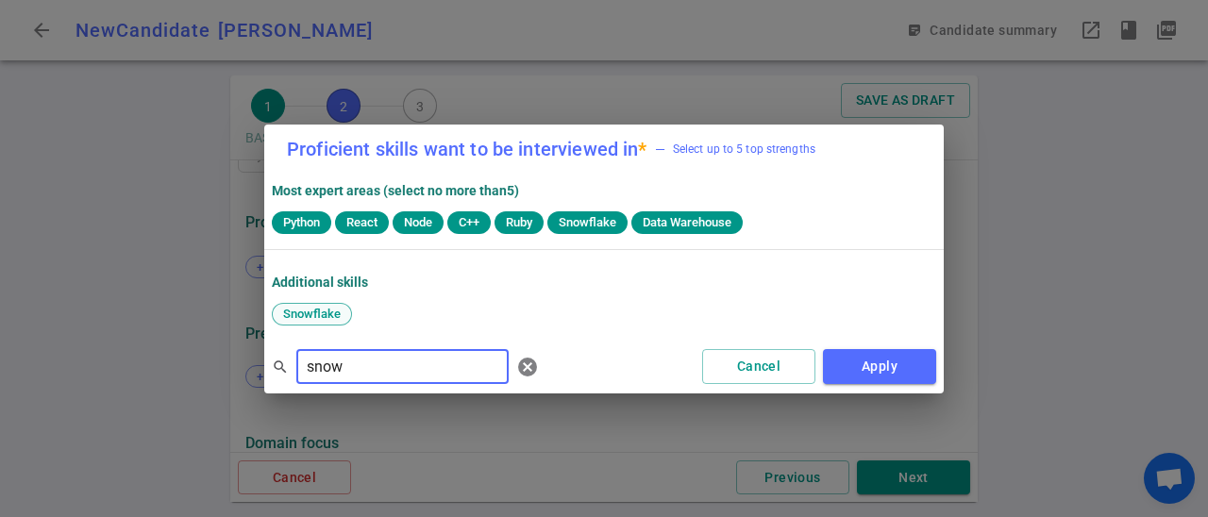
click at [306, 305] on div "Snowflake" at bounding box center [312, 314] width 80 height 23
click at [342, 313] on span "Snowflake" at bounding box center [311, 314] width 71 height 14
click at [428, 369] on input "snow" at bounding box center [402, 367] width 212 height 30
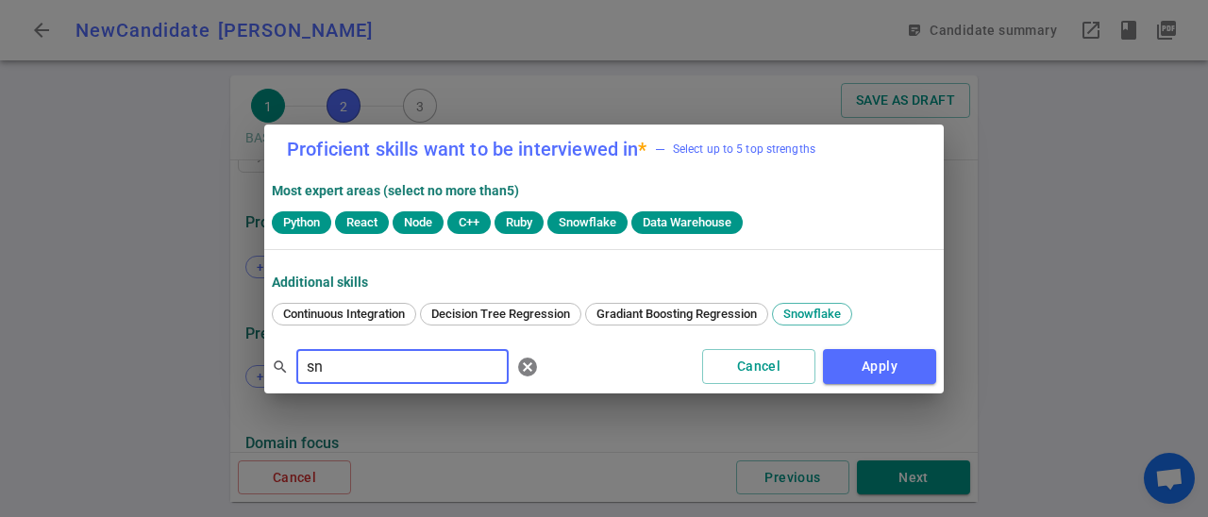
type input "s"
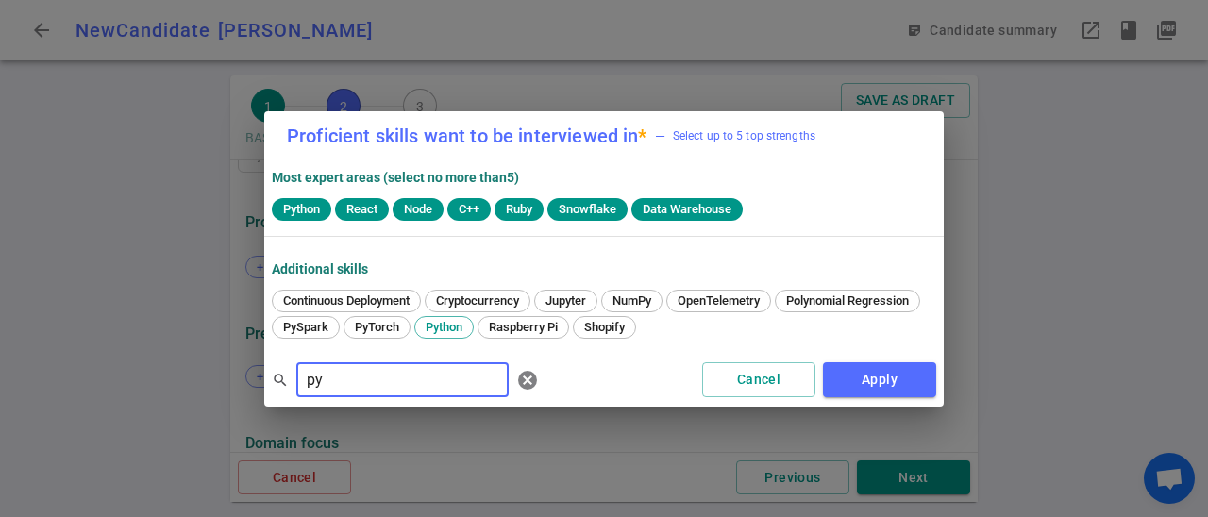
type input "p"
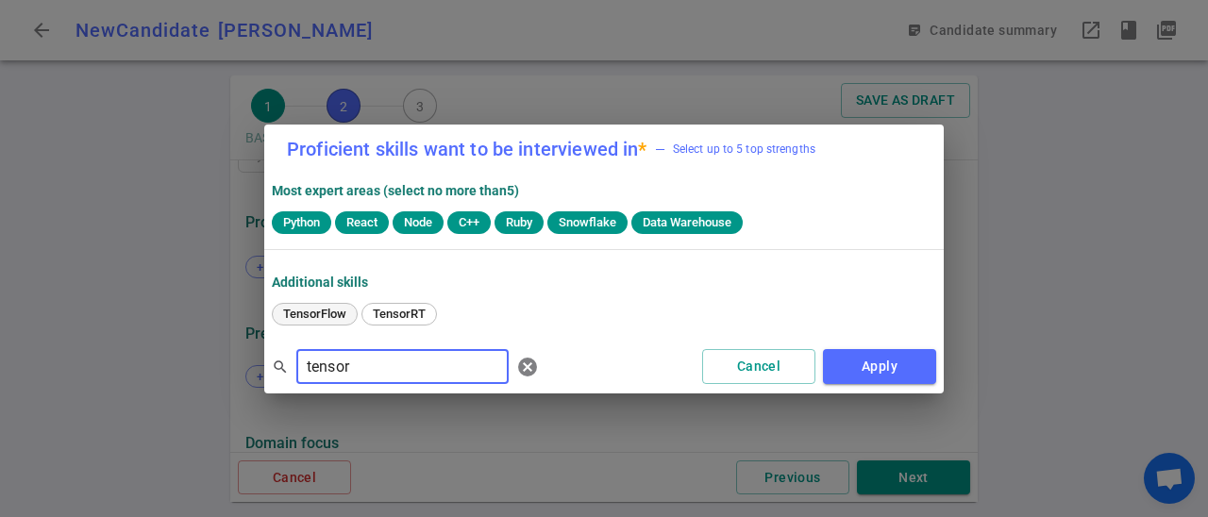
type input "tensor"
click at [340, 314] on span "TensorFlow" at bounding box center [314, 314] width 76 height 14
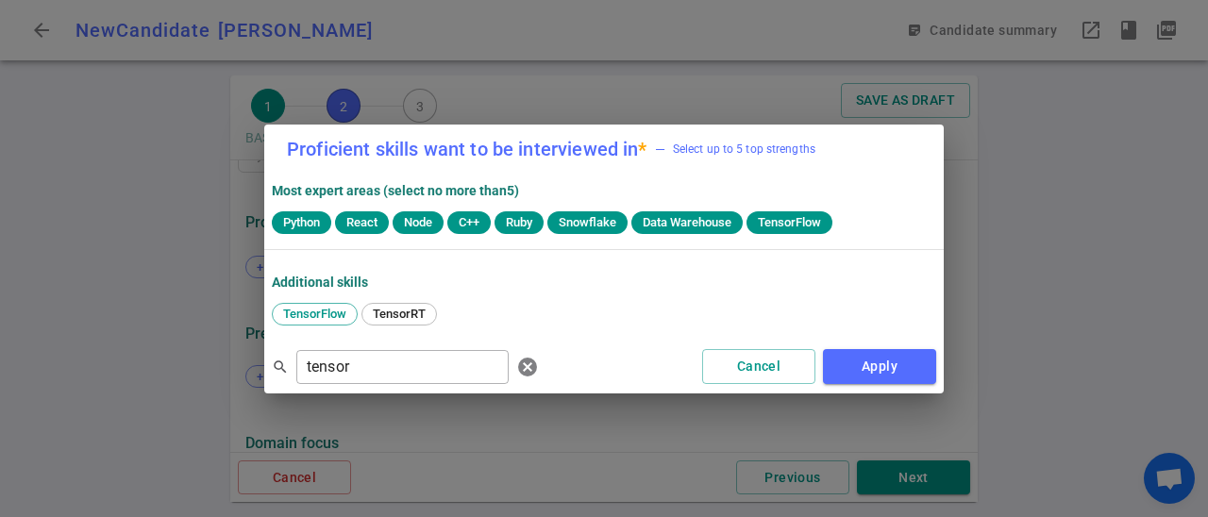
click at [863, 222] on div "Python React Node C++ Ruby Snowflake Data Warehouse TensorFlow" at bounding box center [604, 224] width 664 height 26
click at [825, 220] on span "TensorFlow" at bounding box center [789, 222] width 78 height 14
click at [726, 222] on span "Data Warehouse" at bounding box center [687, 222] width 104 height 14
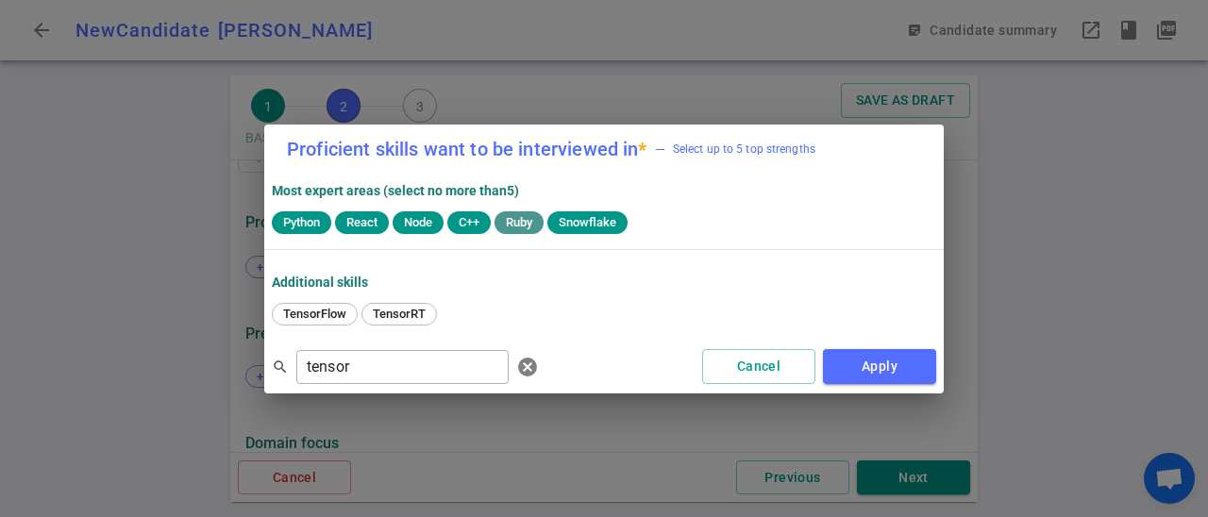
click at [526, 226] on span "Ruby" at bounding box center [519, 222] width 42 height 14
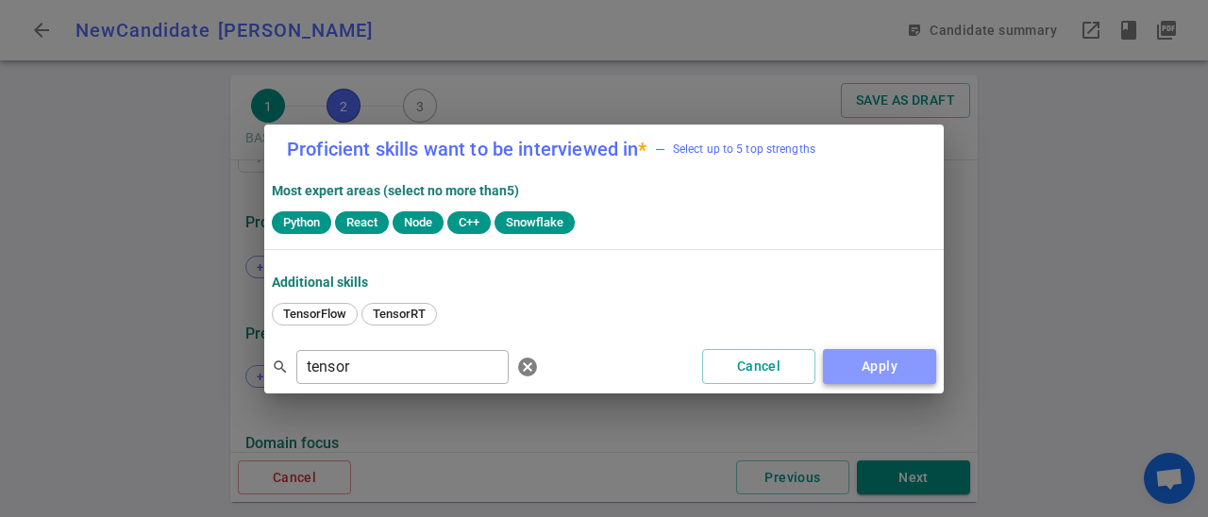
click at [869, 362] on button "Apply" at bounding box center [879, 366] width 113 height 35
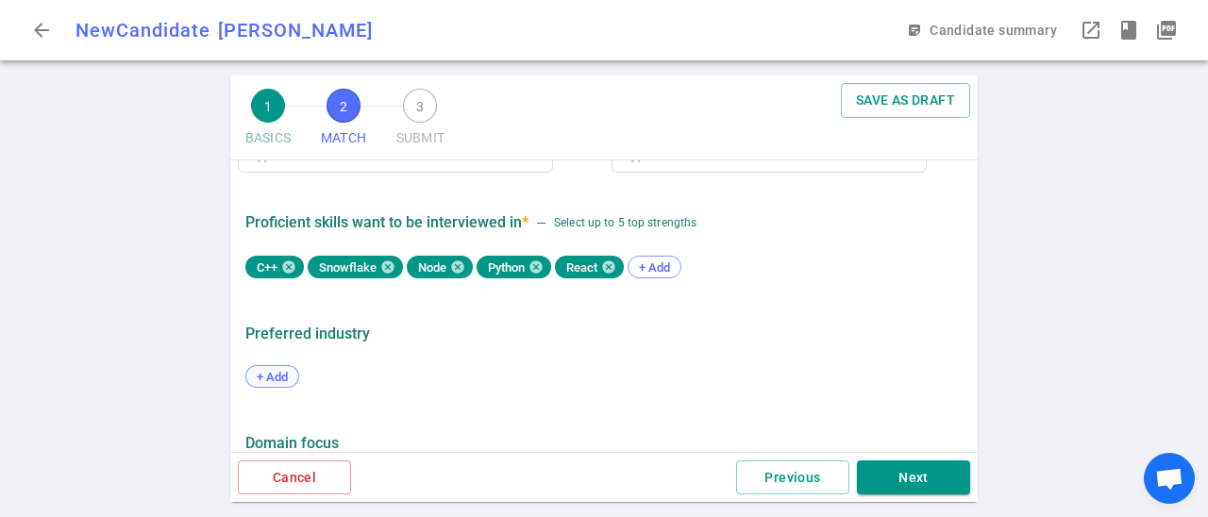
click at [276, 383] on span "+ Add" at bounding box center [272, 377] width 44 height 14
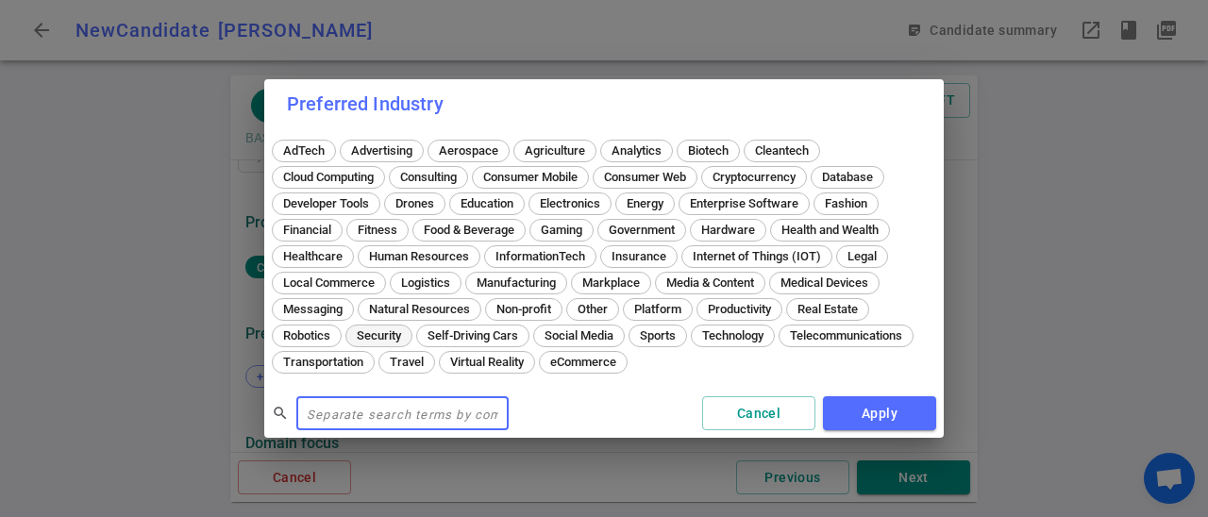
click at [390, 329] on span "Security" at bounding box center [379, 335] width 58 height 14
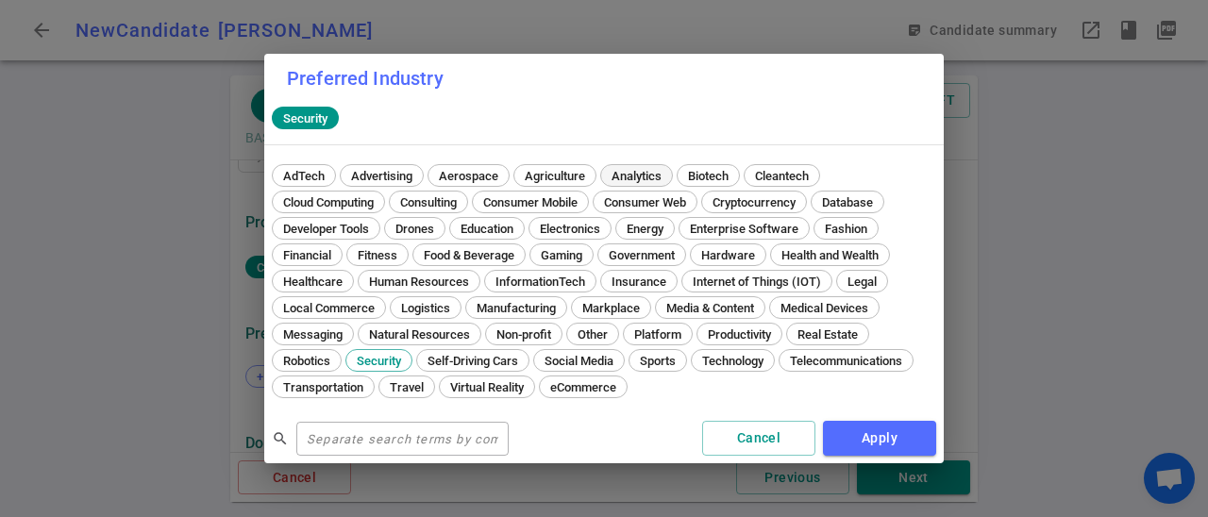
click at [644, 167] on div "Analytics" at bounding box center [636, 175] width 73 height 23
click at [860, 206] on span "Database" at bounding box center [847, 202] width 64 height 14
click at [757, 356] on span "Technology" at bounding box center [732, 361] width 75 height 14
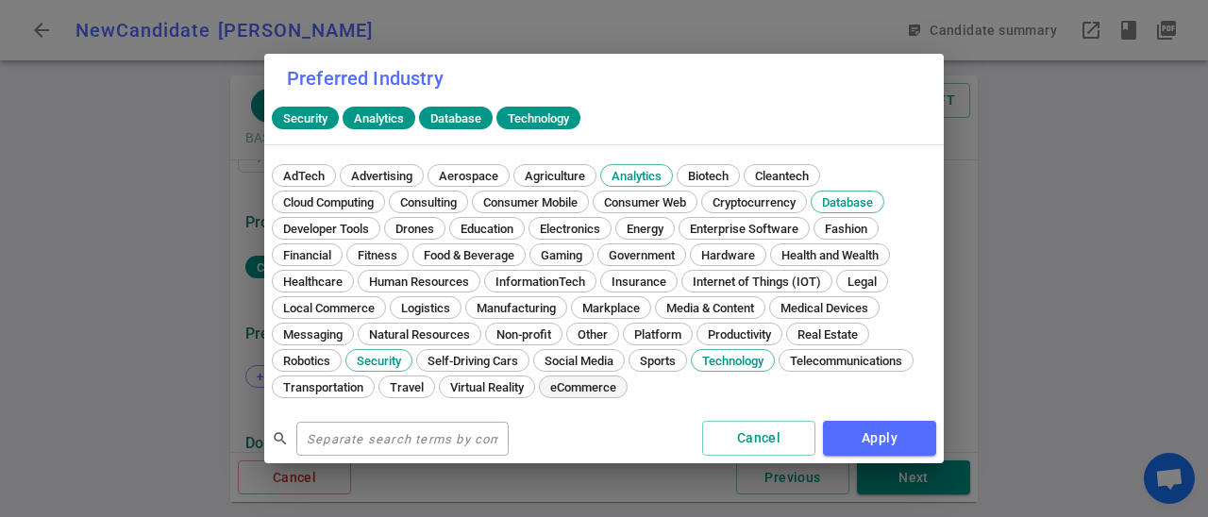
click at [608, 382] on span "eCommerce" at bounding box center [582, 387] width 79 height 14
click at [864, 433] on button "Apply" at bounding box center [879, 438] width 113 height 35
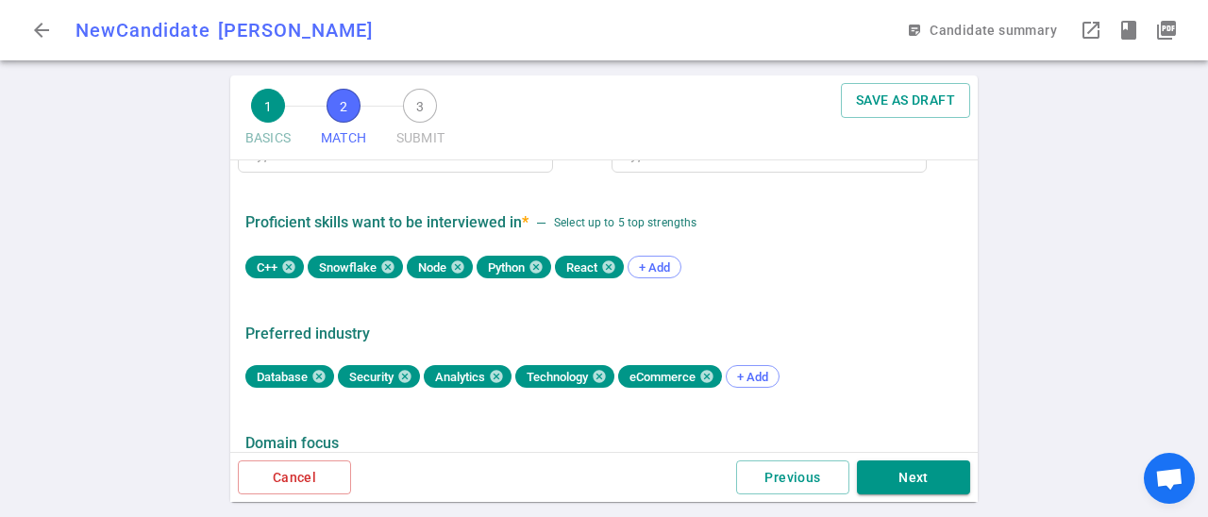
scroll to position [1128, 0]
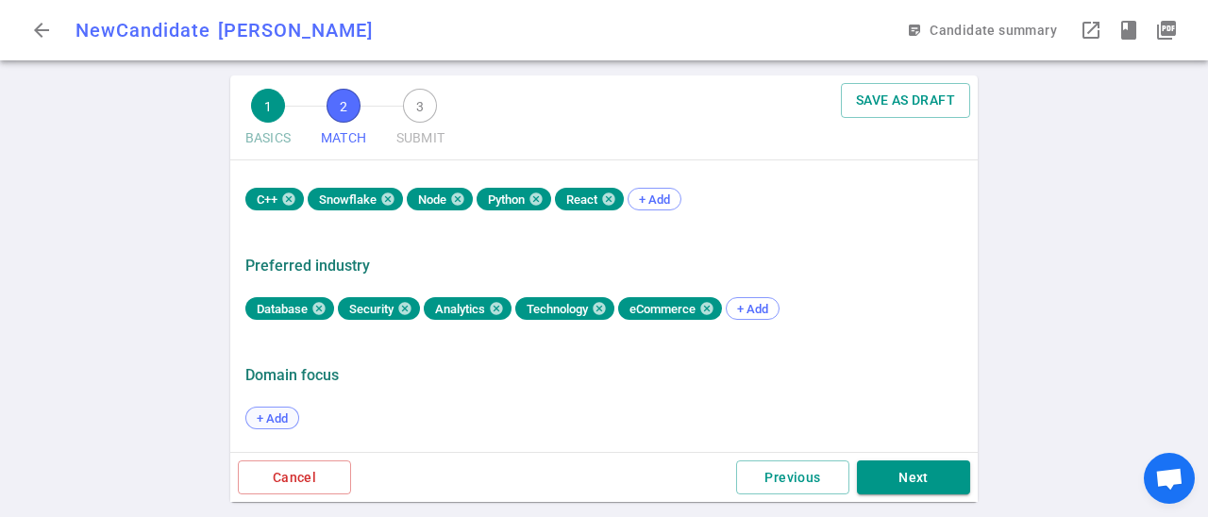
click at [270, 420] on span "+ Add" at bounding box center [272, 418] width 44 height 14
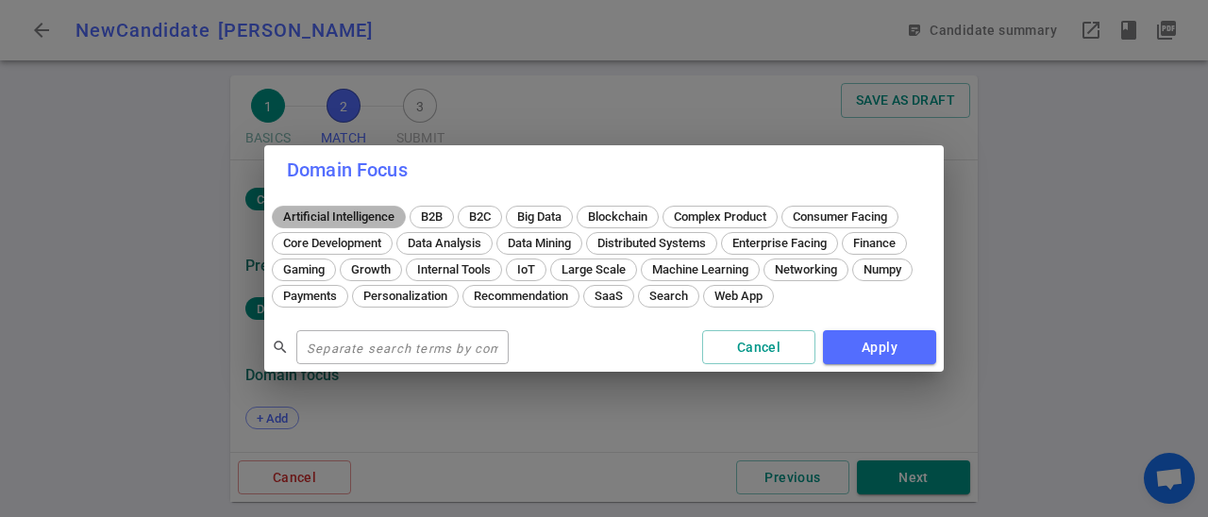
click at [368, 216] on span "Artificial Intelligence" at bounding box center [338, 216] width 125 height 14
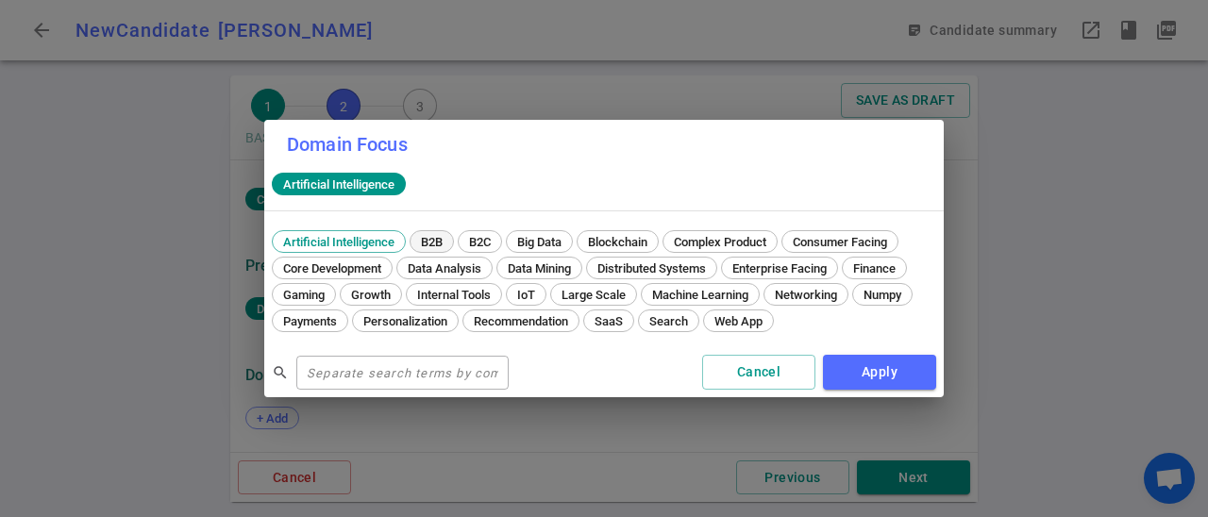
click at [437, 238] on span "B2B" at bounding box center [431, 242] width 35 height 14
click at [617, 321] on span "SaaS" at bounding box center [609, 321] width 42 height 14
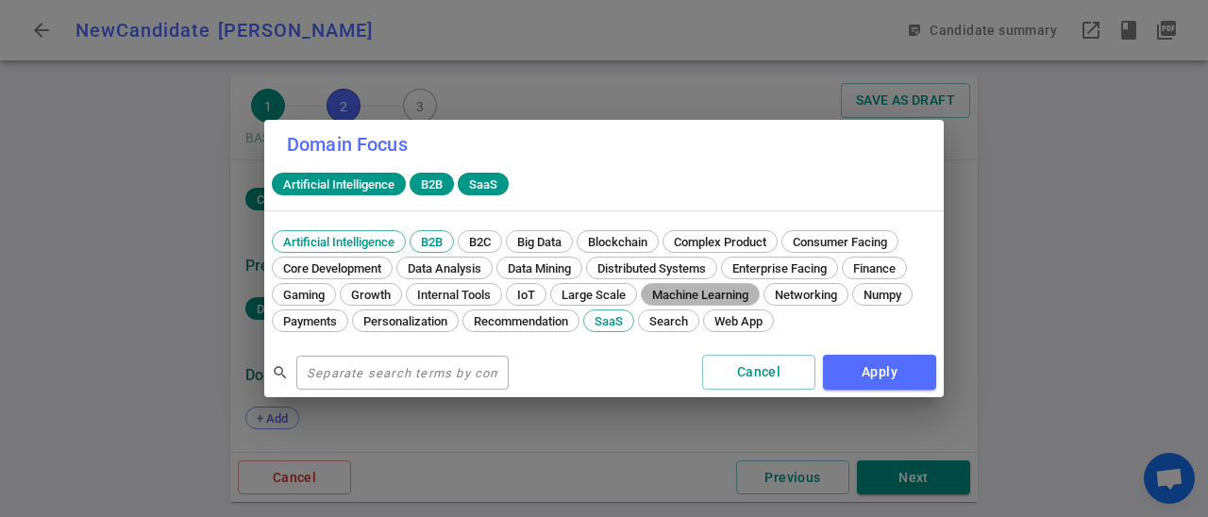
click at [679, 296] on span "Machine Learning" at bounding box center [699, 295] width 109 height 14
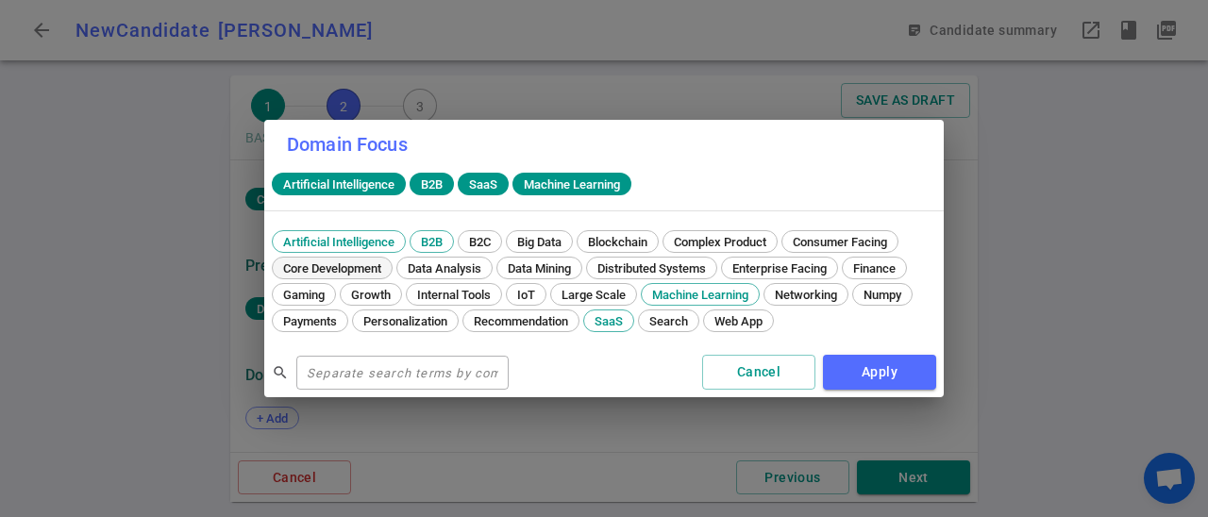
click at [373, 274] on span "Core Development" at bounding box center [331, 268] width 111 height 14
click at [475, 273] on span "Data Analysis" at bounding box center [444, 268] width 87 height 14
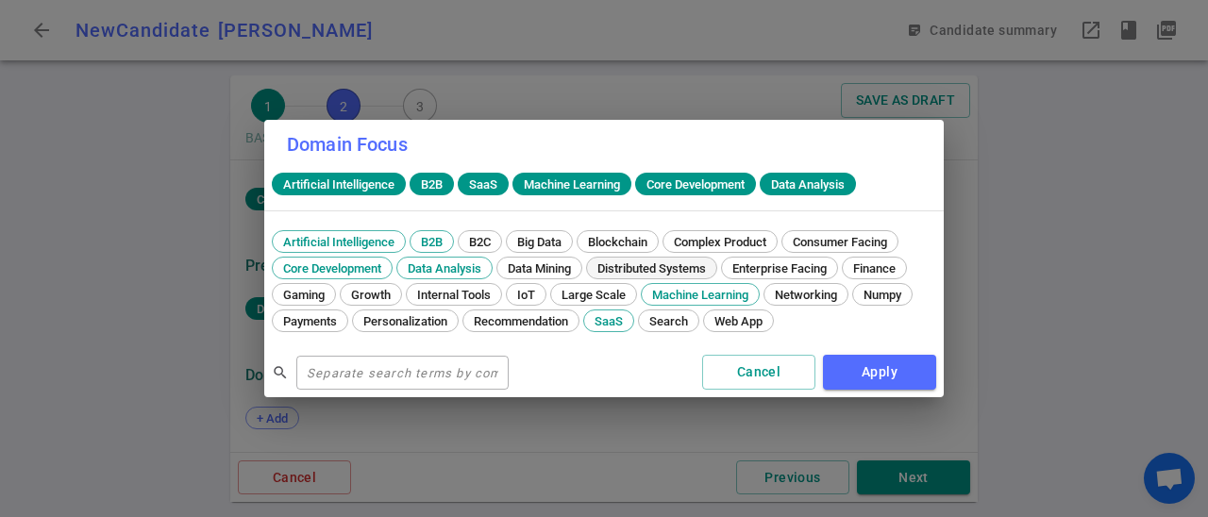
click at [694, 266] on span "Distributed Systems" at bounding box center [652, 268] width 122 height 14
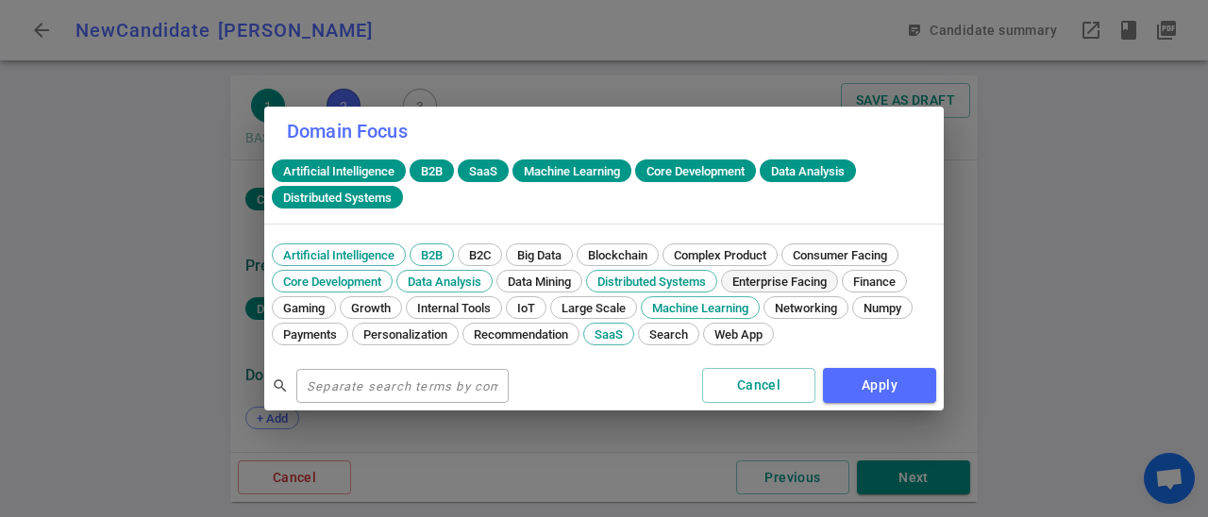
click at [831, 276] on span "Enterprise Facing" at bounding box center [780, 282] width 108 height 14
click at [879, 382] on button "Apply" at bounding box center [879, 385] width 113 height 35
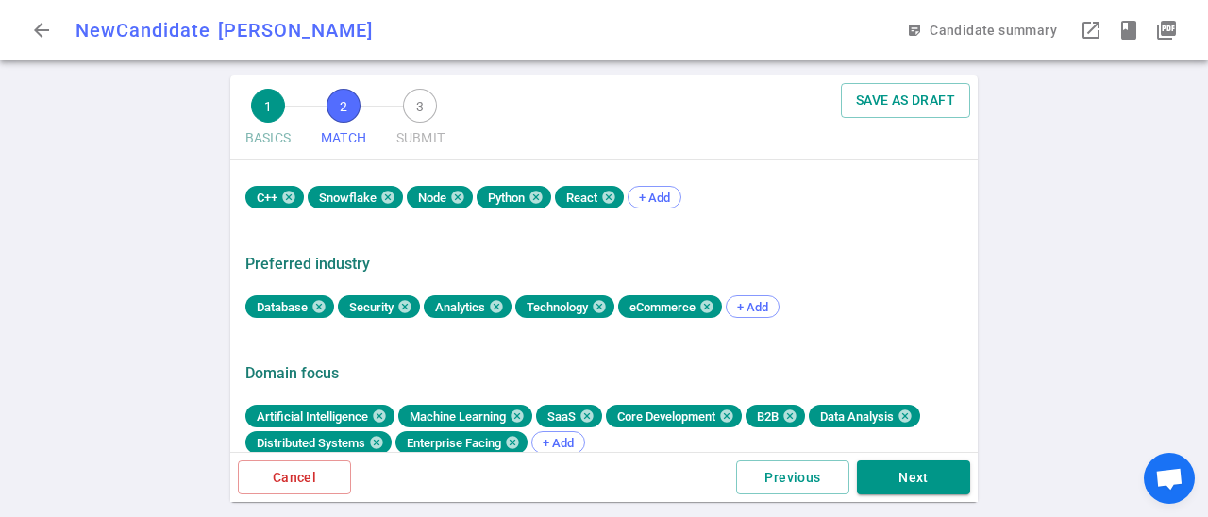
scroll to position [1155, 0]
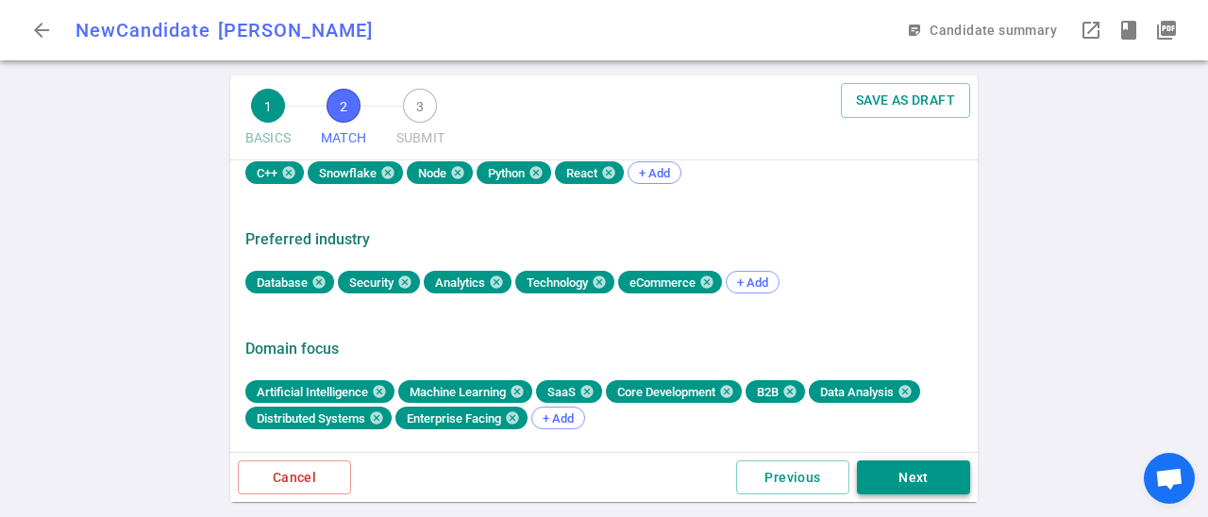
click at [914, 476] on button "Next" at bounding box center [913, 477] width 113 height 35
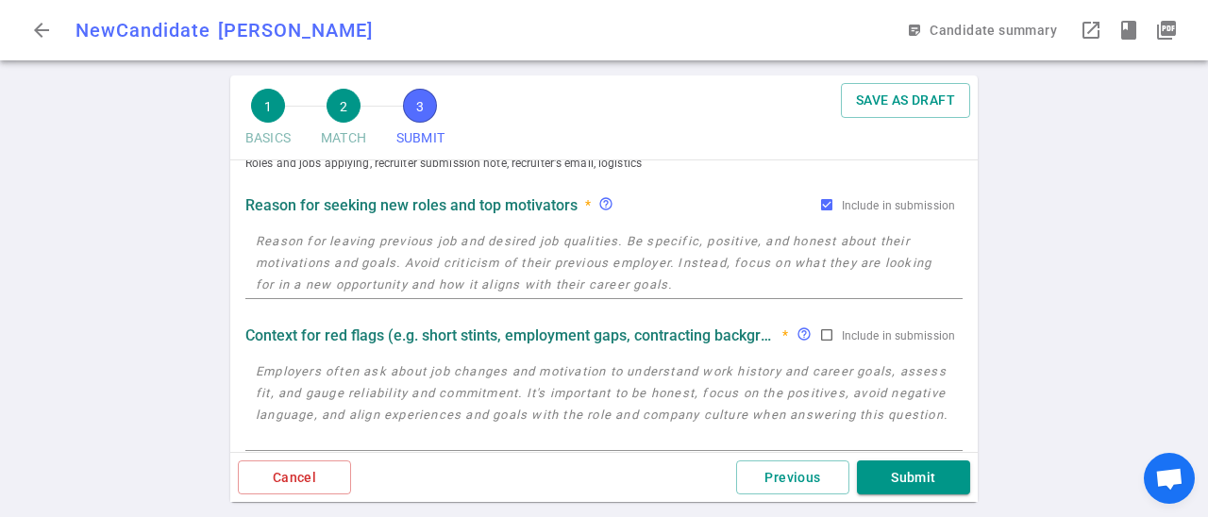
scroll to position [0, 0]
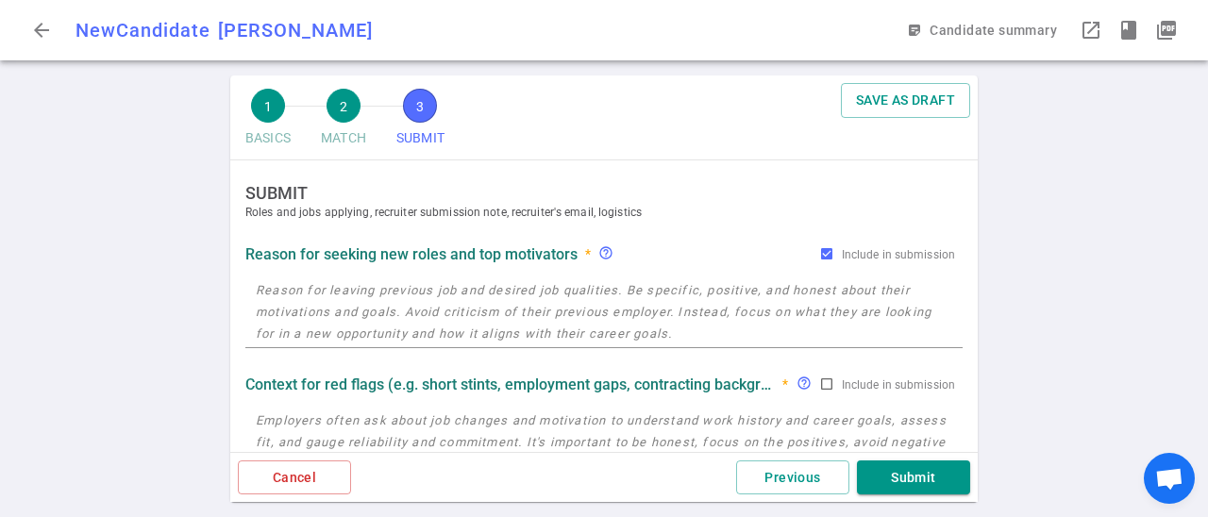
click at [614, 302] on textarea at bounding box center [604, 311] width 696 height 65
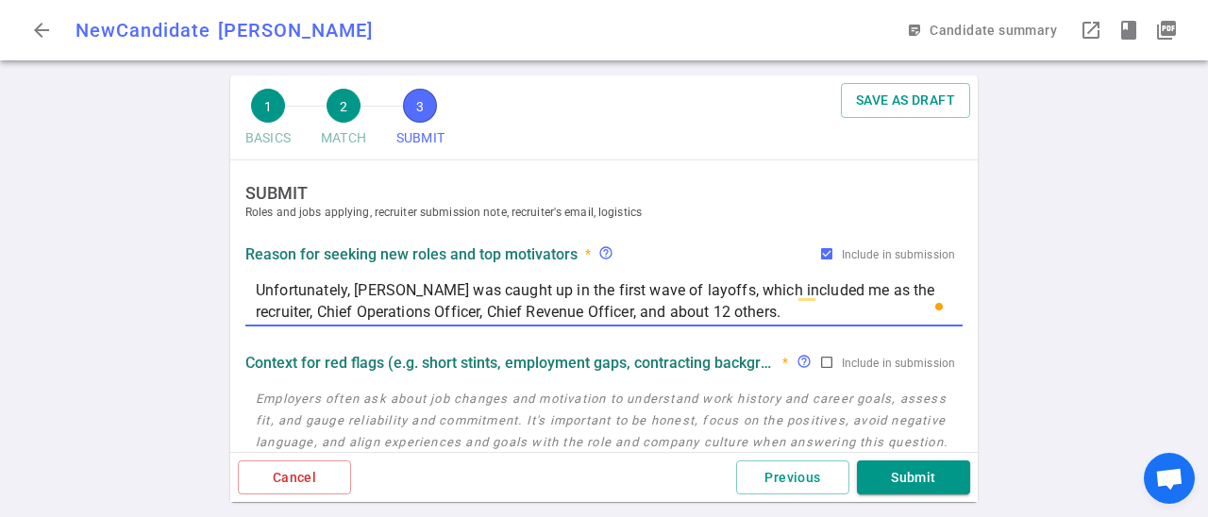
click at [749, 313] on textarea "Unfortunately, [PERSON_NAME] was caught up in the first wave of layoffs, which …" at bounding box center [604, 300] width 696 height 43
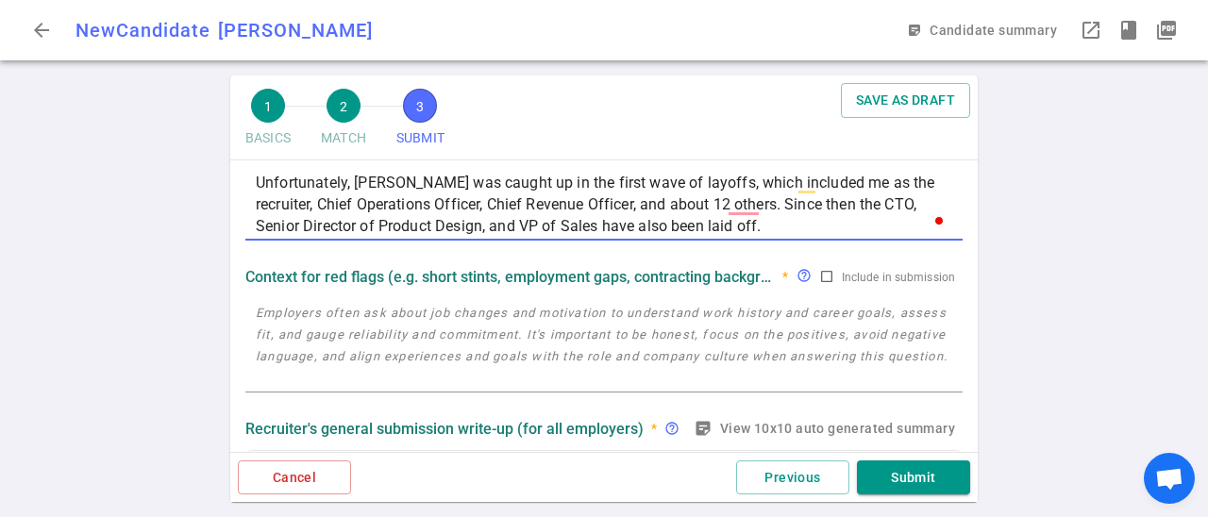
scroll to position [113, 0]
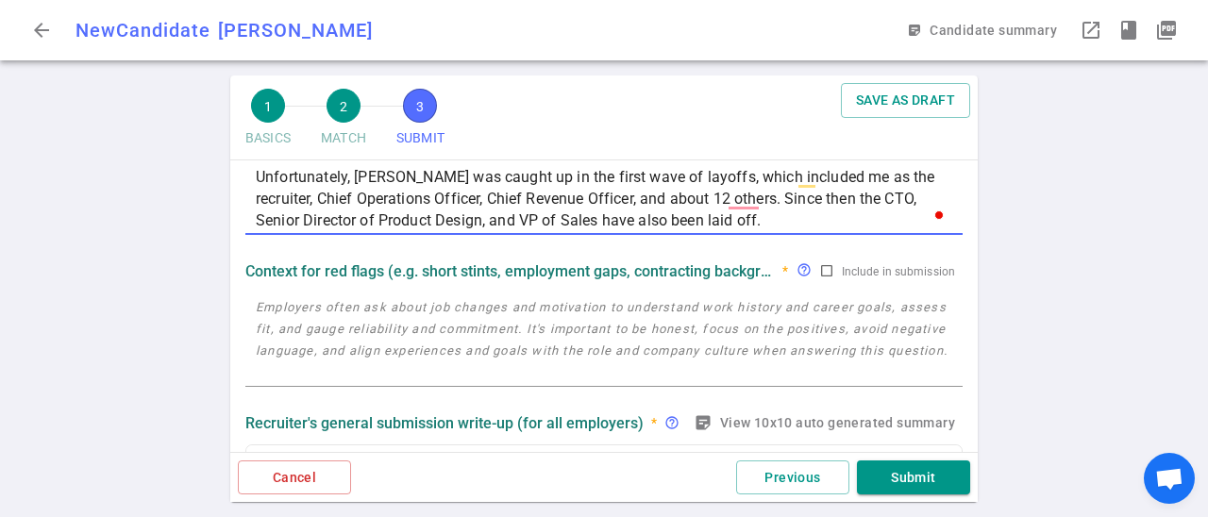
type textarea "Unfortunately, [PERSON_NAME] was caught up in the first wave of layoffs, which …"
click at [636, 320] on textarea at bounding box center [604, 339] width 696 height 87
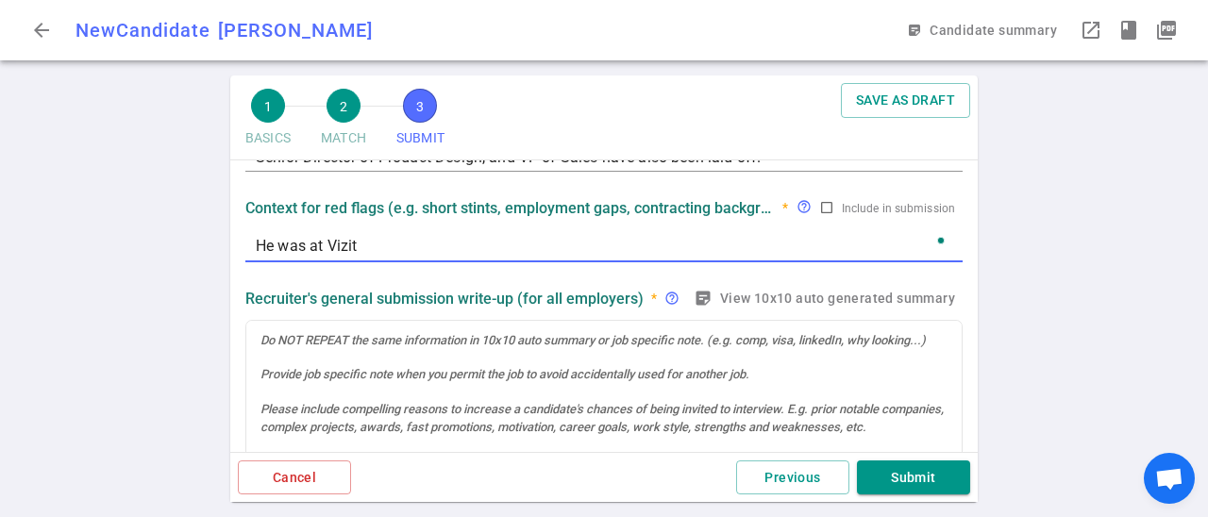
scroll to position [0, 0]
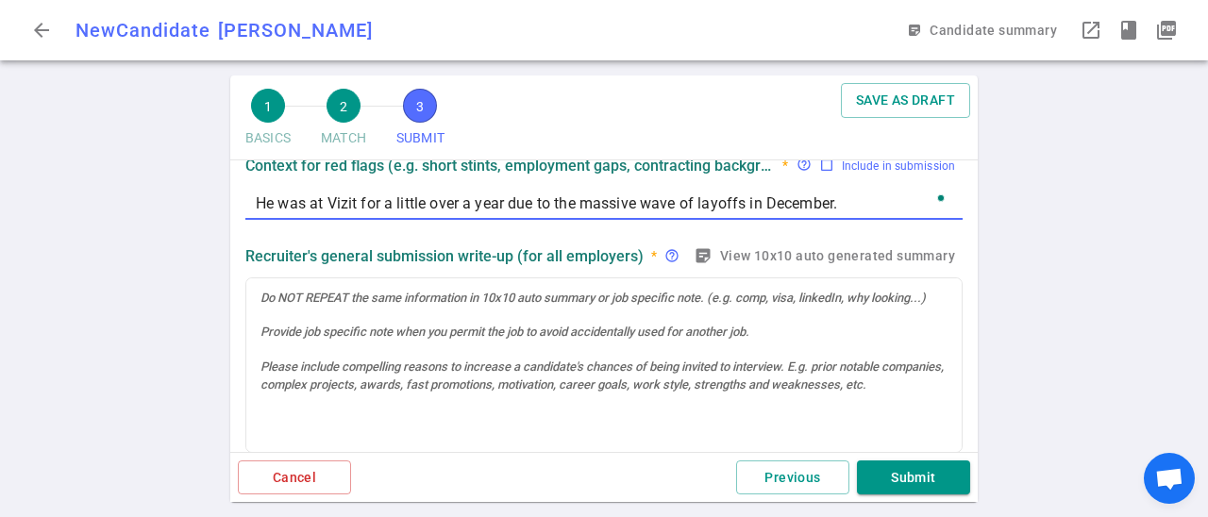
type textarea "He was at Vizit for a little over a year due to the massive wave of layoffs in …"
click at [826, 168] on input "Include in submission" at bounding box center [826, 165] width 15 height 15
checkbox input "true"
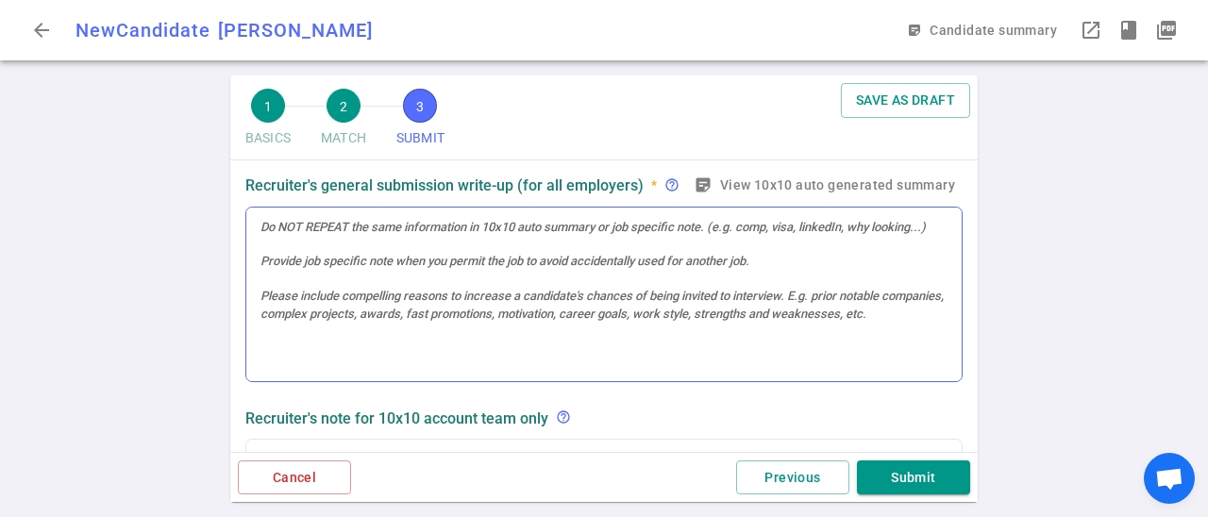
click at [775, 295] on div at bounding box center [603, 295] width 715 height 175
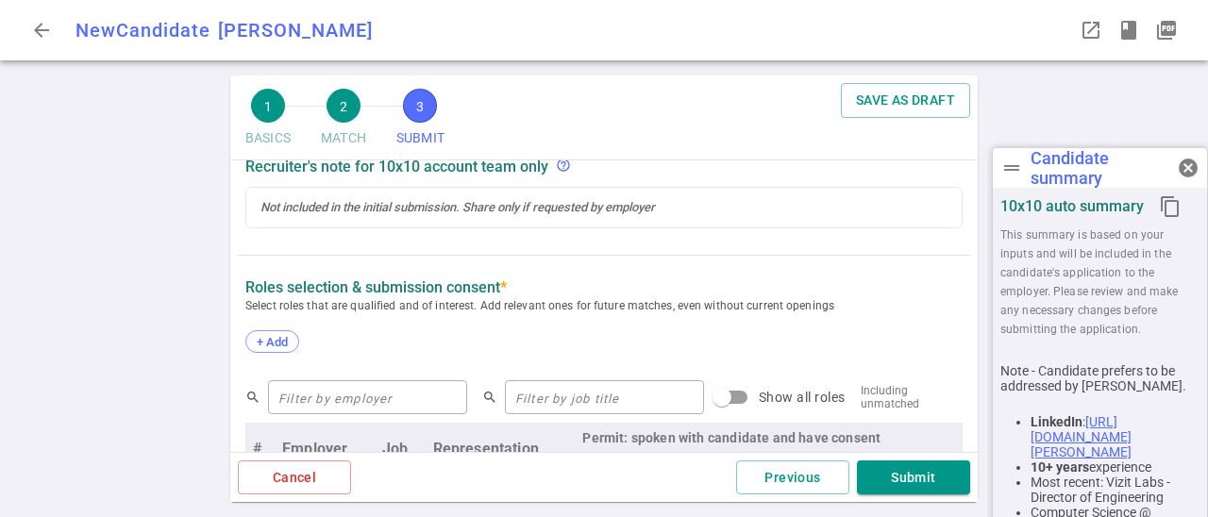
scroll to position [663, 0]
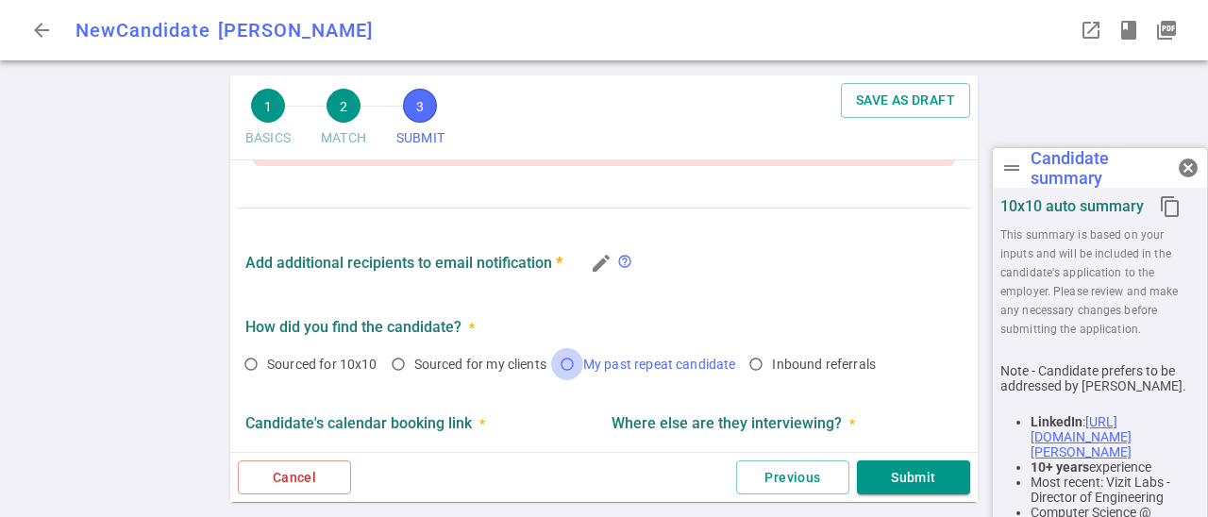
click at [570, 348] on input "My past repeat candidate" at bounding box center [567, 364] width 32 height 32
radio input "true"
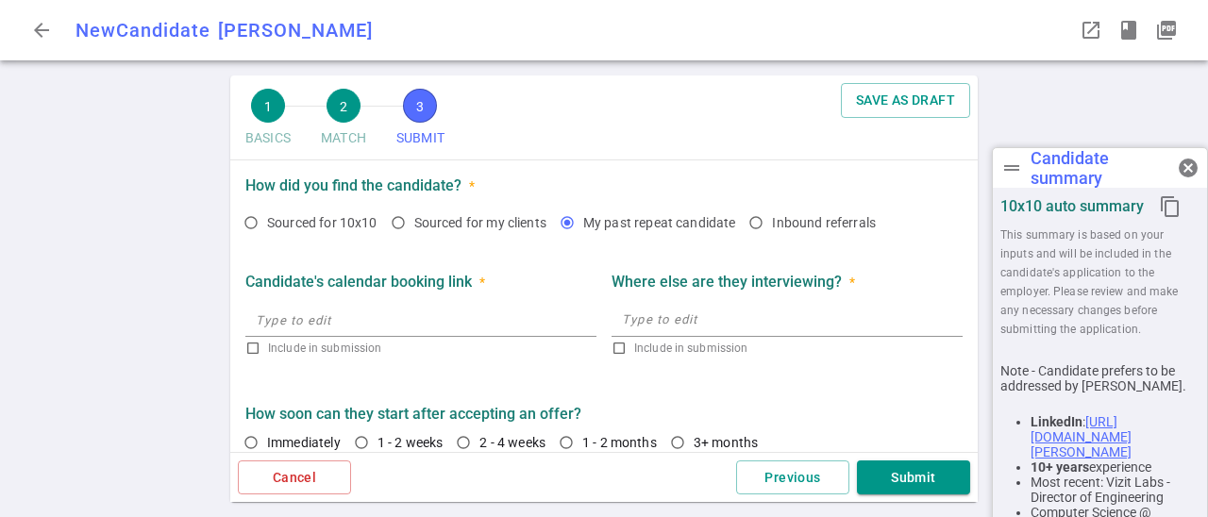
click at [470, 305] on input "text" at bounding box center [420, 320] width 351 height 30
type input "https://None that I'm aware of"
checkbox input "true"
click at [703, 309] on textarea at bounding box center [787, 320] width 330 height 22
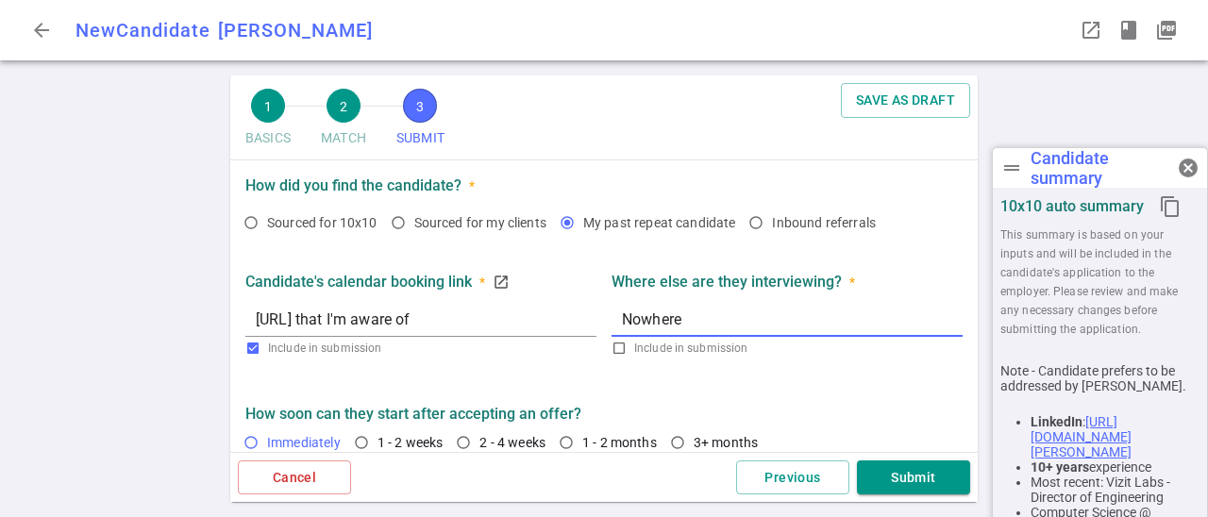
type textarea "Nowhere"
click at [254, 426] on input "Immediately" at bounding box center [251, 442] width 32 height 32
radio input "true"
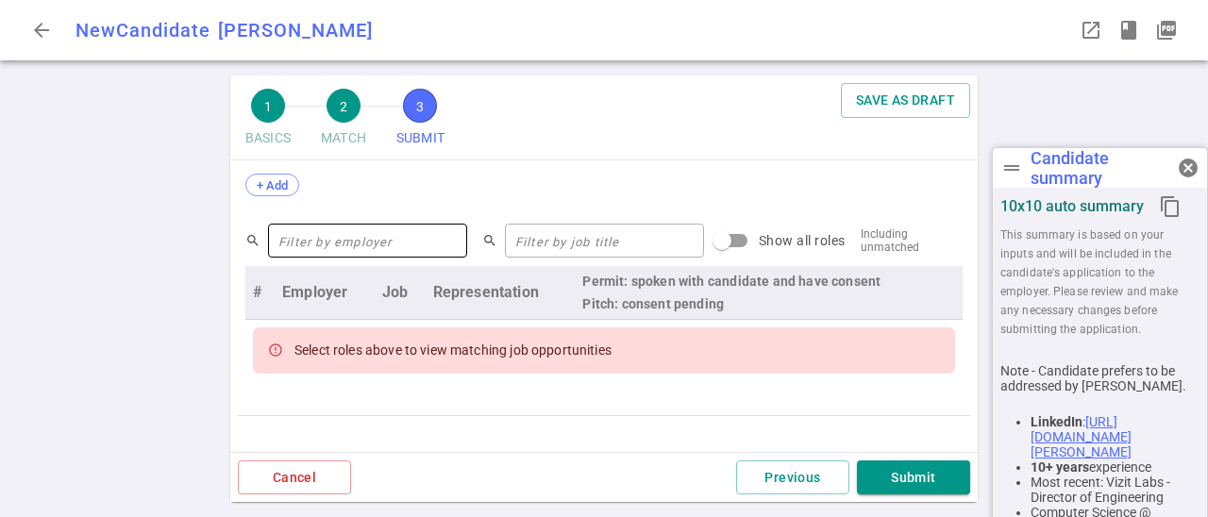
click at [436, 231] on input "text" at bounding box center [367, 241] width 199 height 30
type input "reach"
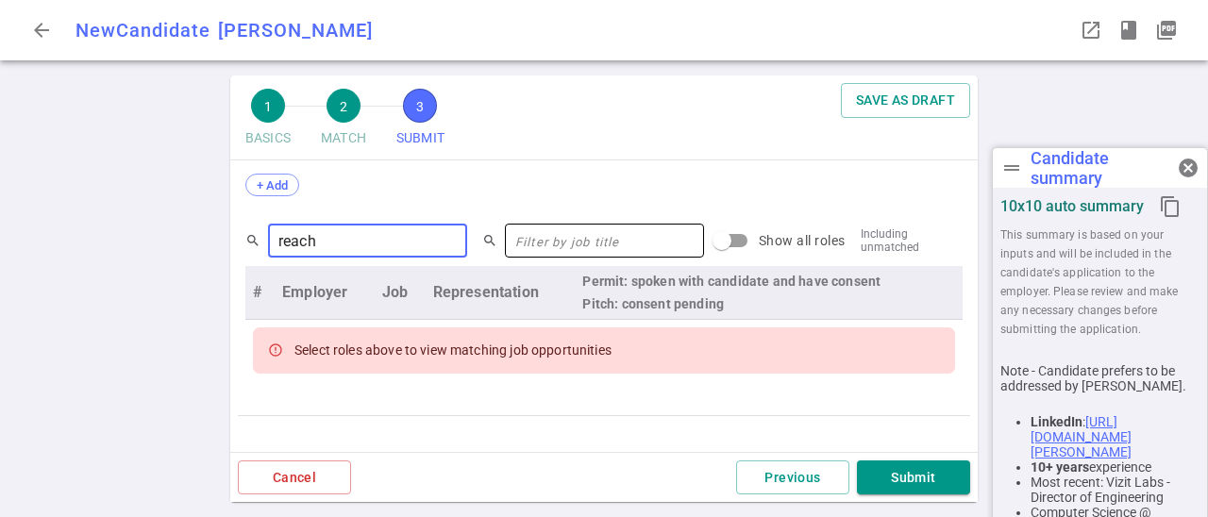
click at [589, 226] on input "text" at bounding box center [604, 241] width 199 height 30
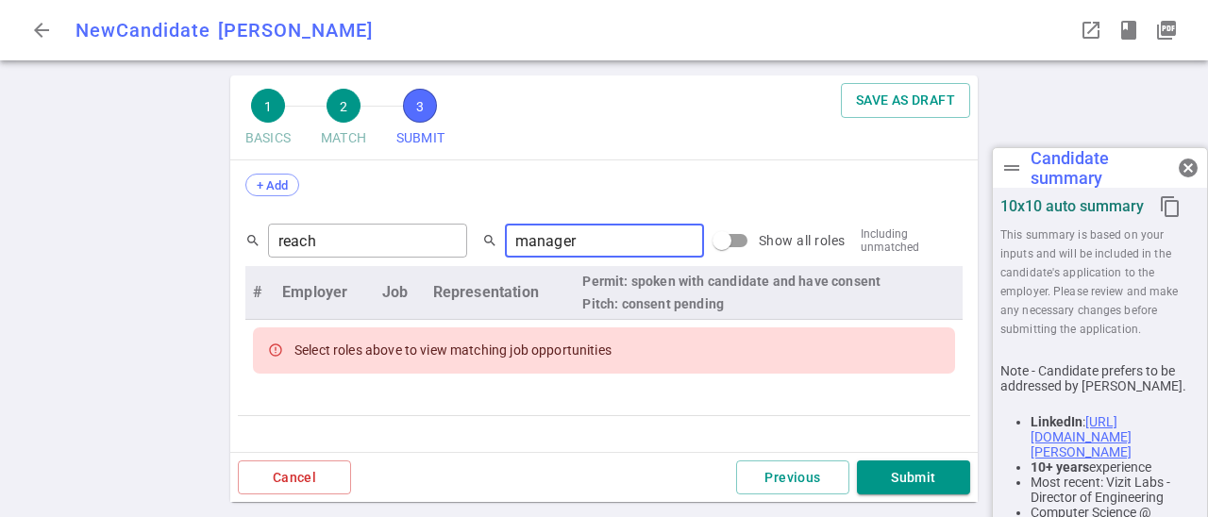
type input "manager"
click at [701, 226] on input "Show all roles" at bounding box center [722, 241] width 108 height 36
checkbox input "true"
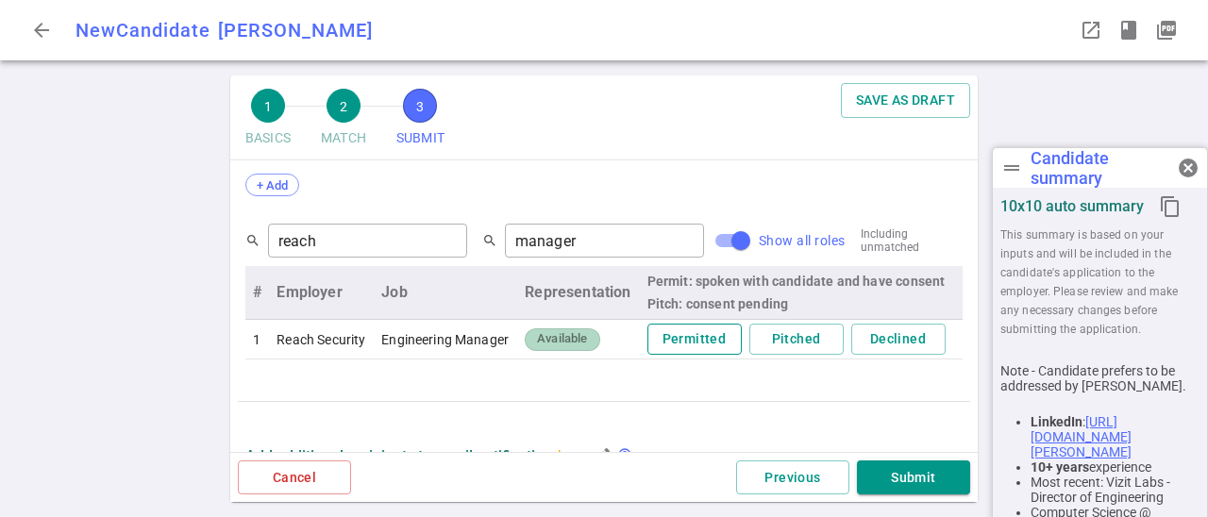
click at [711, 326] on button "Permitted" at bounding box center [694, 339] width 94 height 31
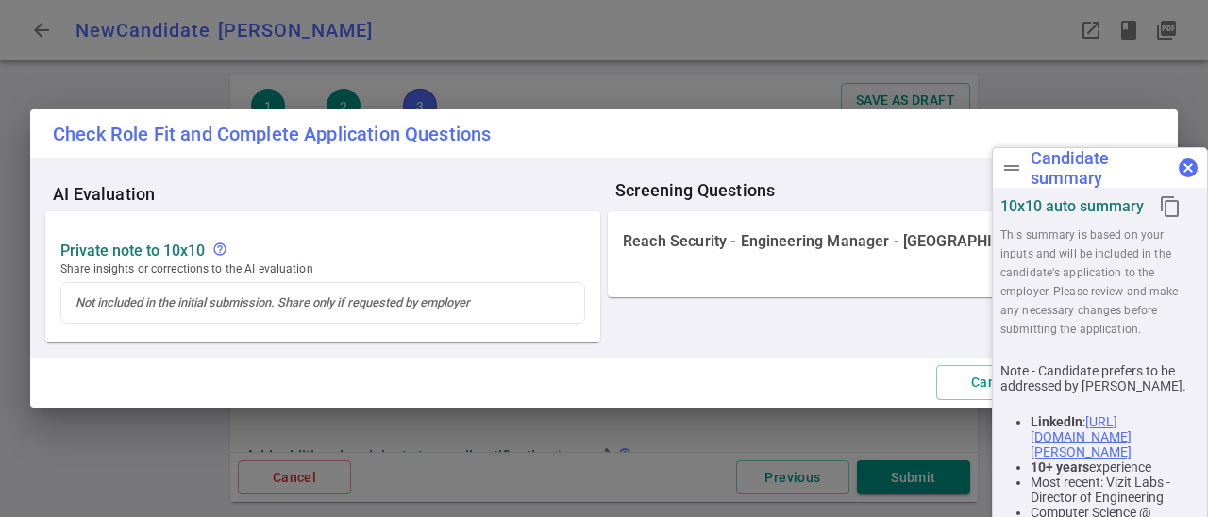
click at [1190, 170] on span "cancel" at bounding box center [1188, 168] width 23 height 23
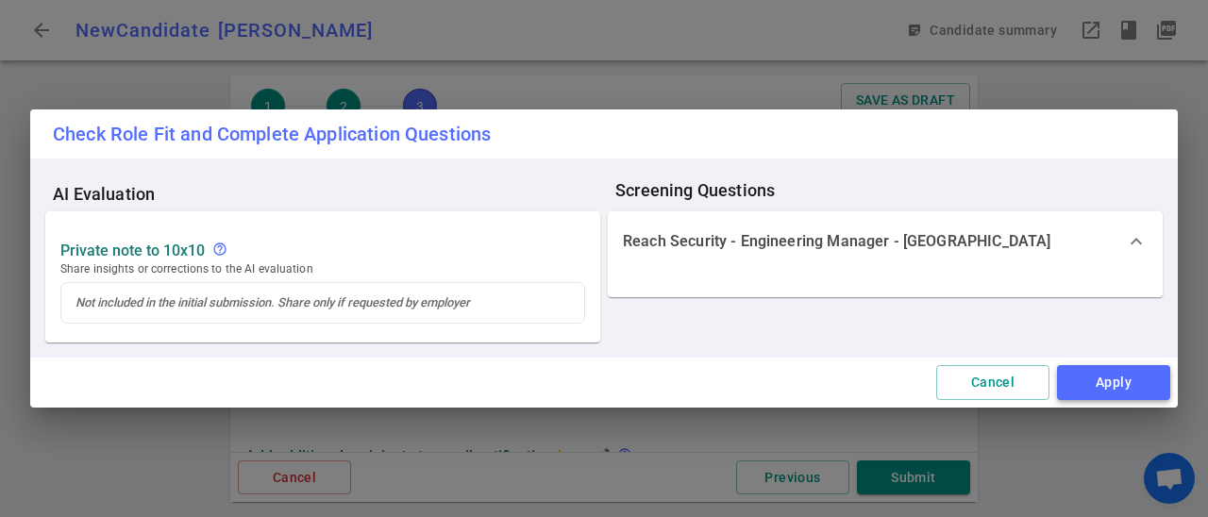
click at [1111, 382] on button "Apply" at bounding box center [1113, 382] width 113 height 35
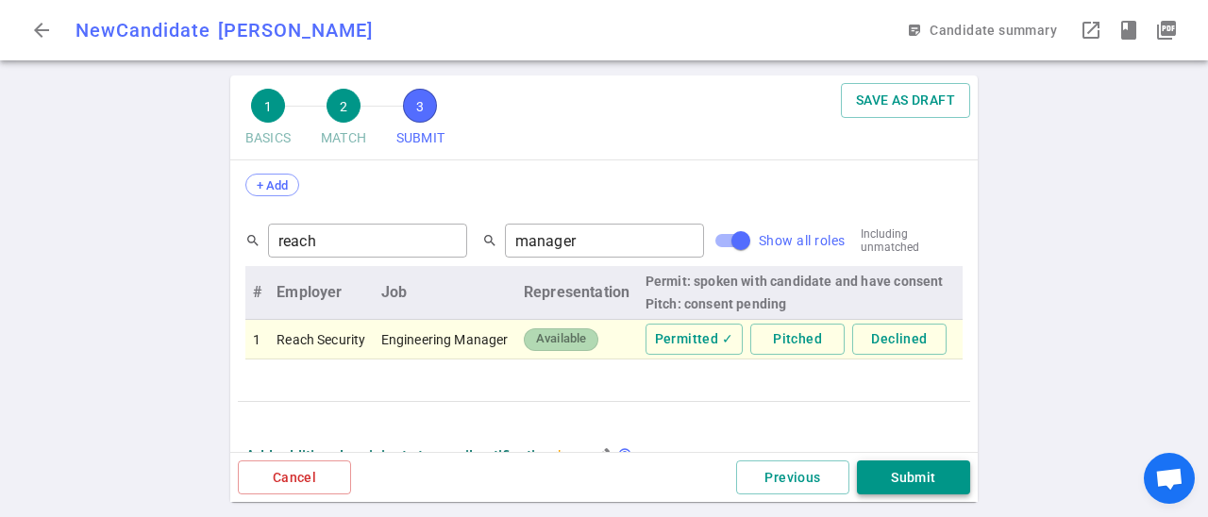
click at [918, 475] on button "Submit" at bounding box center [913, 477] width 113 height 35
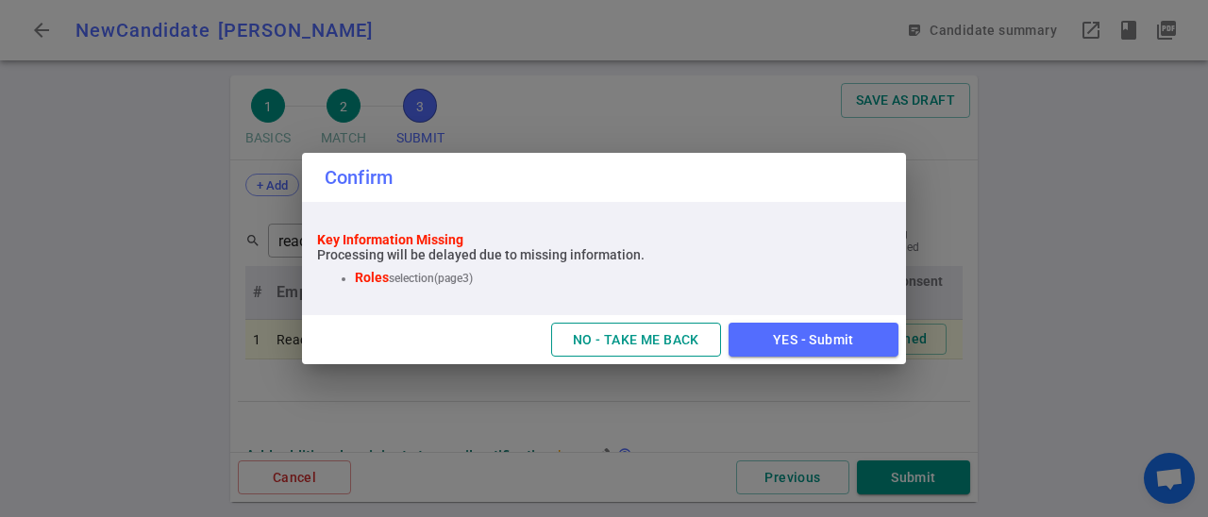
click at [683, 344] on button "NO - TAKE ME BACK" at bounding box center [636, 340] width 170 height 35
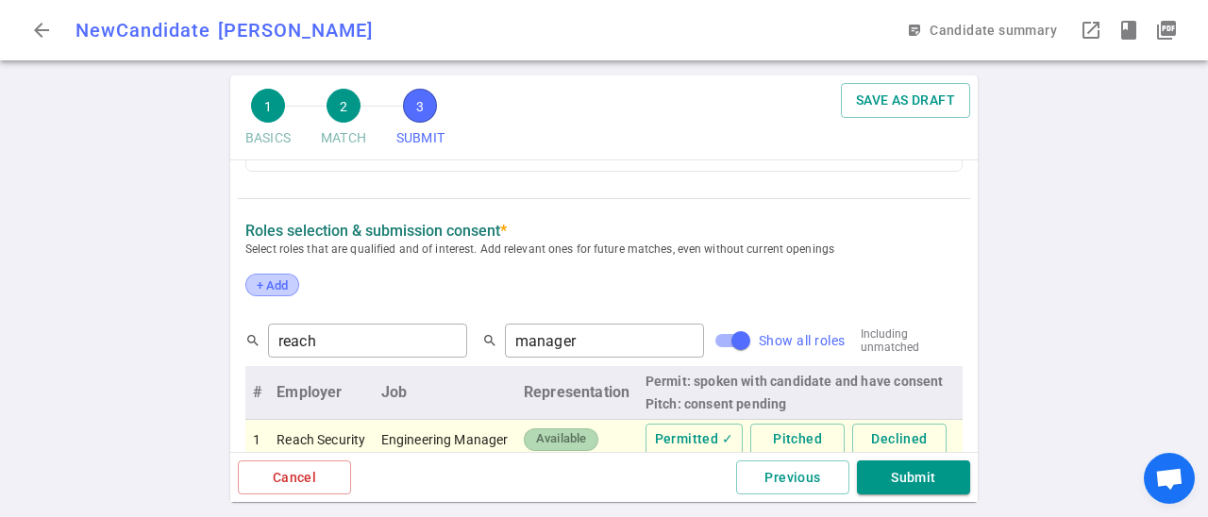
click at [282, 278] on span "+ Add" at bounding box center [272, 285] width 44 height 14
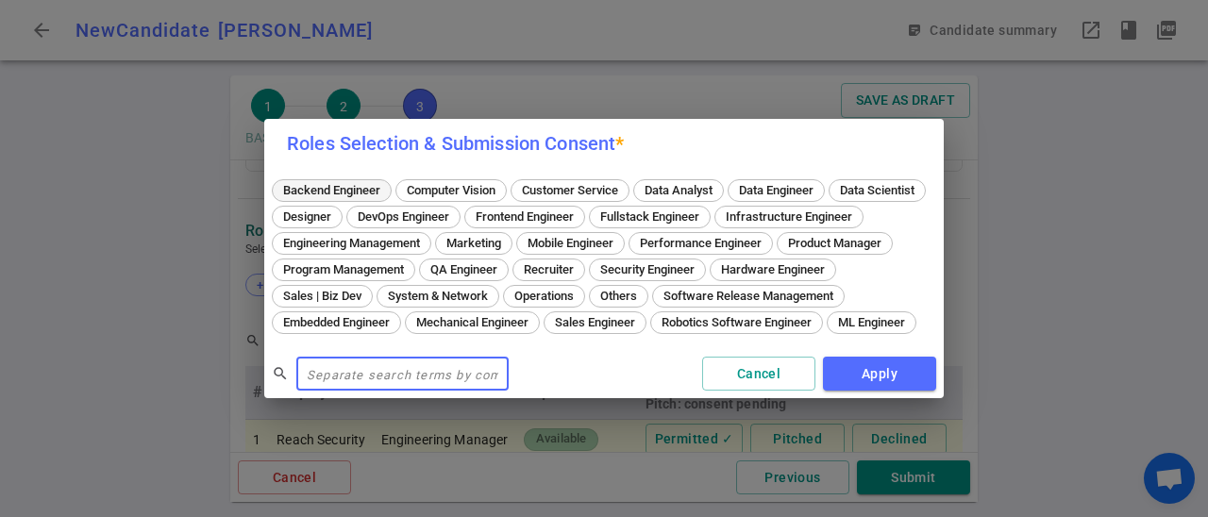
click at [344, 183] on span "Backend Engineer" at bounding box center [331, 190] width 110 height 14
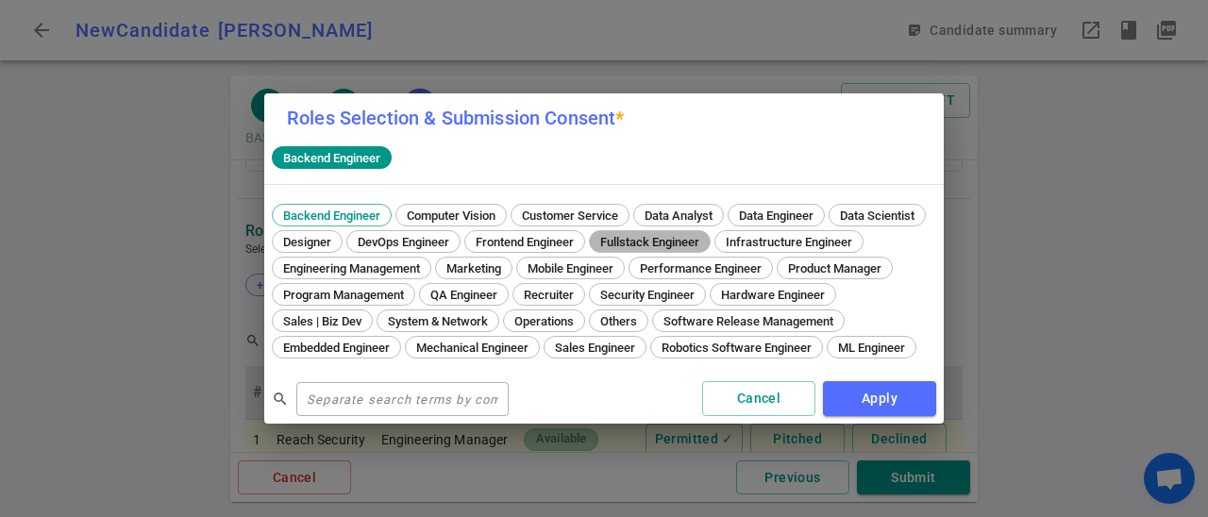
click at [706, 235] on span "Fullstack Engineer" at bounding box center [649, 242] width 112 height 14
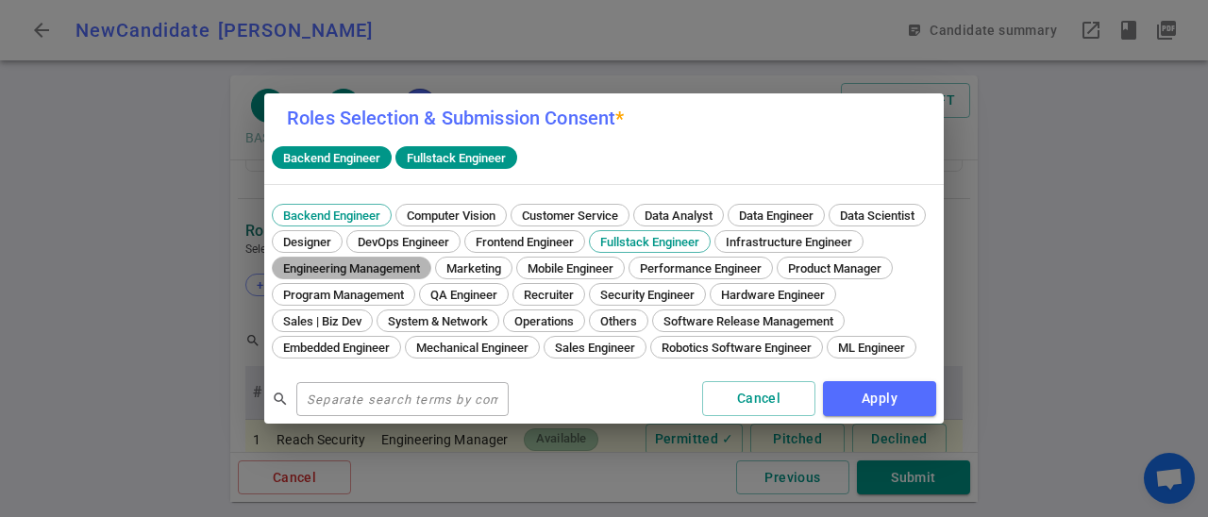
click at [426, 261] on span "Engineering Management" at bounding box center [351, 268] width 150 height 14
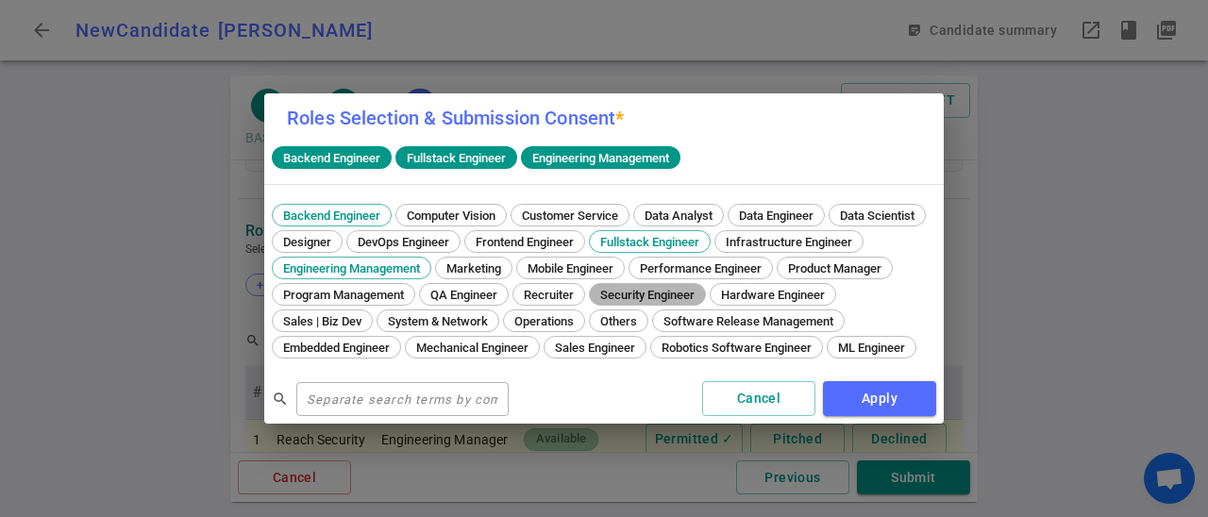
click at [593, 302] on span "Security Engineer" at bounding box center [647, 295] width 108 height 14
click at [827, 359] on div "ML Engineer" at bounding box center [872, 347] width 90 height 23
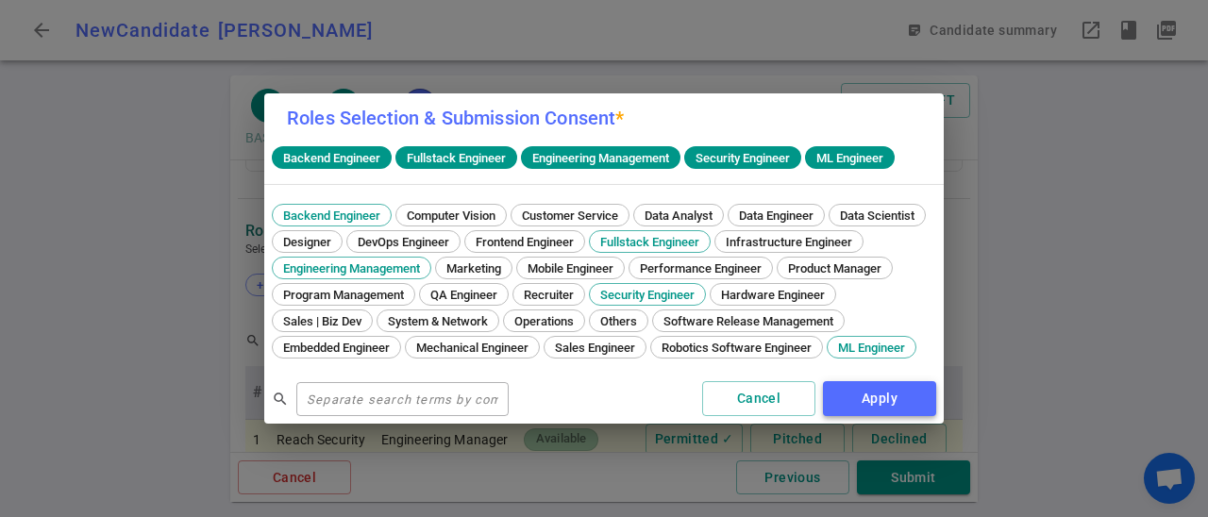
click at [891, 411] on button "Apply" at bounding box center [879, 398] width 113 height 35
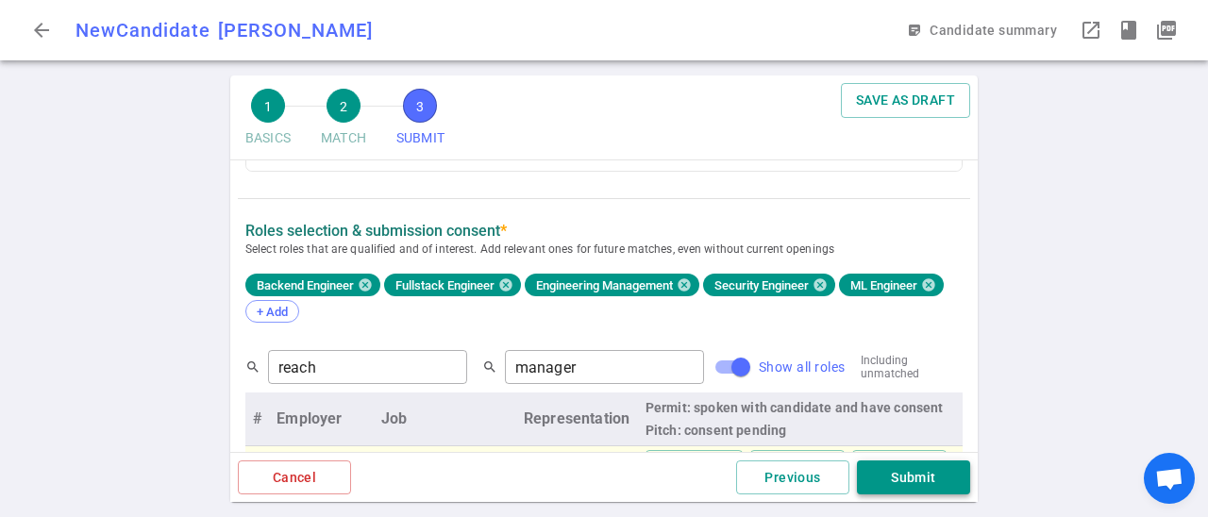
click at [901, 475] on button "Submit" at bounding box center [913, 477] width 113 height 35
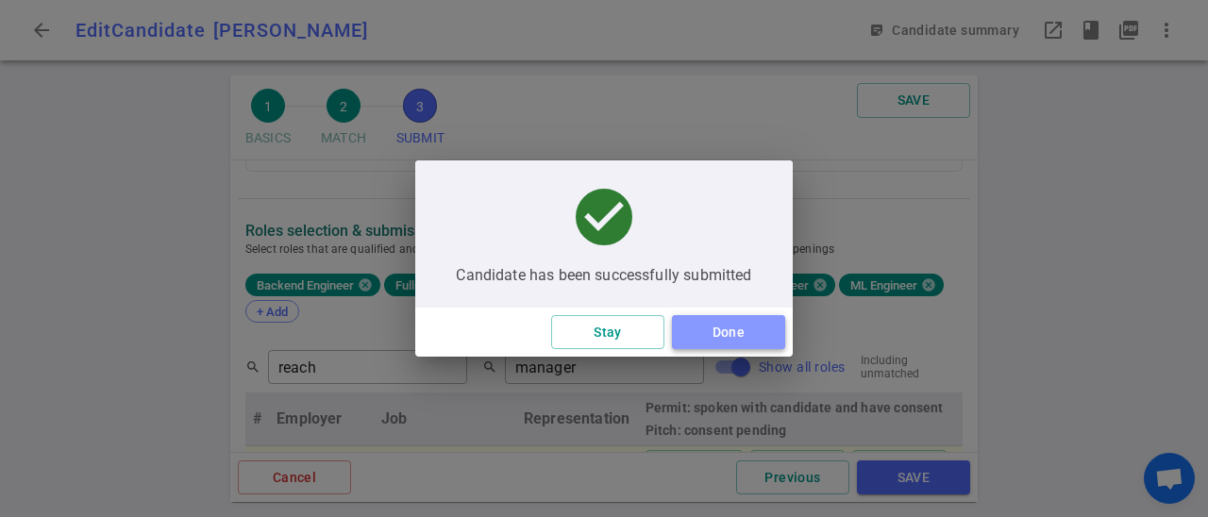
click at [727, 326] on button "Done" at bounding box center [728, 332] width 113 height 35
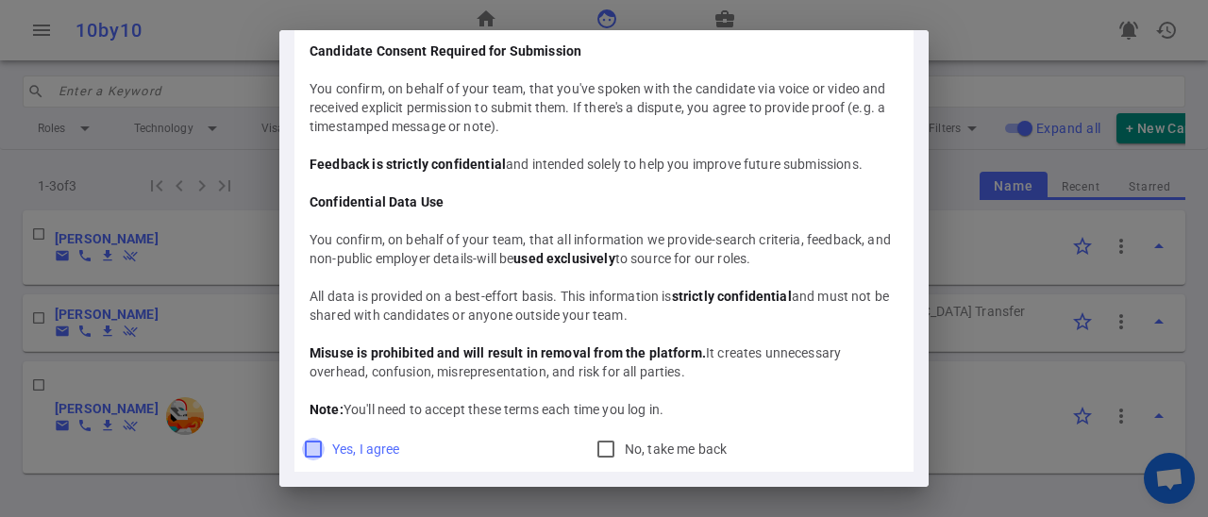
click at [314, 453] on input "Yes, I agree" at bounding box center [313, 449] width 23 height 23
checkbox input "true"
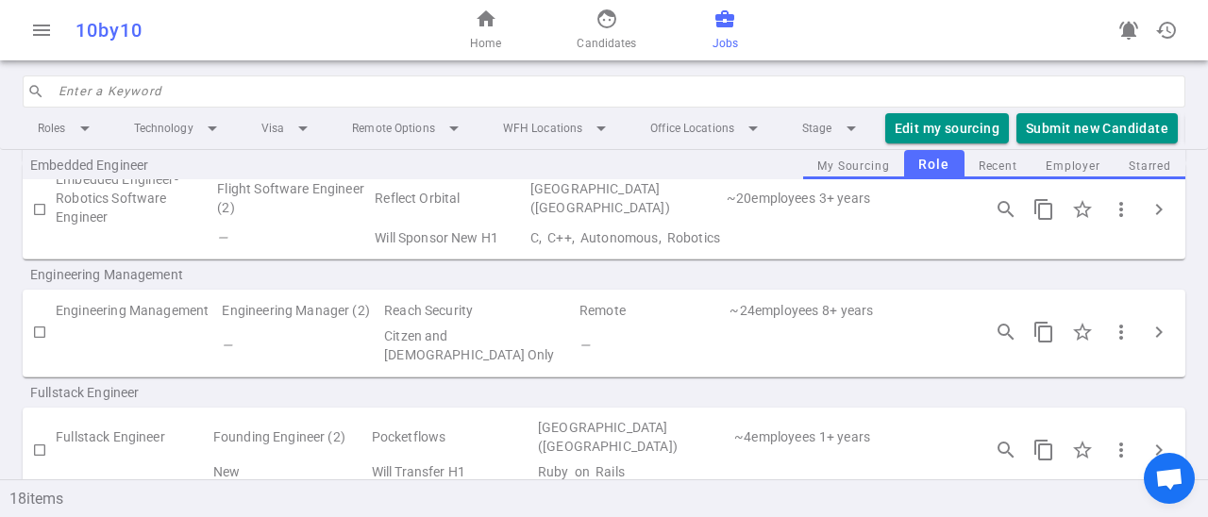
scroll to position [626, 0]
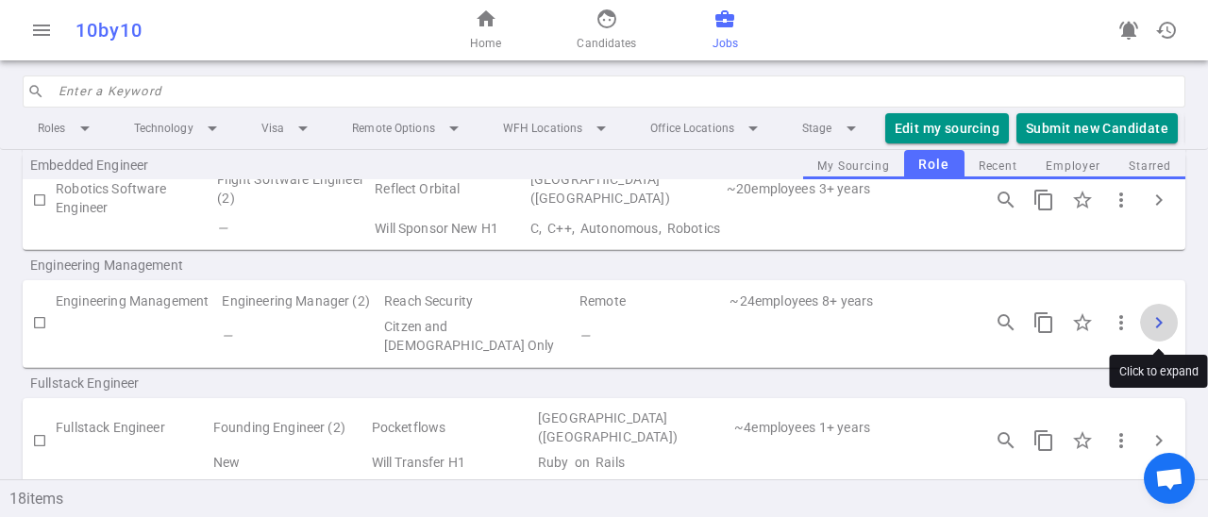
click at [1162, 324] on span "chevron_right" at bounding box center [1158, 322] width 23 height 23
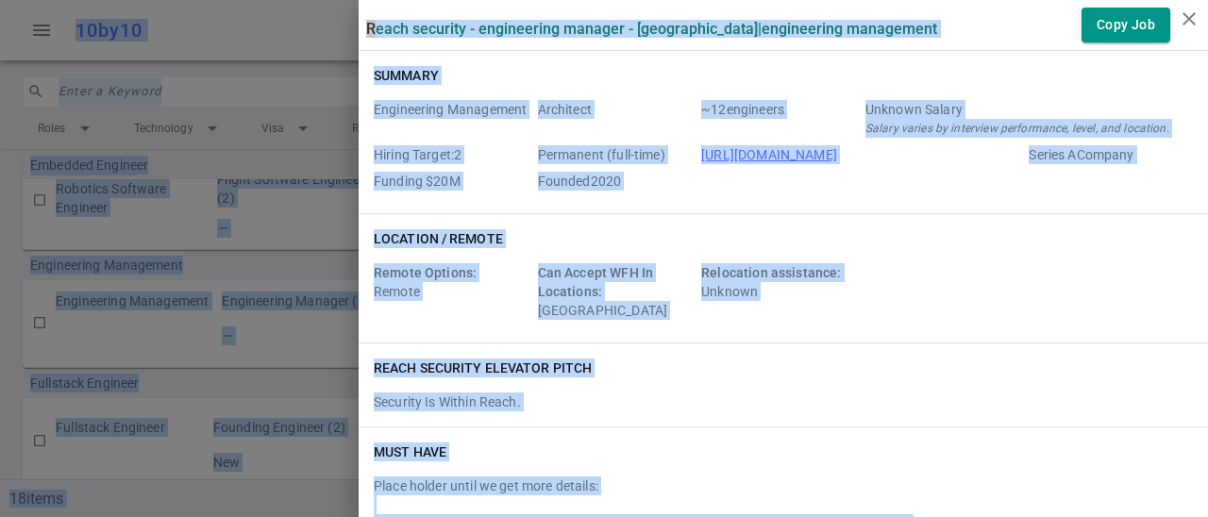
click at [940, 371] on div "Reach Security elevator pitch" at bounding box center [783, 368] width 819 height 19
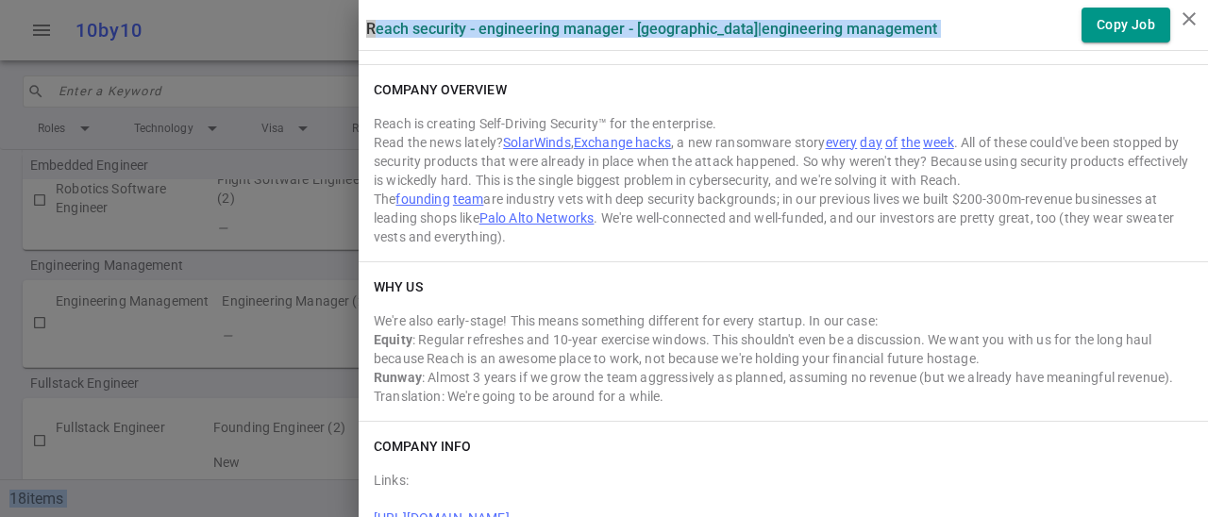
scroll to position [2713, 0]
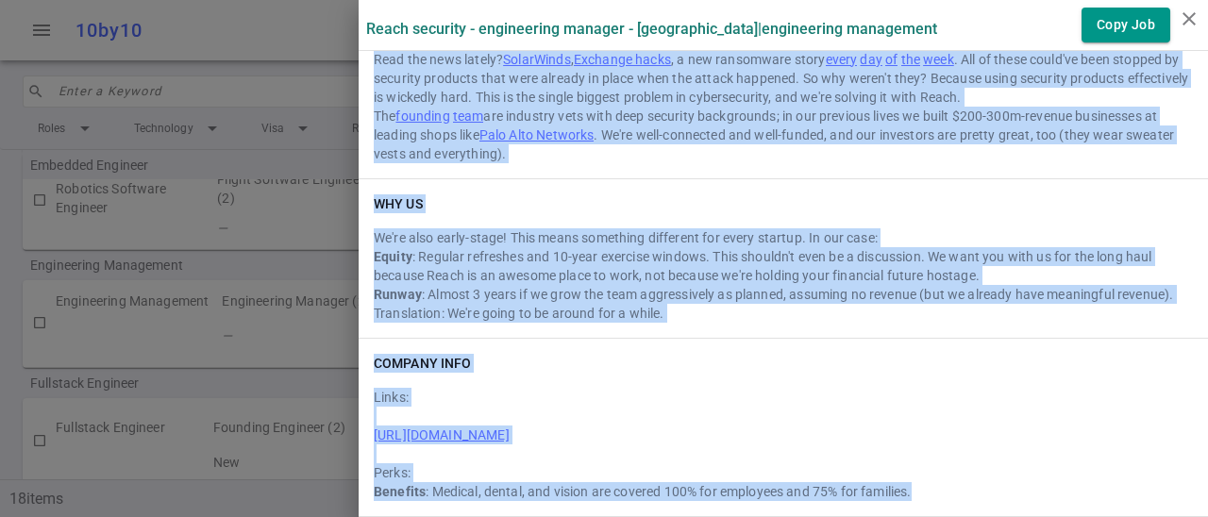
drag, startPoint x: 376, startPoint y: 72, endPoint x: 920, endPoint y: 491, distance: 687.0
copy div "Summary Engineering Management Architect ~ 12 engineers Unknown Salary Salary v…"
